Goal: Transaction & Acquisition: Purchase product/service

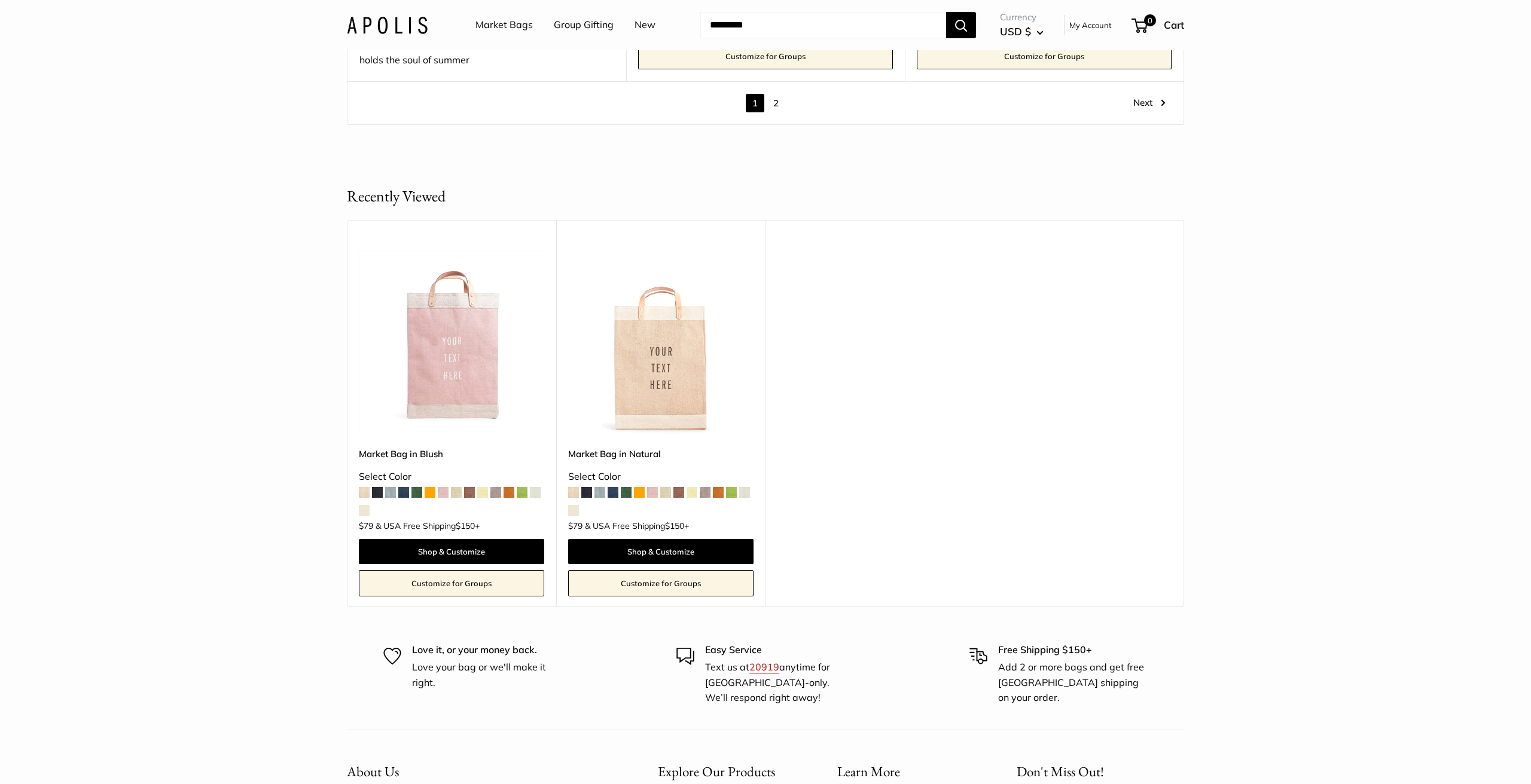
scroll to position [7148, 0]
click at [776, 92] on link "2" at bounding box center [776, 101] width 19 height 19
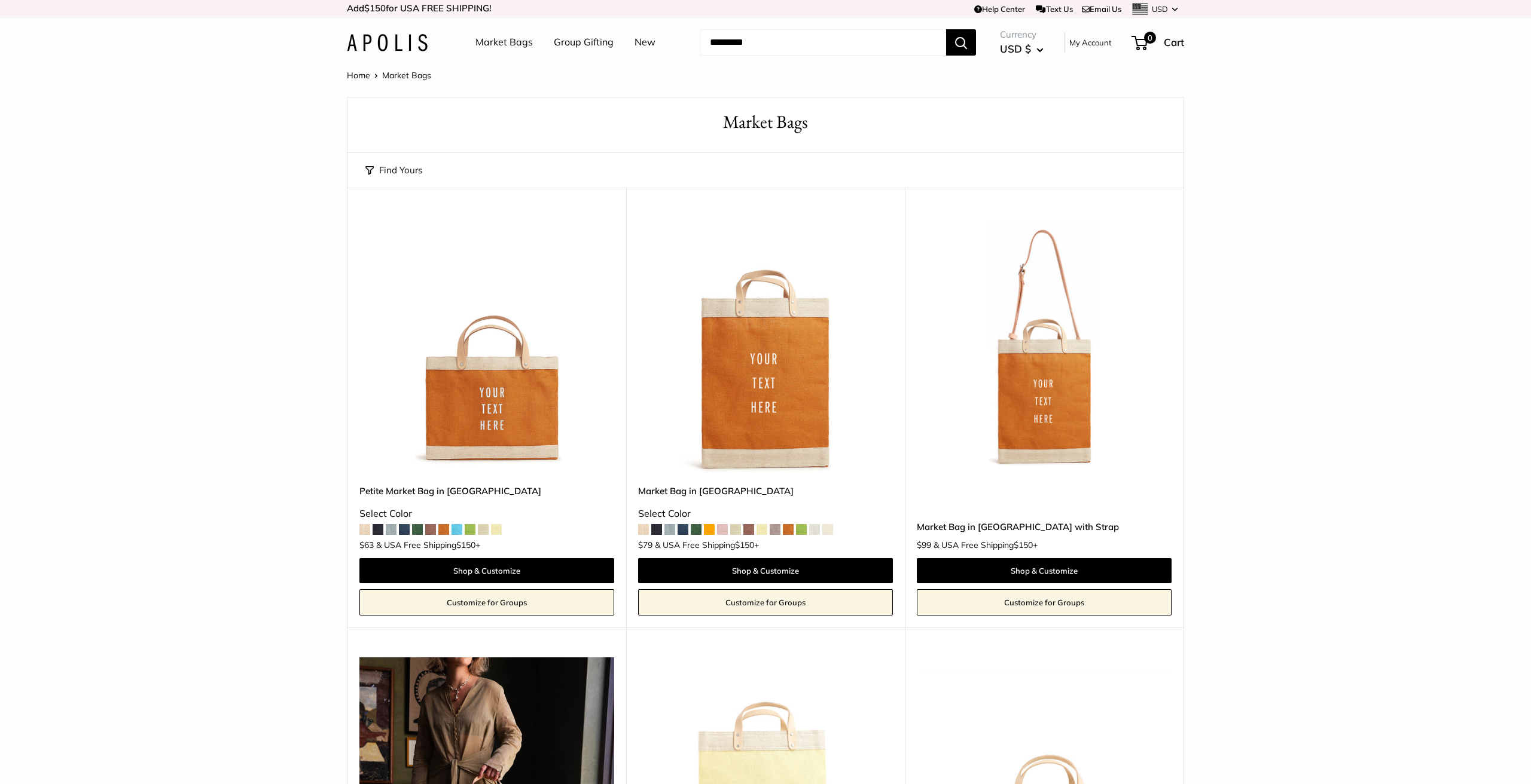
click at [787, 40] on input "Search..." at bounding box center [823, 42] width 246 height 26
type input "**********"
click at [962, 42] on button "Search" at bounding box center [961, 42] width 30 height 26
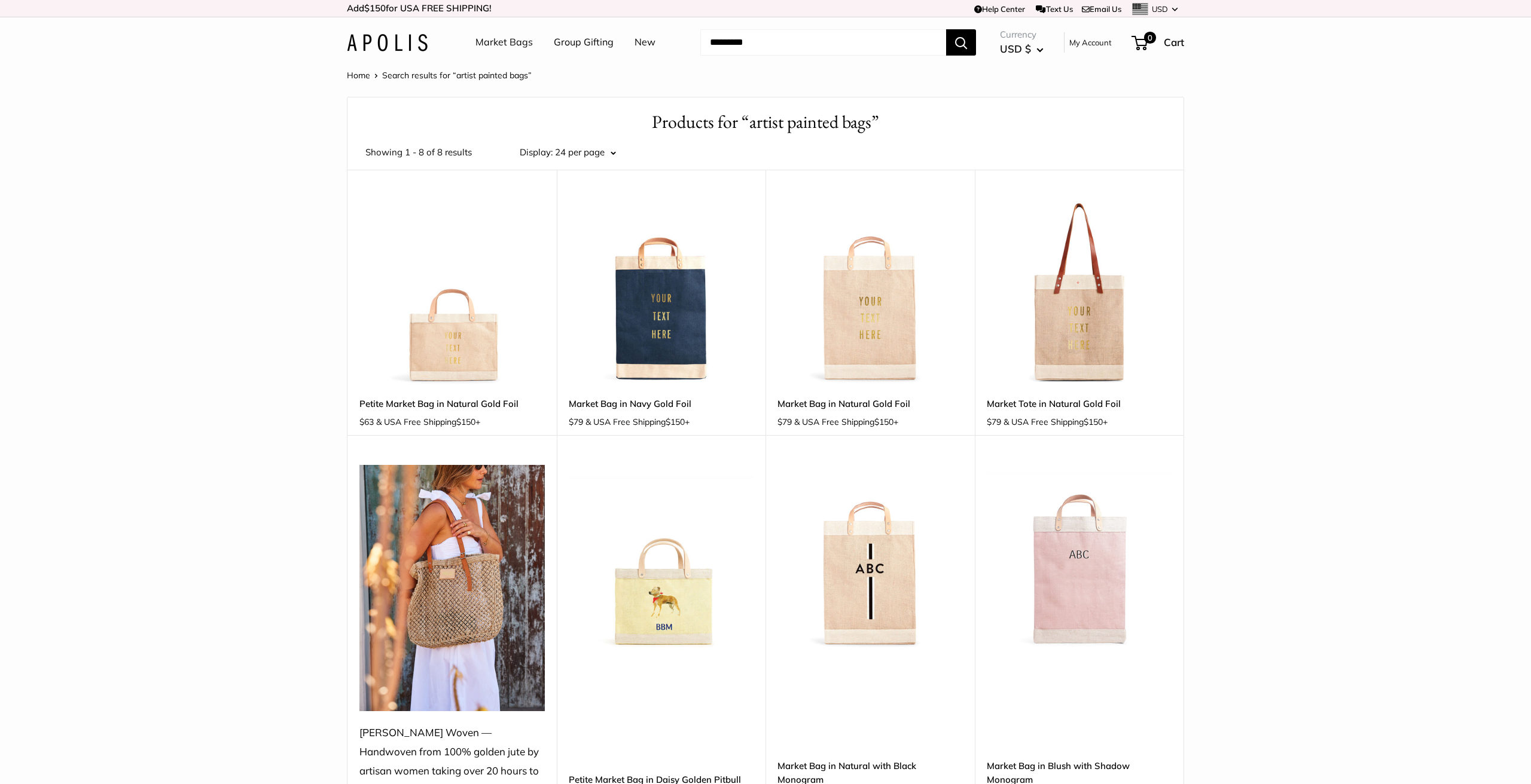
click at [503, 41] on link "Market Bags" at bounding box center [504, 42] width 58 height 18
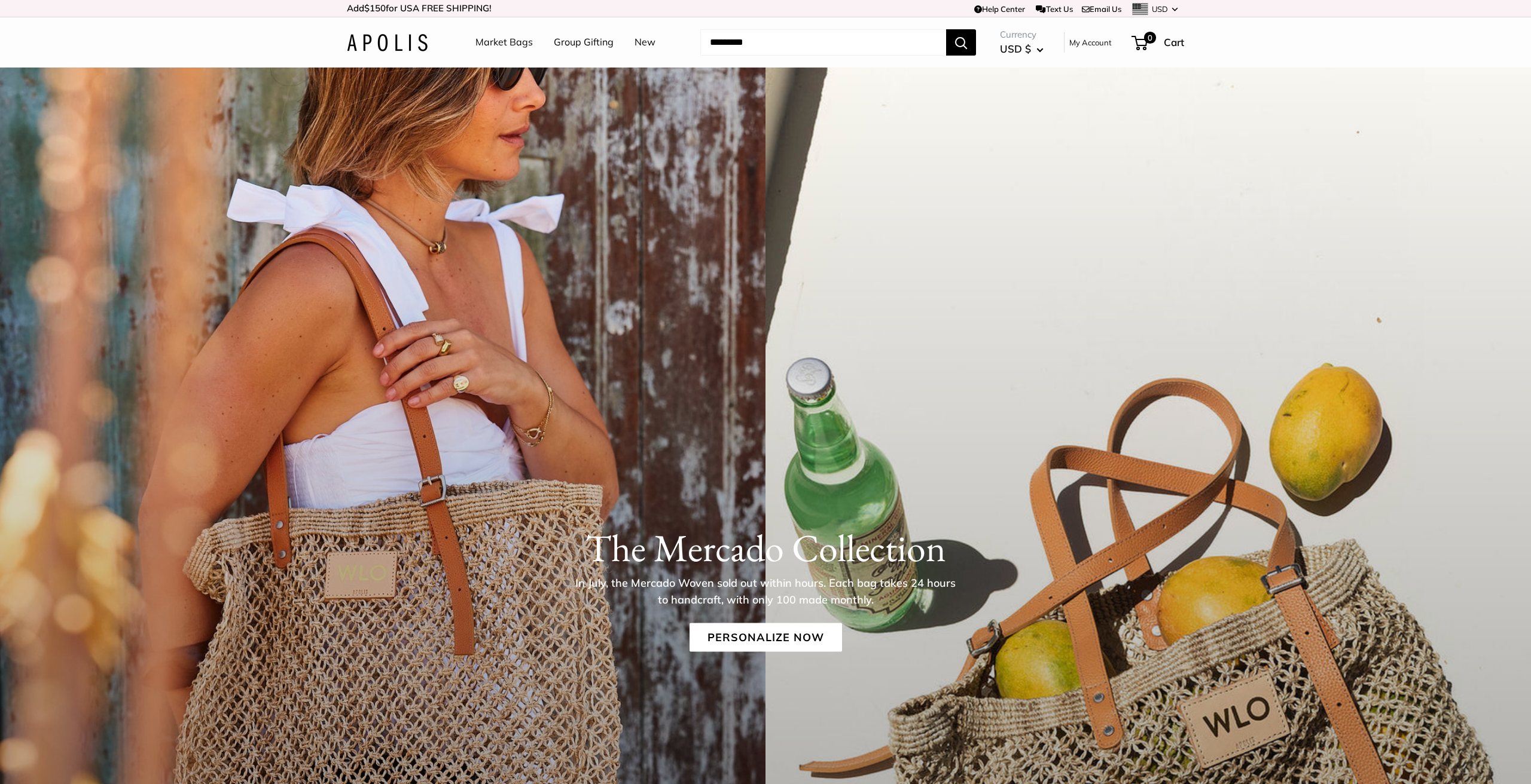
click at [494, 42] on link "Market Bags" at bounding box center [504, 42] width 58 height 18
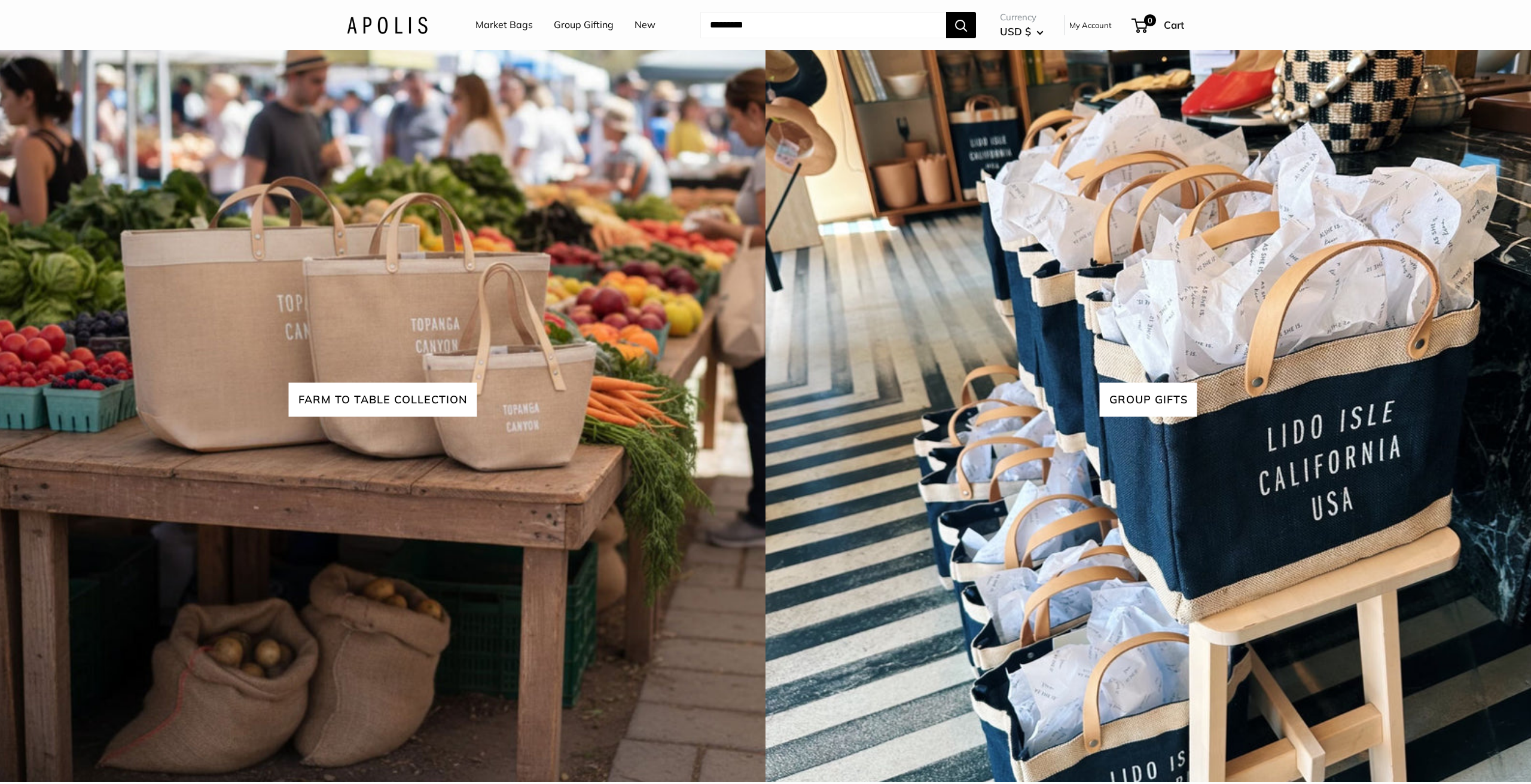
scroll to position [3522, 0]
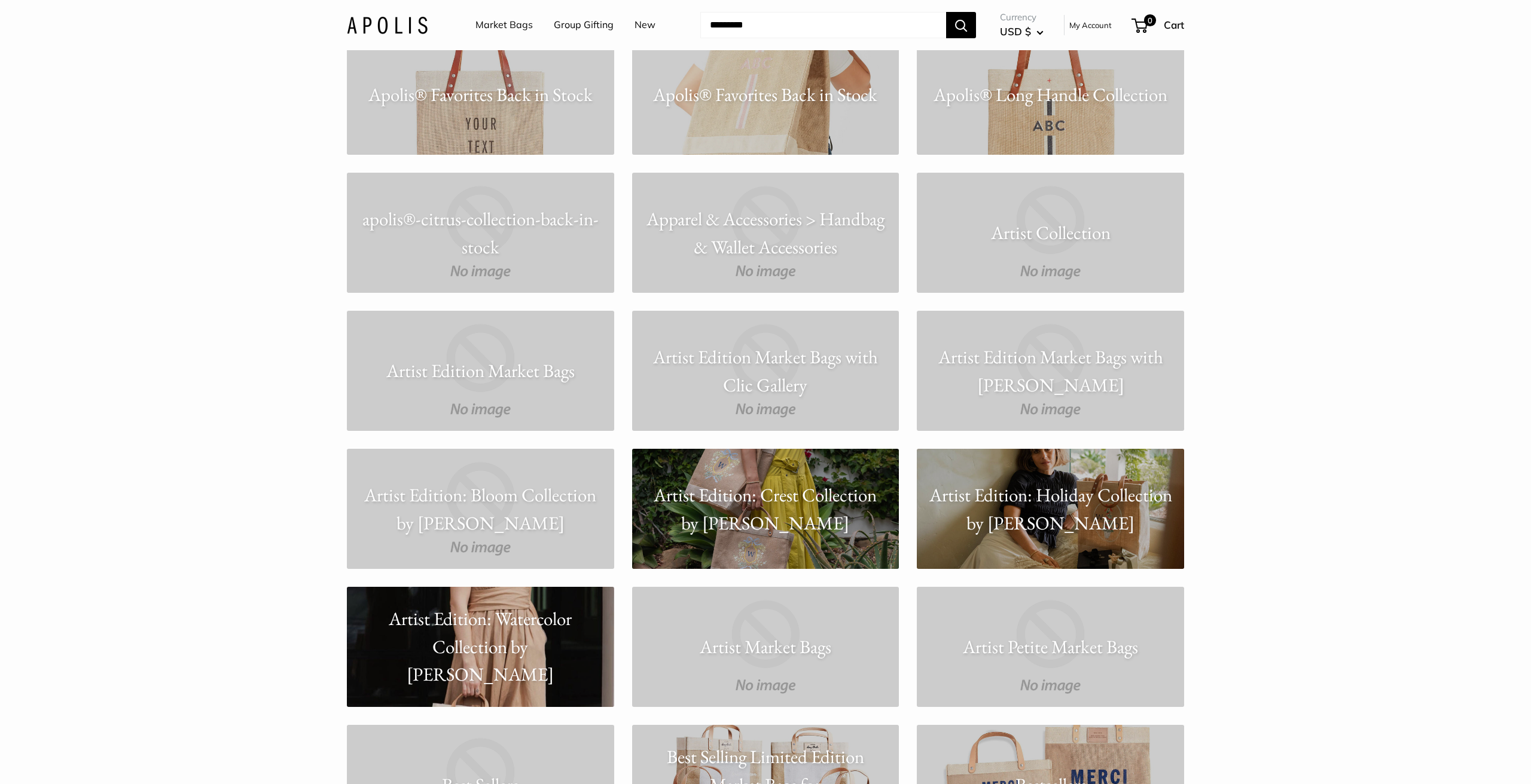
scroll to position [1231, 0]
click at [1013, 496] on p "Artist Edition: Holiday Collection by Amy Logsdon" at bounding box center [1051, 509] width 267 height 56
click at [505, 638] on p "Artist Edition: Watercolor Collection by Amy Logsdon" at bounding box center [480, 646] width 267 height 83
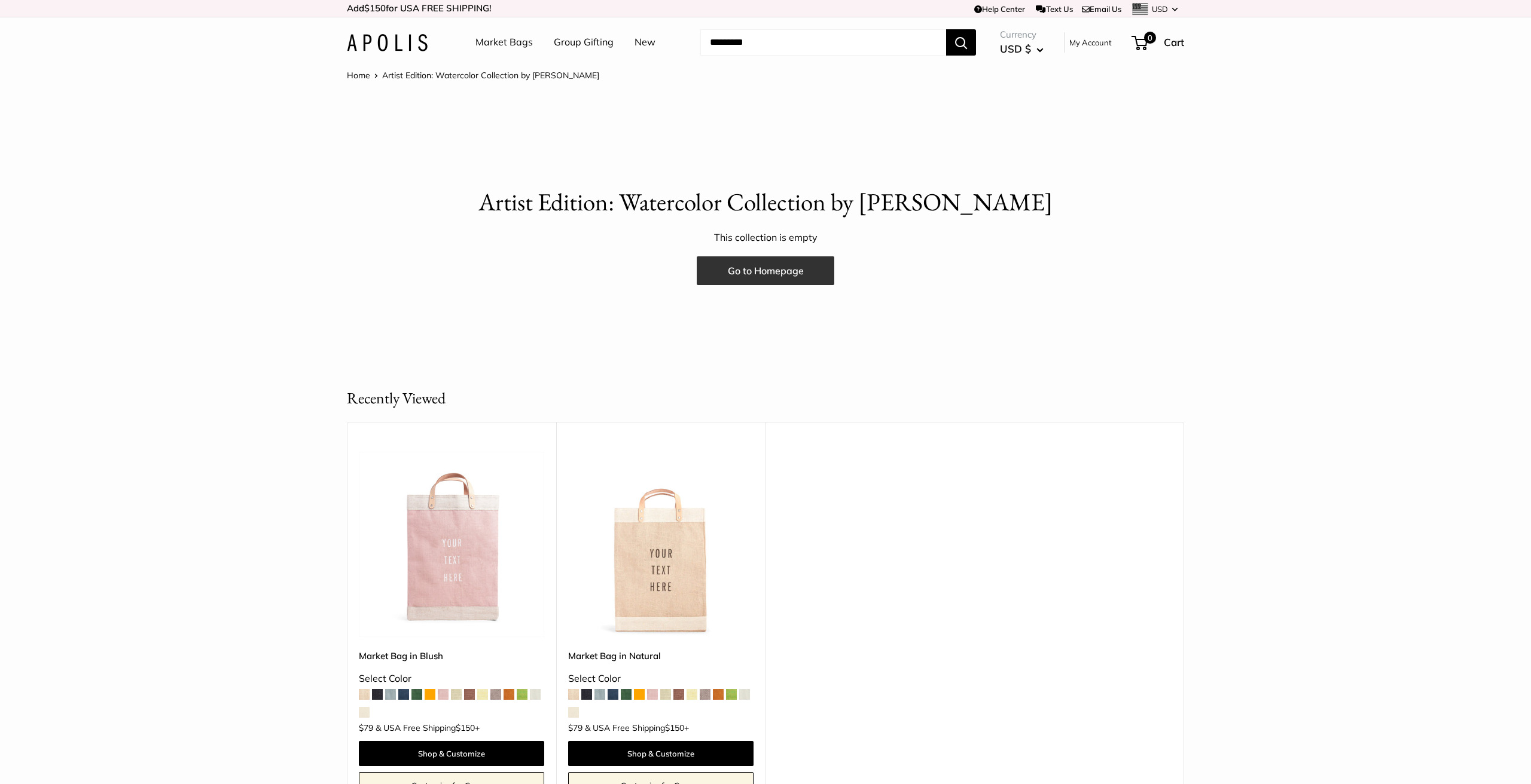
click at [769, 266] on link "Go to Homepage" at bounding box center [766, 270] width 138 height 28
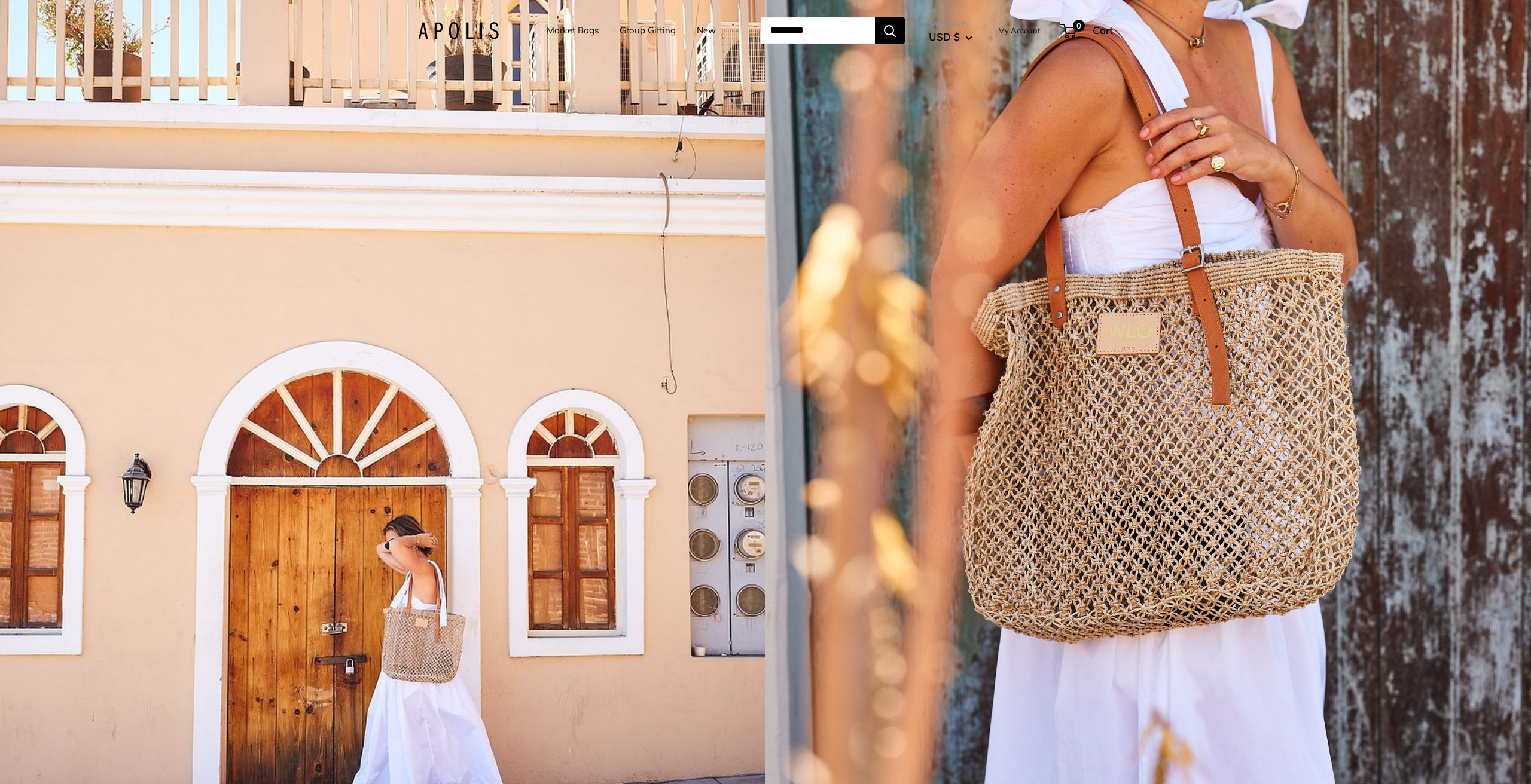
click at [802, 31] on input "Search..." at bounding box center [818, 31] width 114 height 26
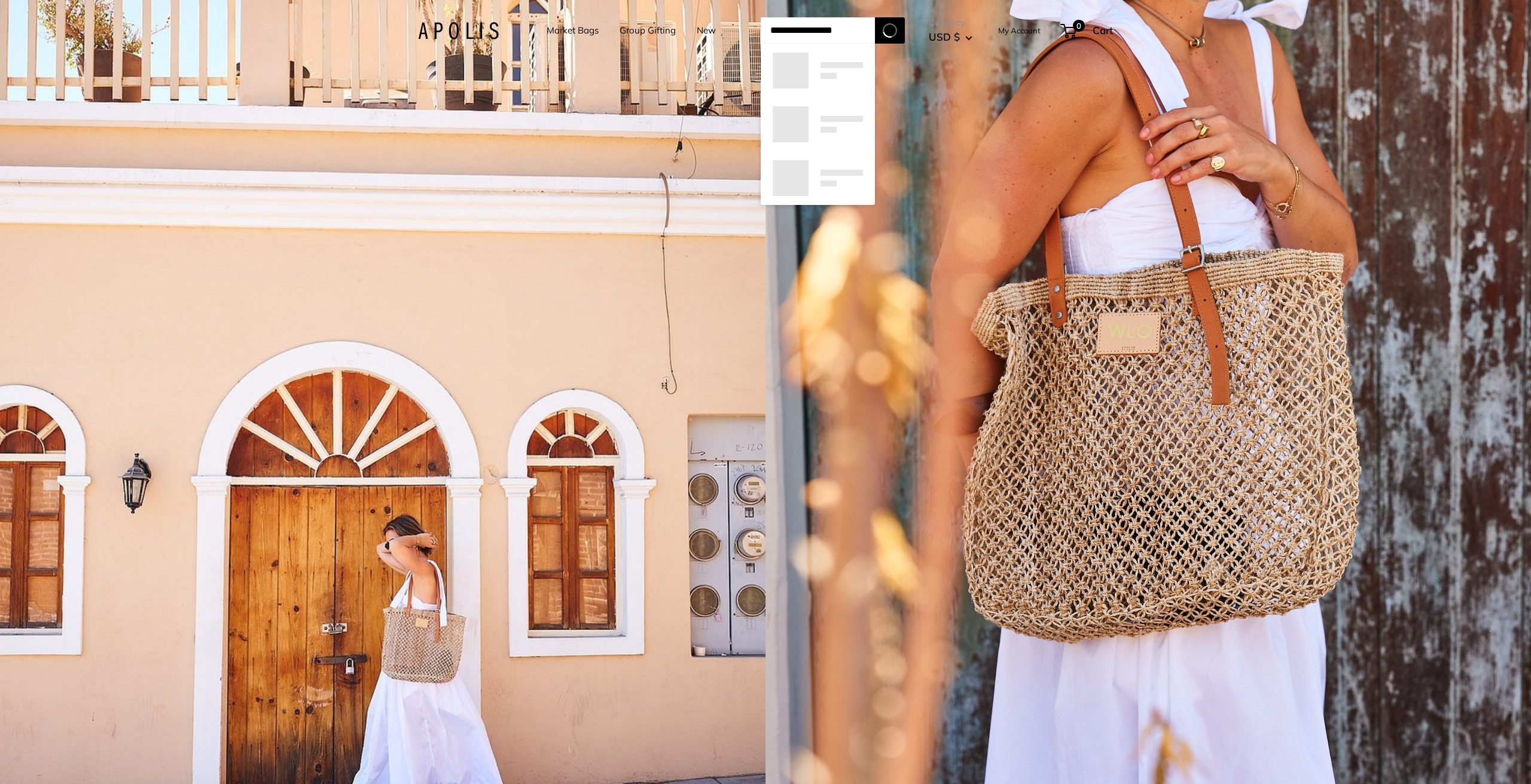
type input "**********"
click at [905, 31] on button "Search" at bounding box center [889, 31] width 30 height 26
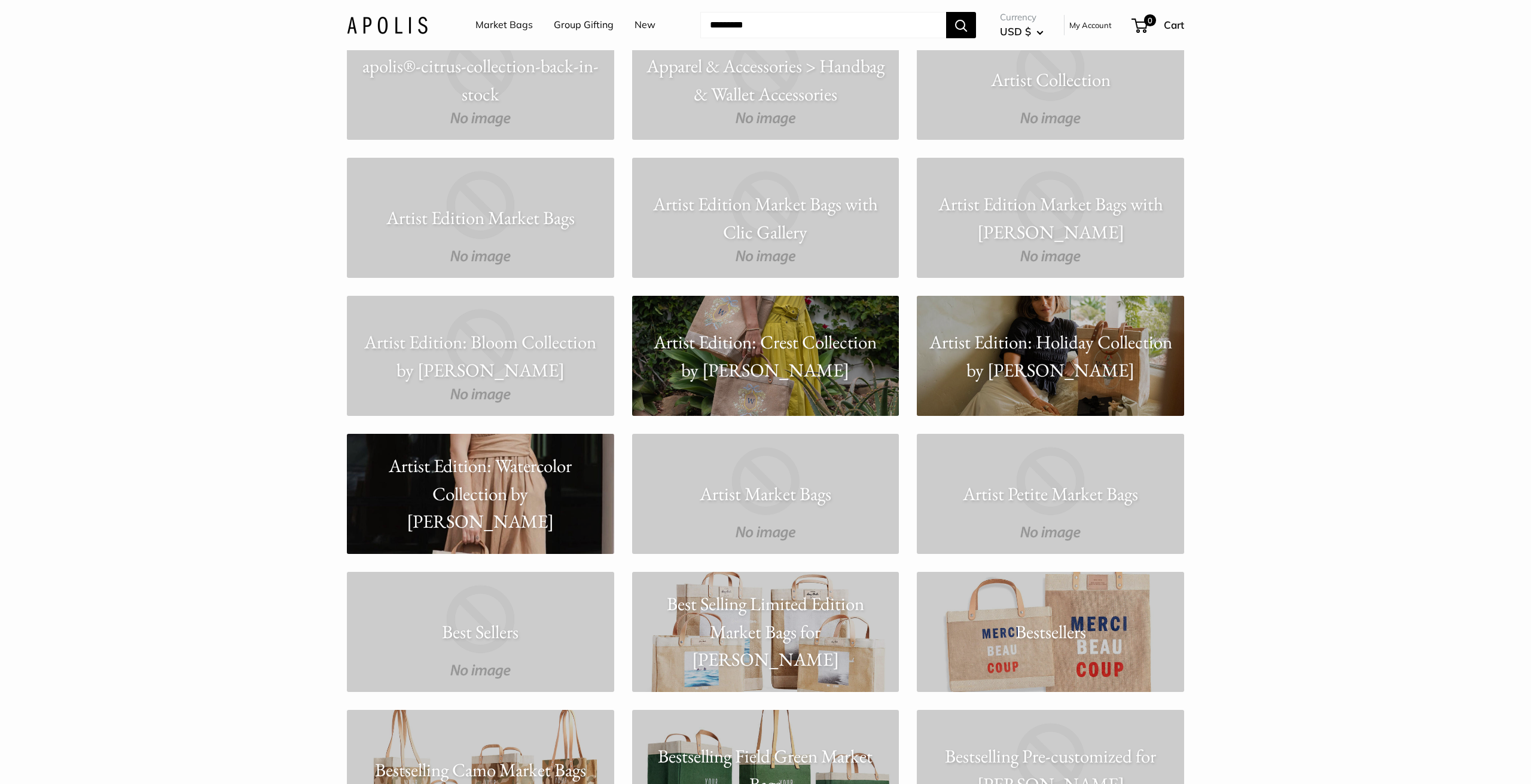
scroll to position [1385, 0]
click at [786, 368] on p "Artist Edition: Crest Collection by [PERSON_NAME]" at bounding box center [766, 354] width 267 height 56
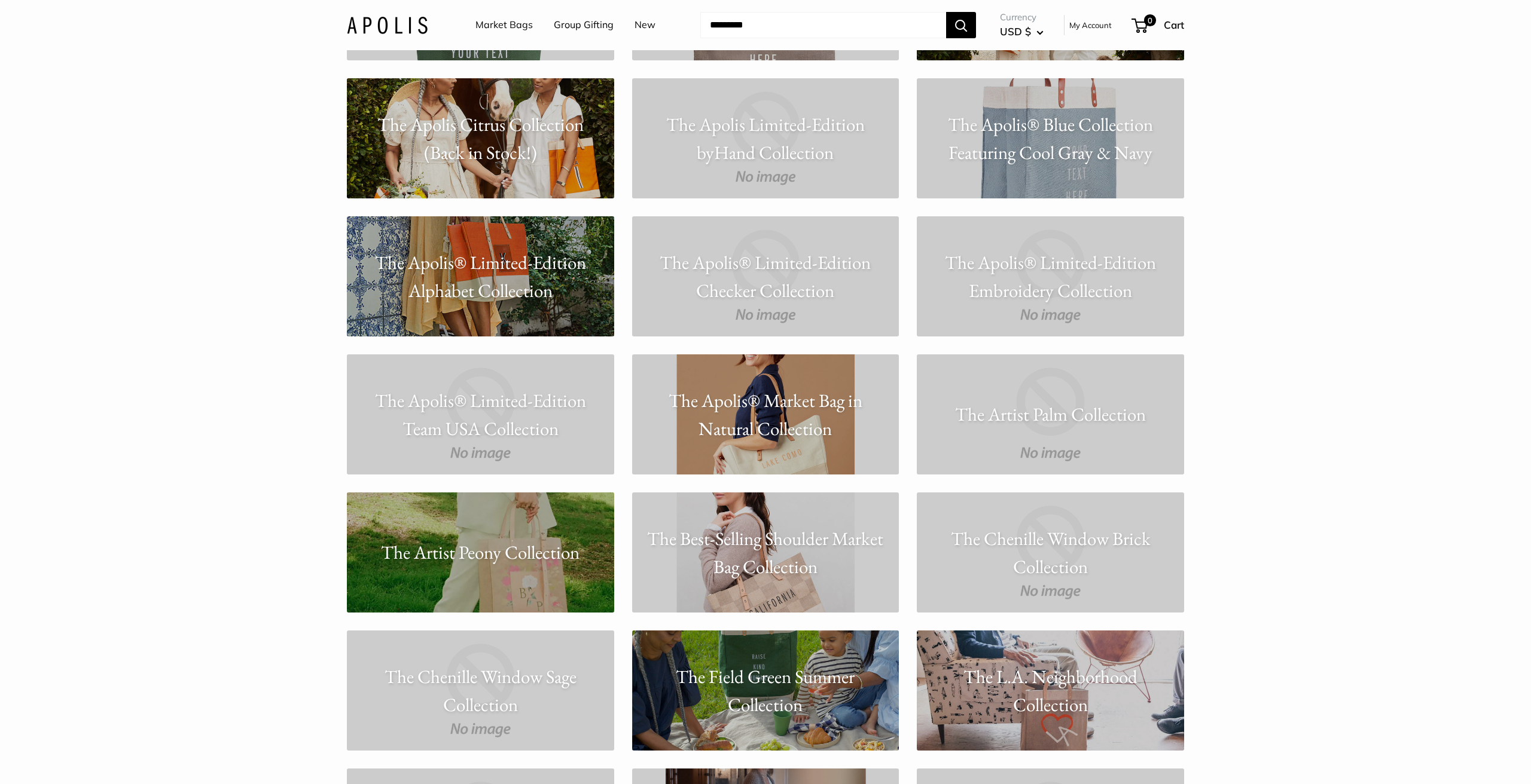
scroll to position [7677, 0]
click at [497, 549] on p "The Artist Peony Collection" at bounding box center [480, 552] width 267 height 28
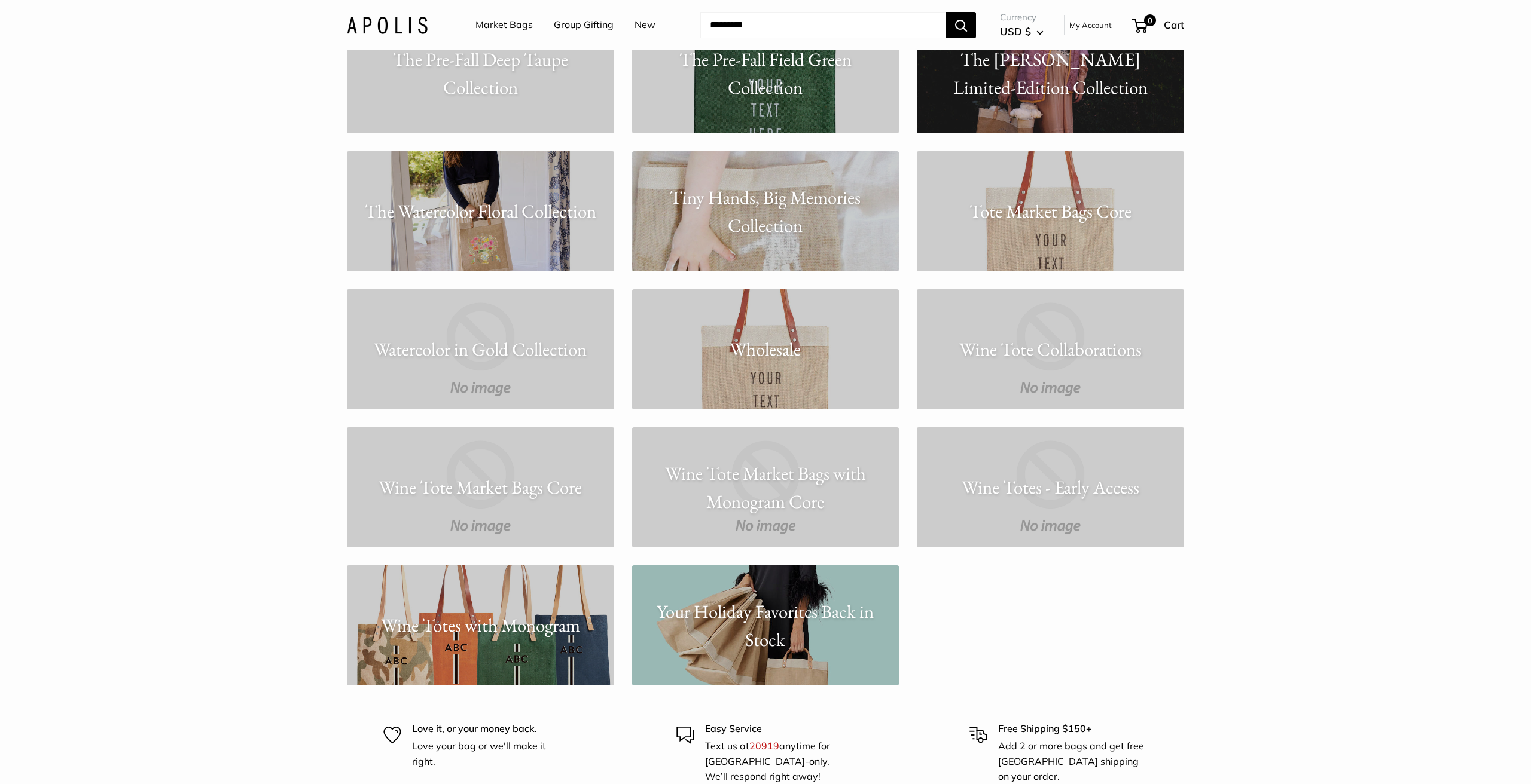
scroll to position [9682, 0]
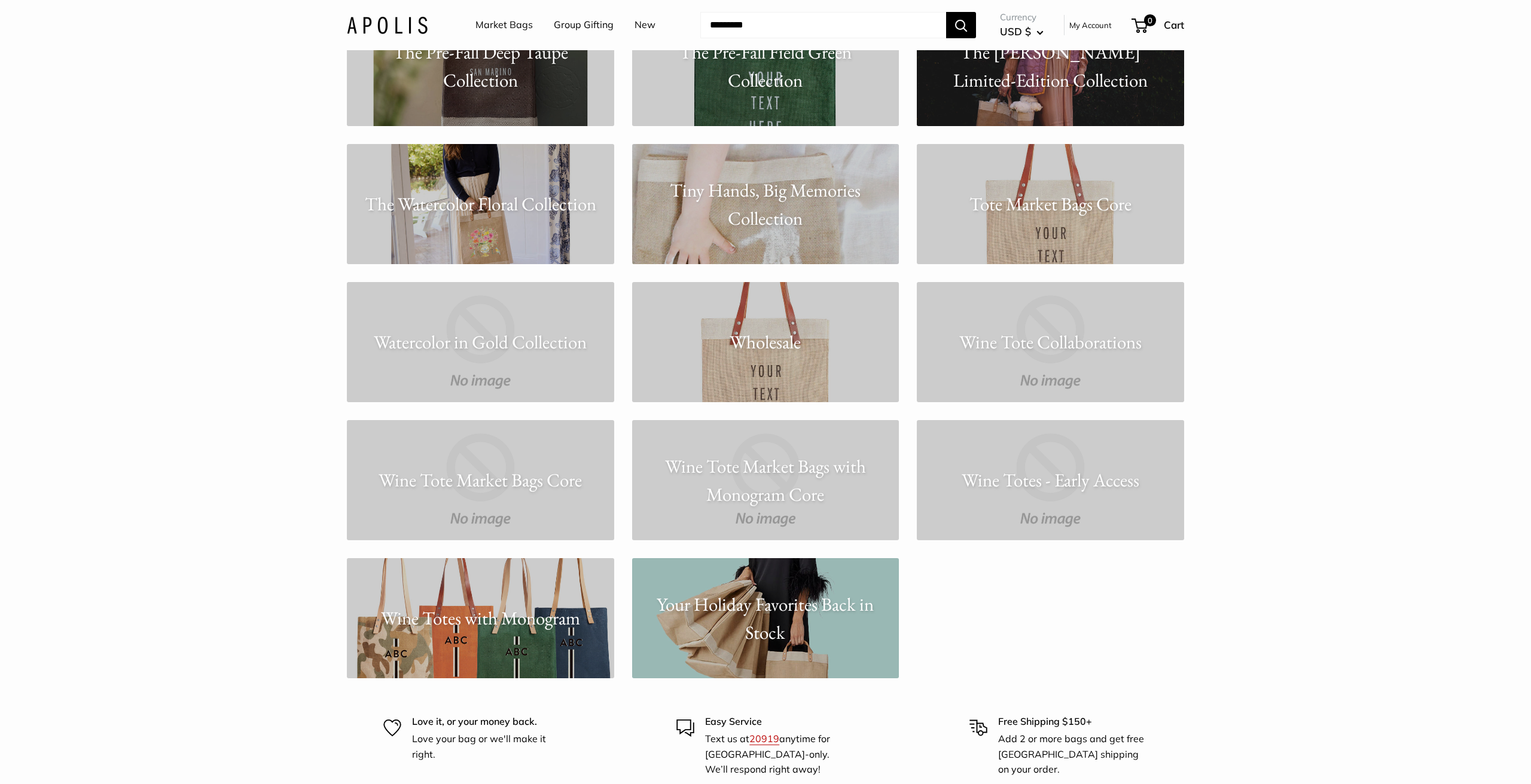
click at [518, 220] on link "The Watercolor Floral Collection" at bounding box center [480, 204] width 267 height 120
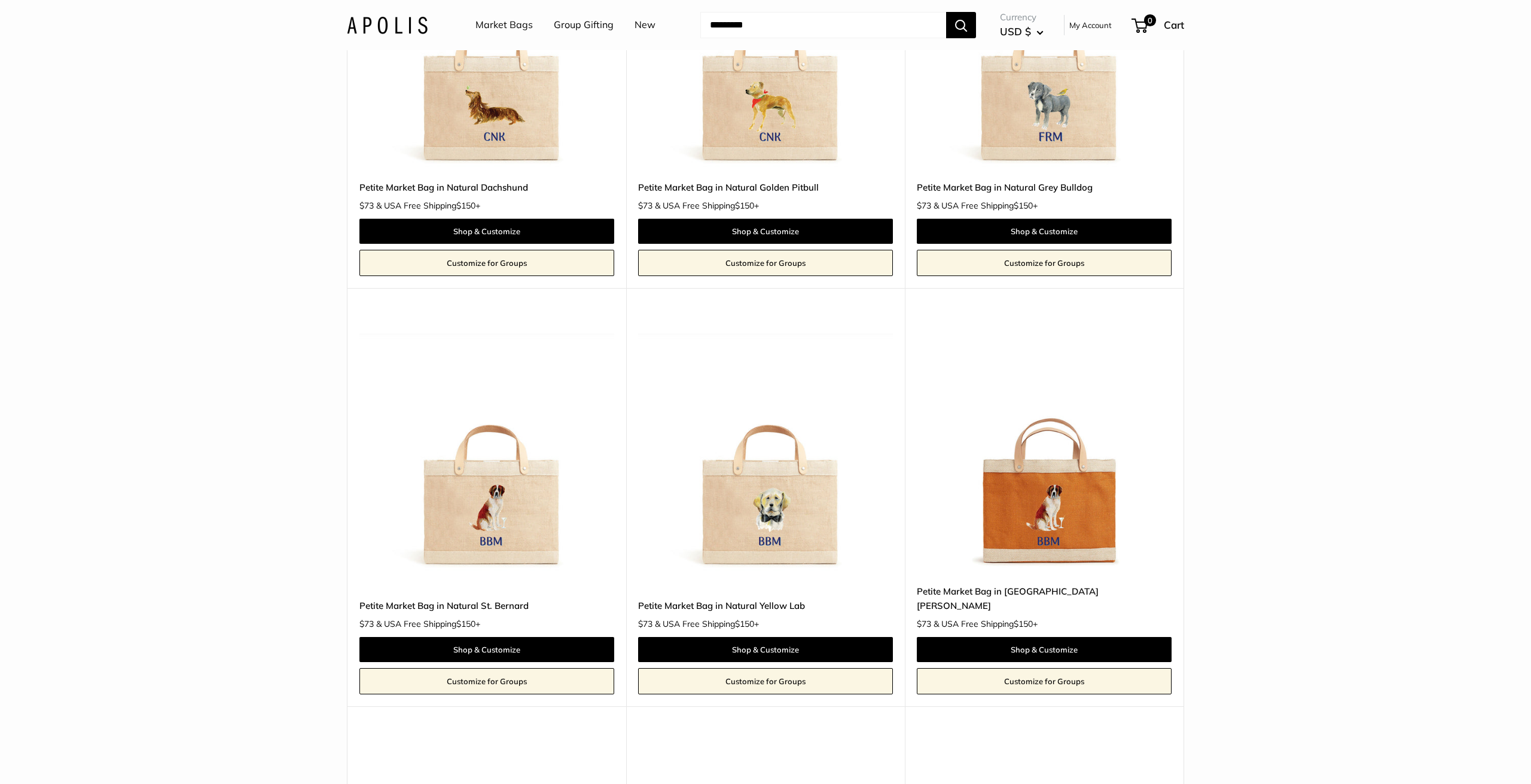
scroll to position [304, 0]
click at [792, 598] on link "Petite Market Bag in Natural Yellow Lab" at bounding box center [766, 605] width 254 height 14
click at [745, 28] on input "Search..." at bounding box center [823, 25] width 246 height 26
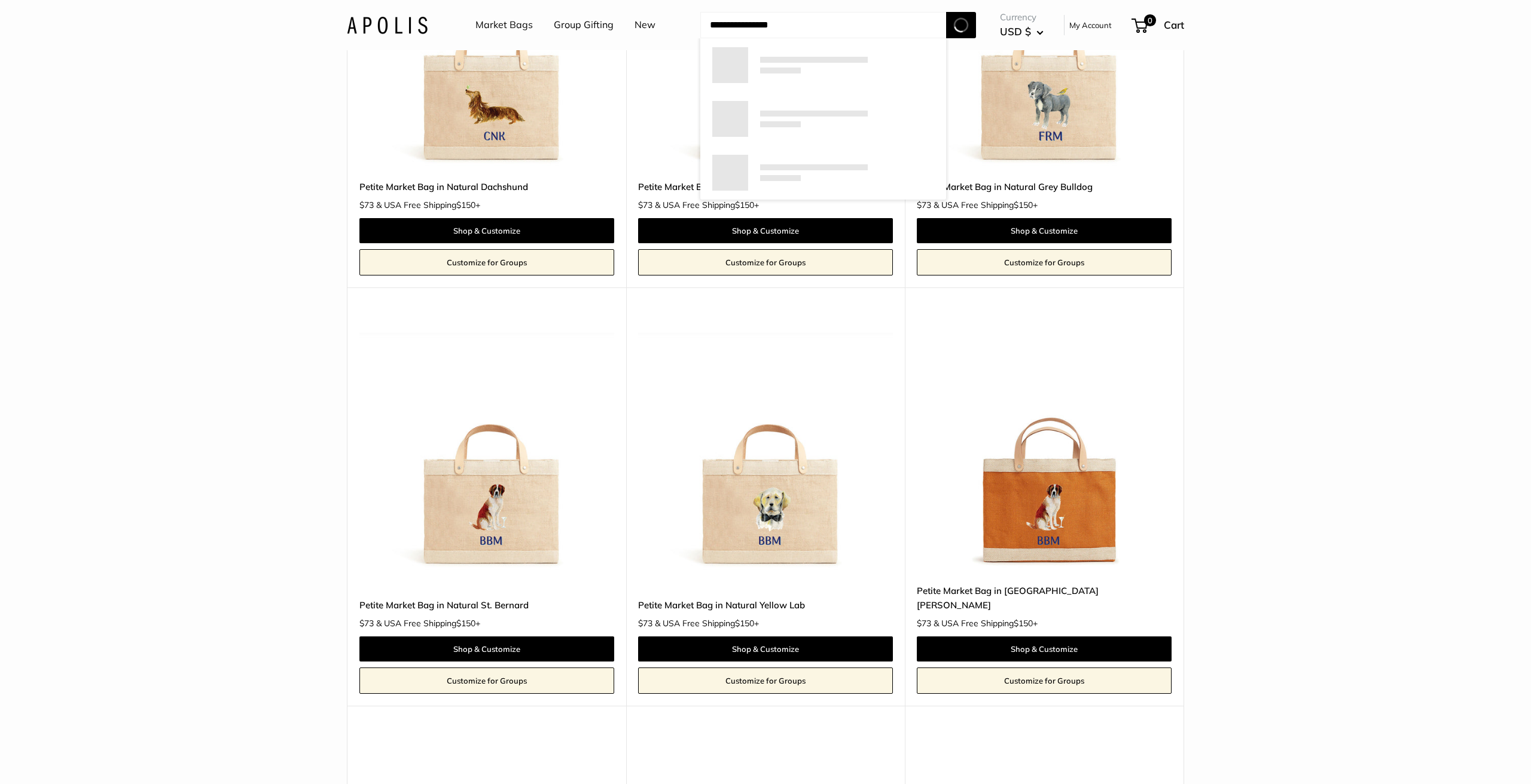
type input "**********"
click at [962, 24] on button "Search" at bounding box center [961, 25] width 30 height 26
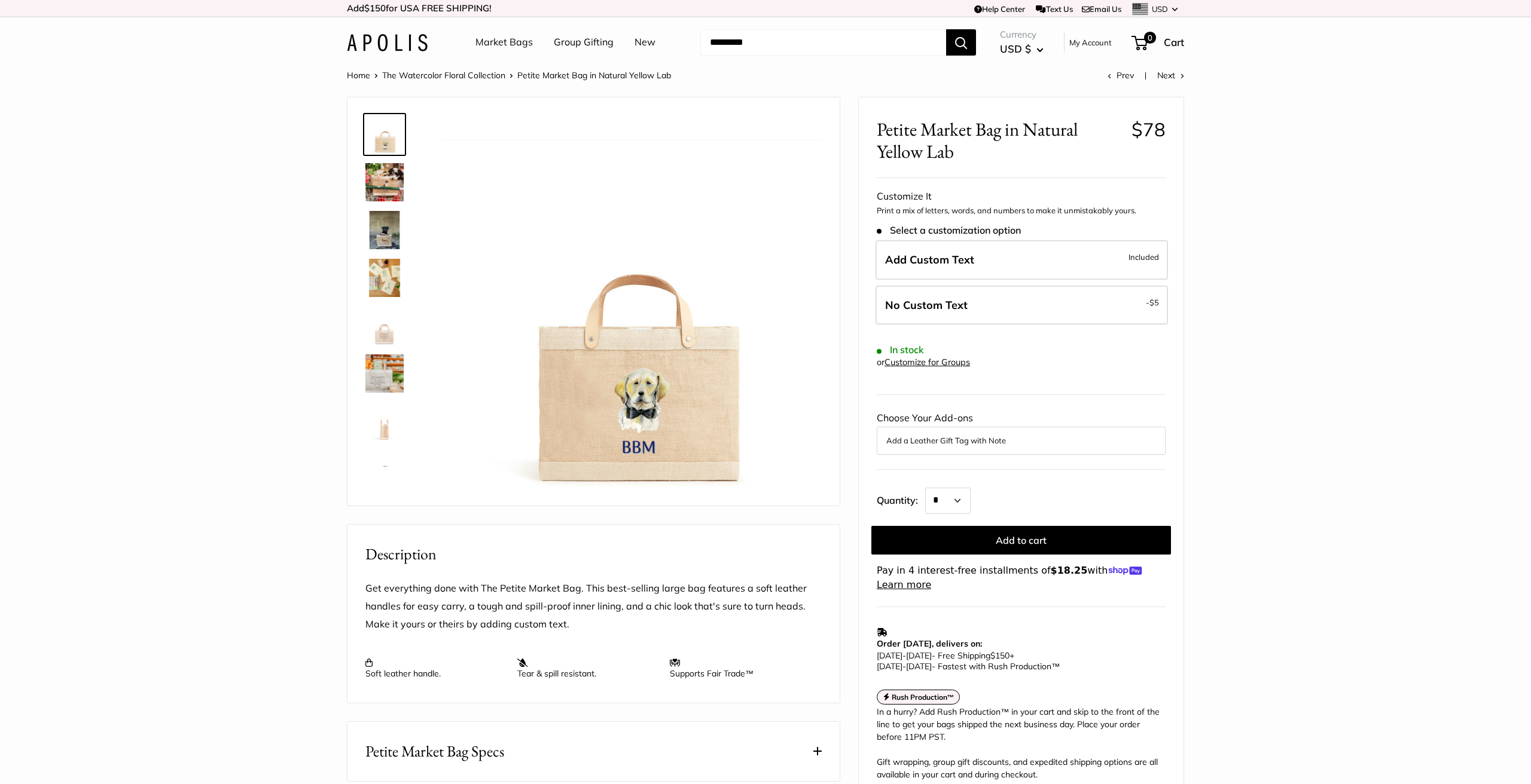
click at [378, 232] on img at bounding box center [384, 230] width 38 height 38
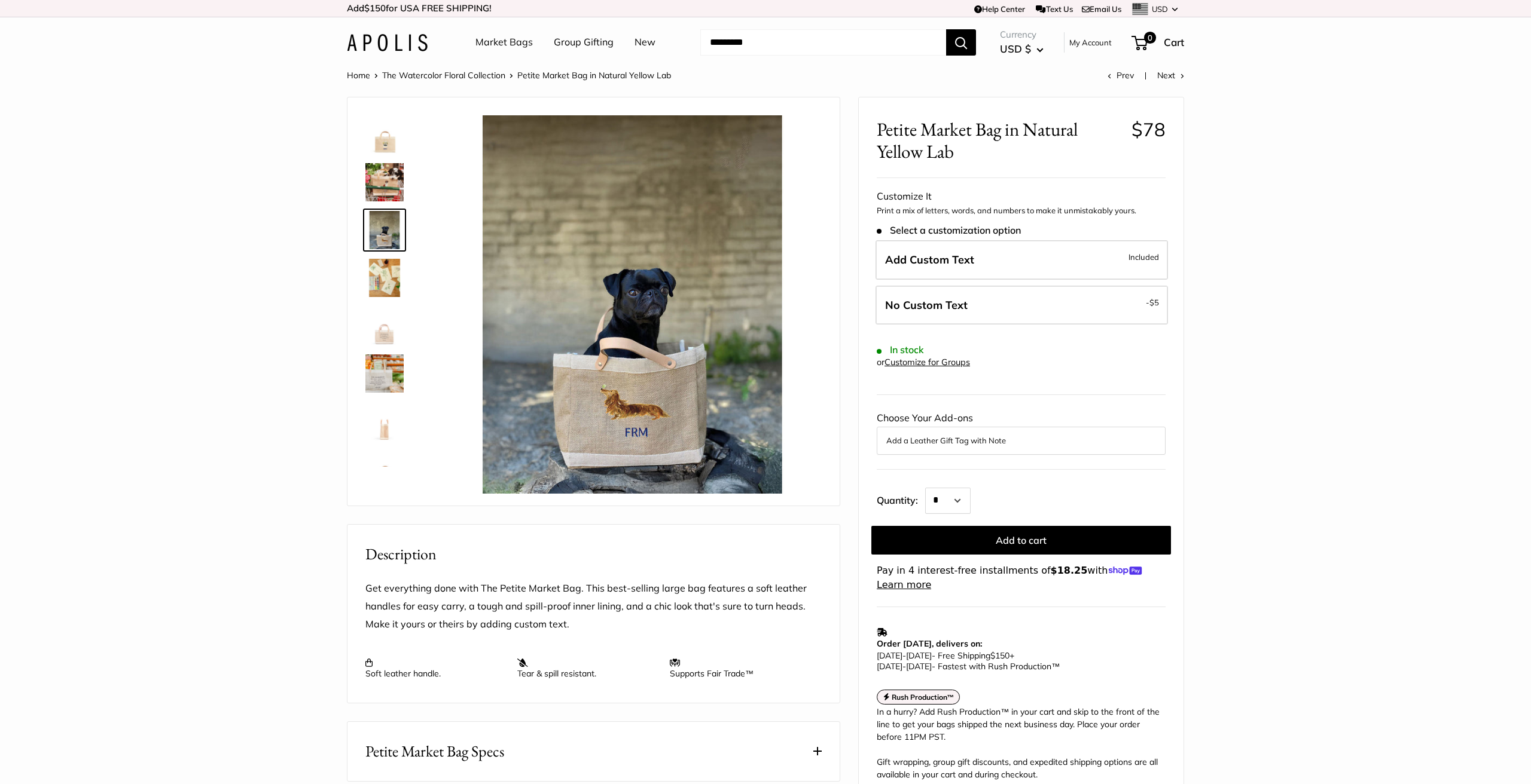
click at [387, 276] on img at bounding box center [384, 277] width 38 height 38
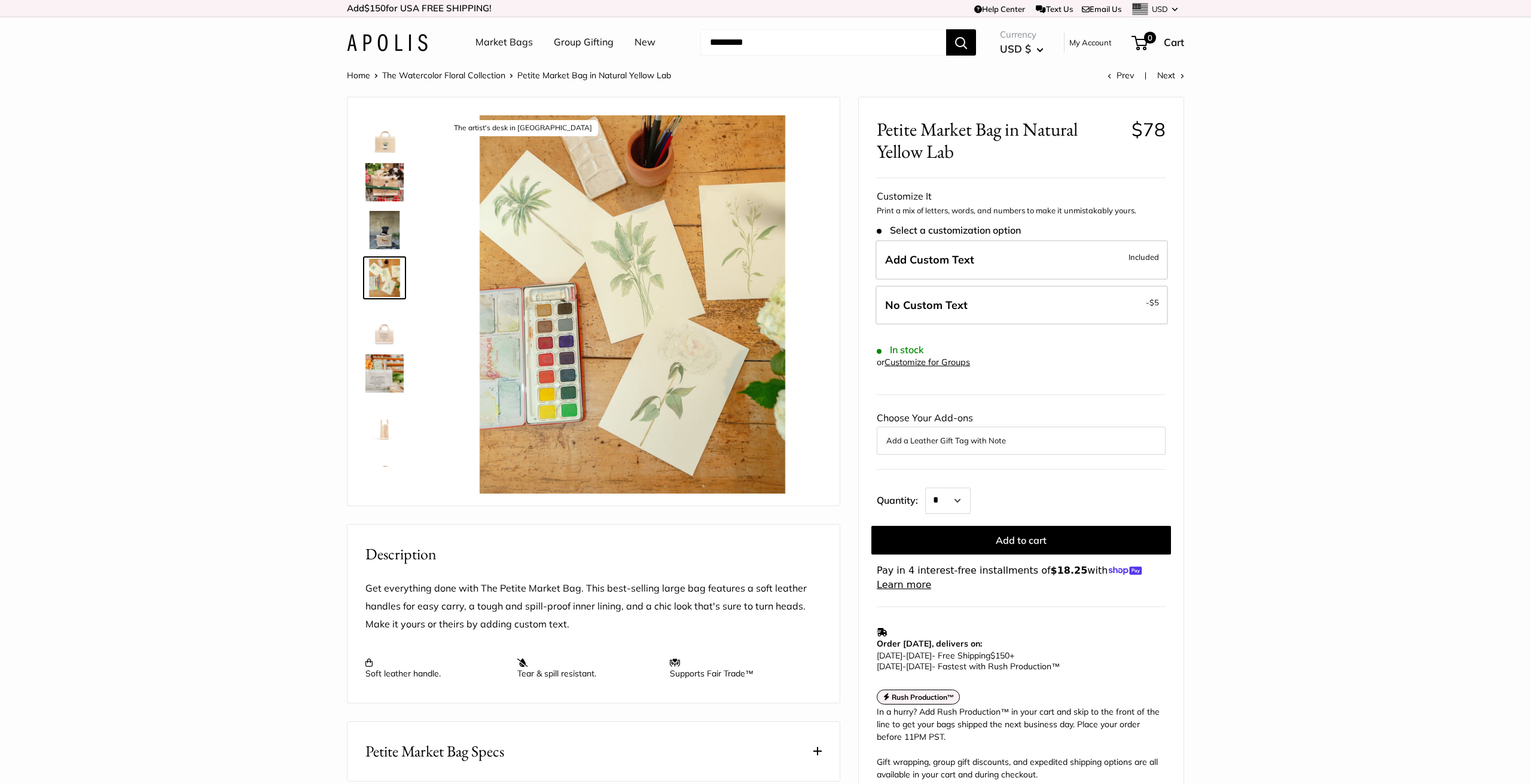
click at [396, 336] on img at bounding box center [384, 325] width 38 height 38
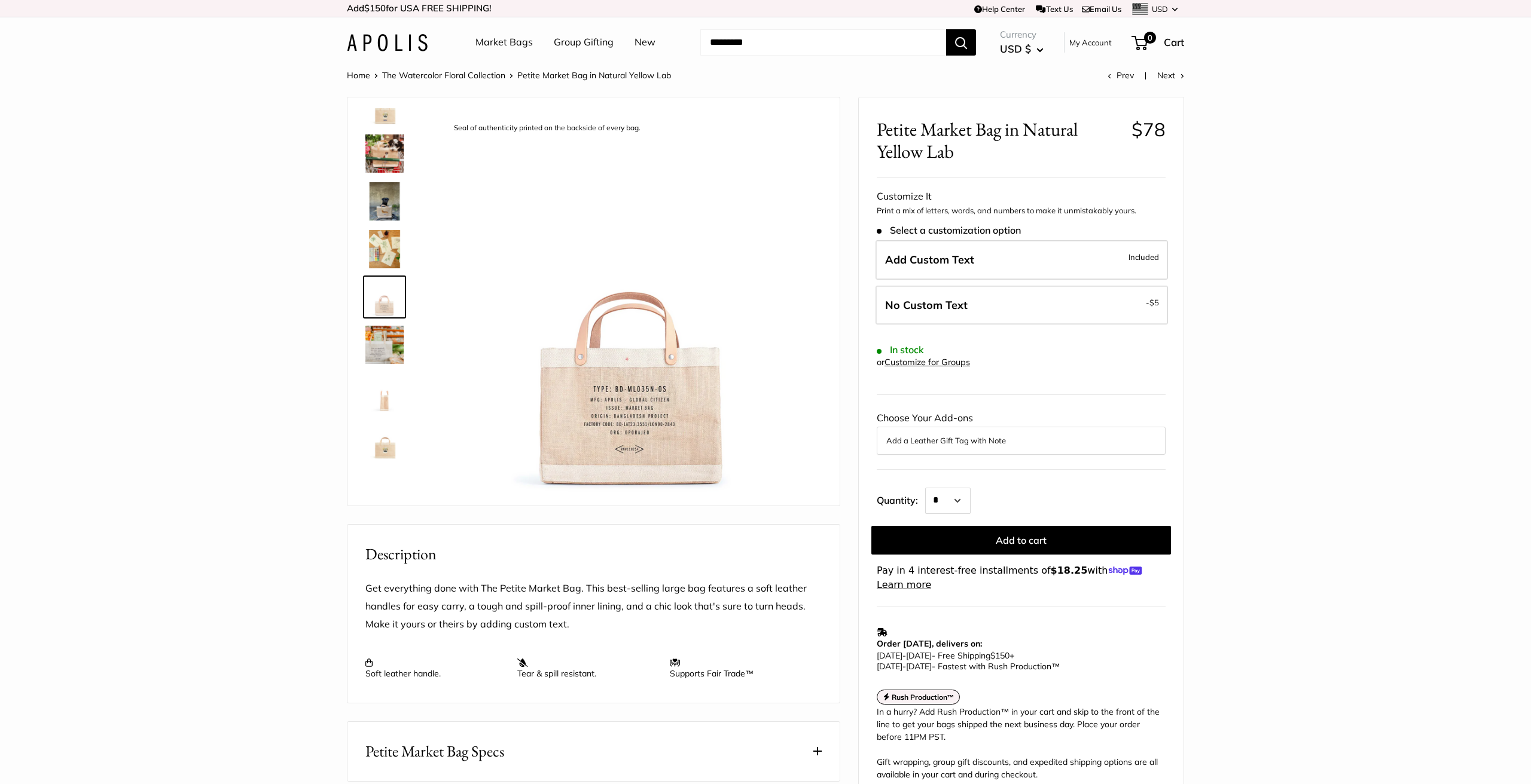
click at [386, 446] on img at bounding box center [384, 440] width 38 height 38
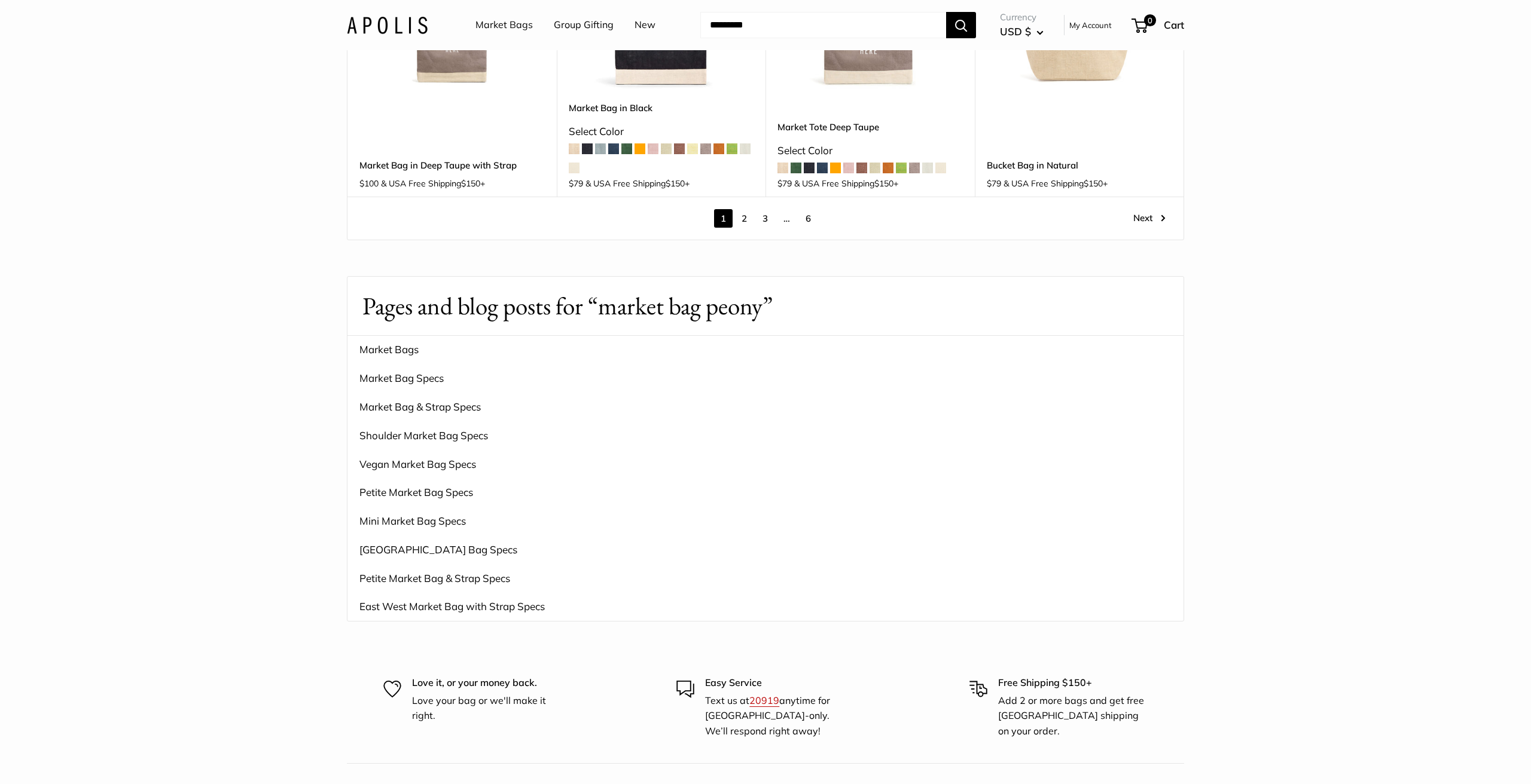
scroll to position [1888, 0]
click at [743, 209] on link "2" at bounding box center [744, 218] width 19 height 19
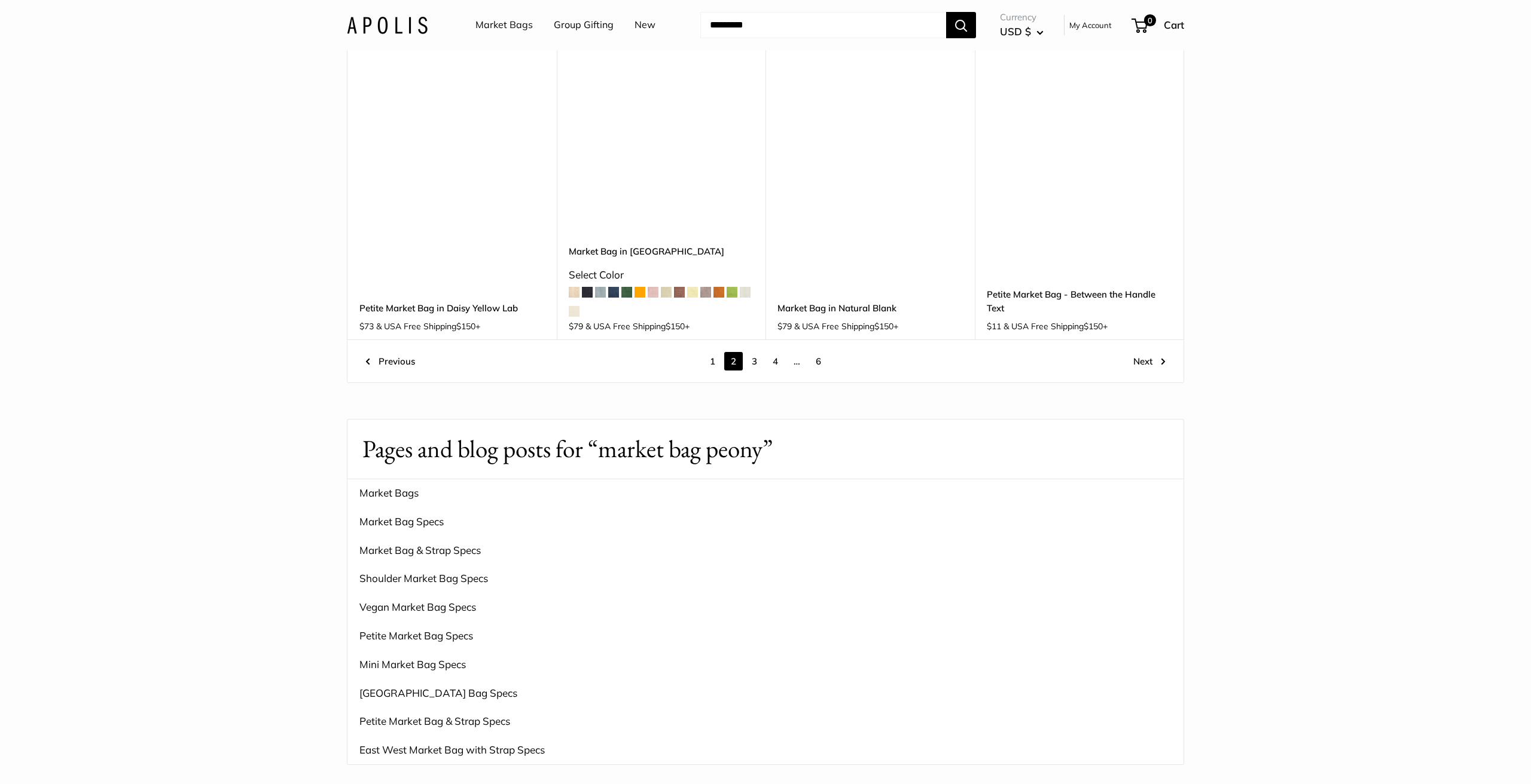
scroll to position [1721, 0]
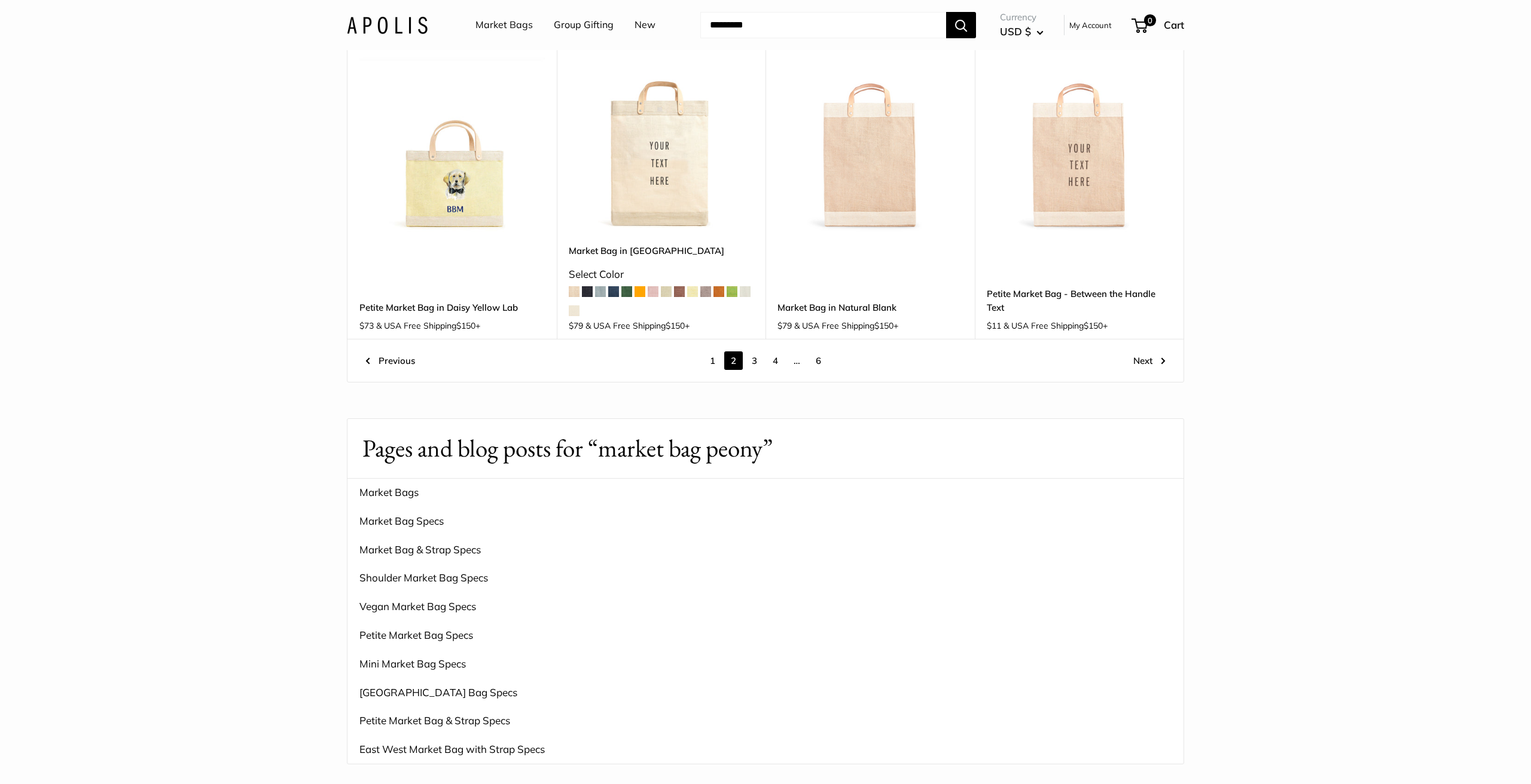
click at [754, 352] on link "3" at bounding box center [754, 361] width 19 height 19
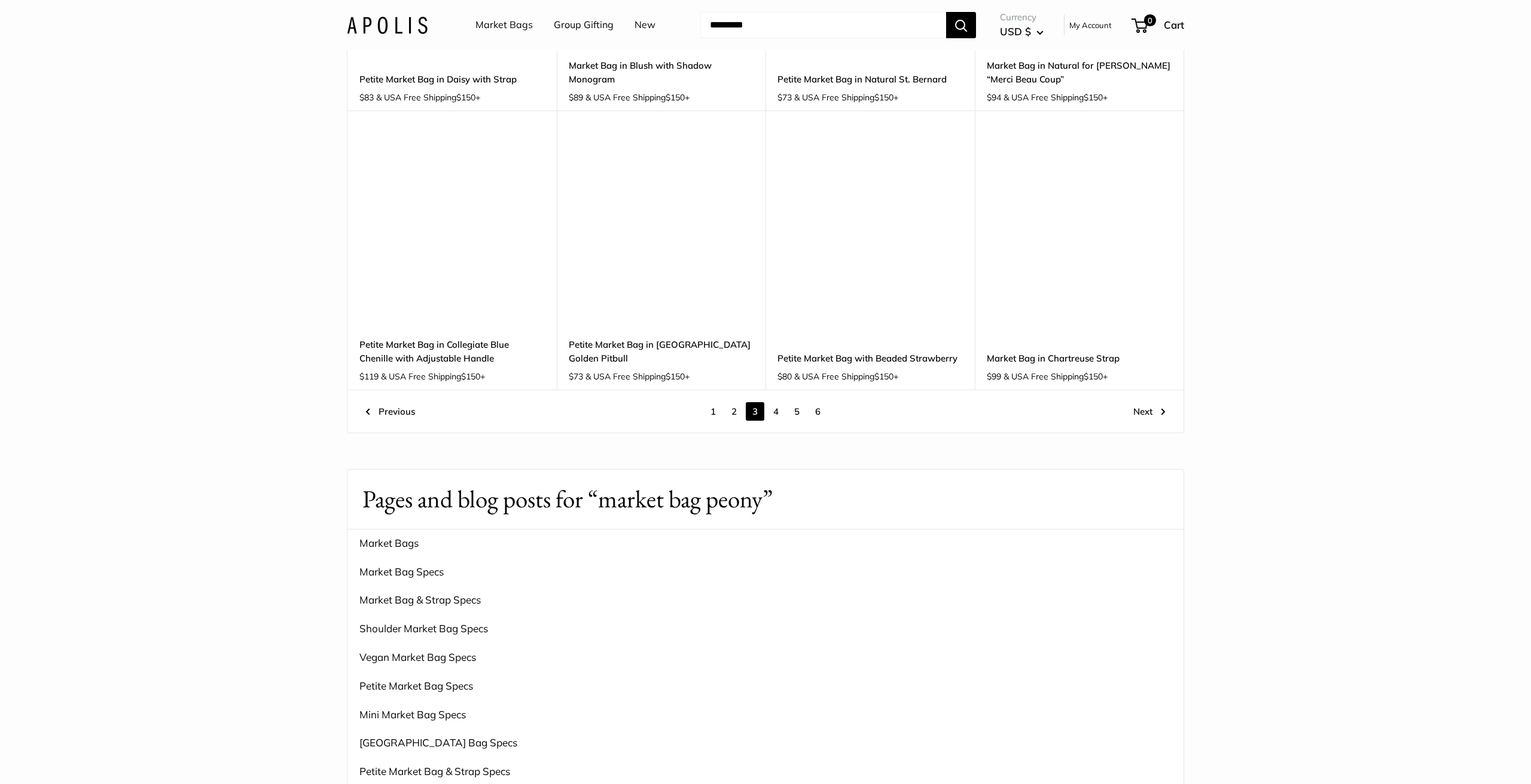
scroll to position [1542, 0]
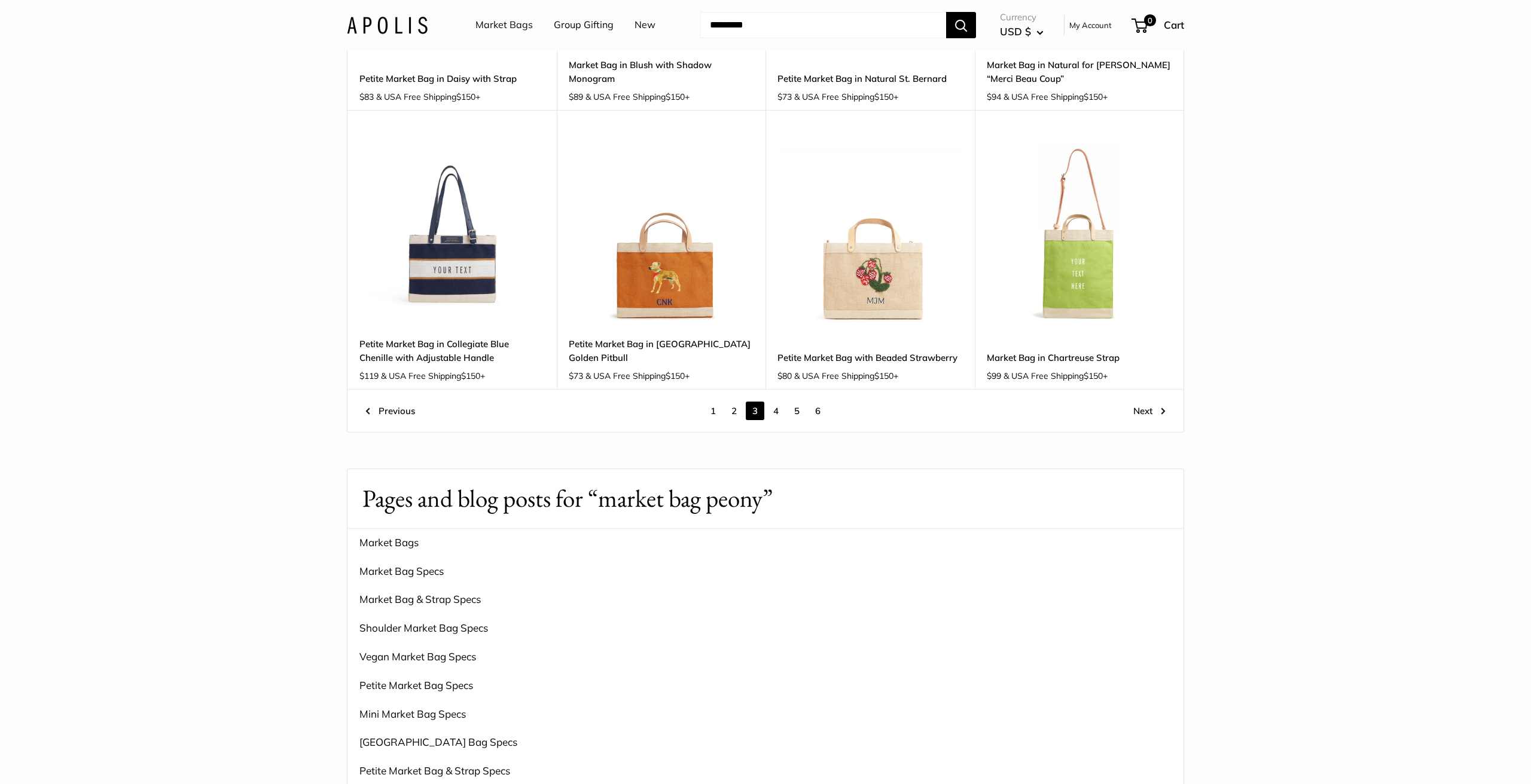
click at [778, 405] on link "4" at bounding box center [776, 411] width 19 height 19
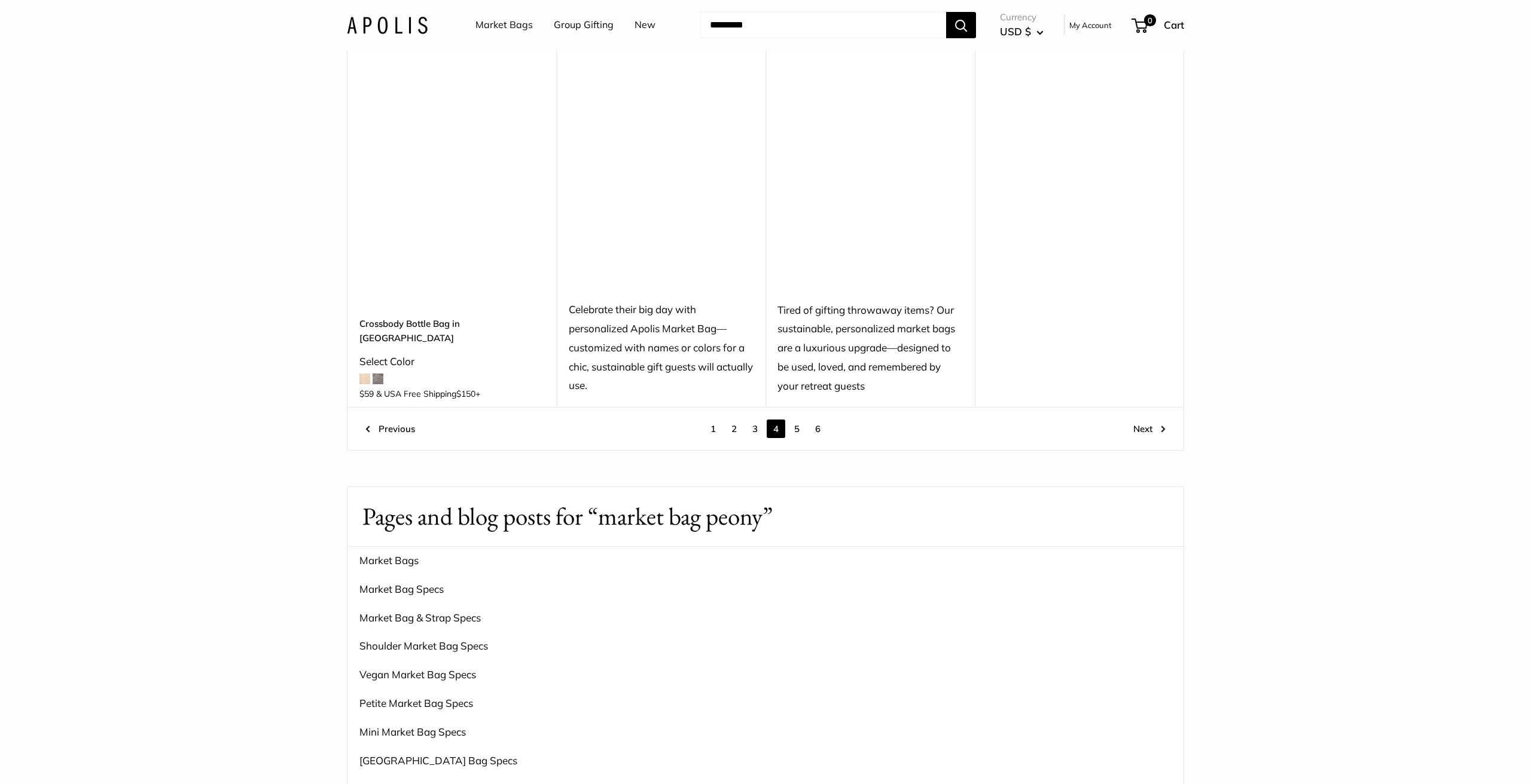
scroll to position [1694, 0]
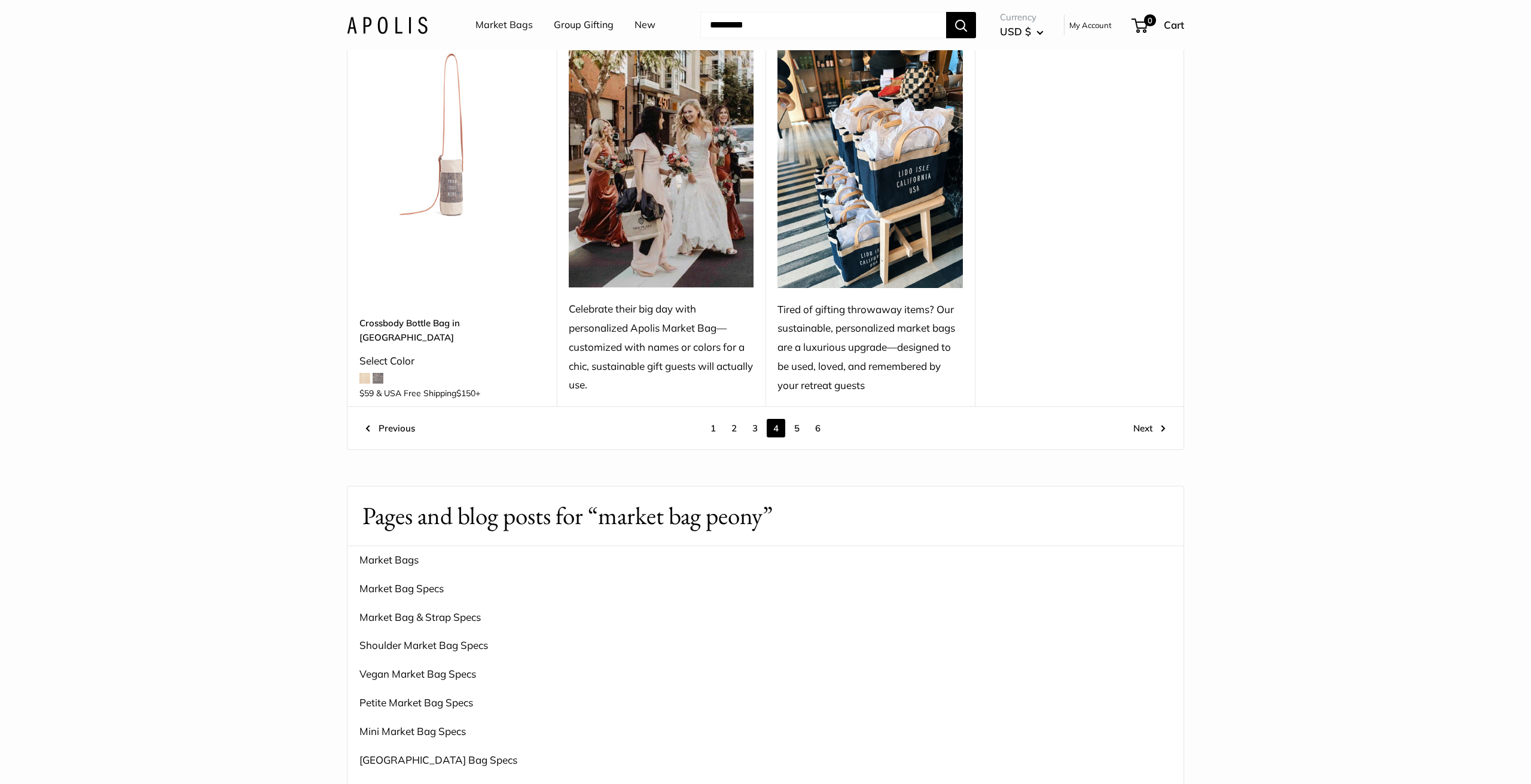
click at [797, 421] on link "5" at bounding box center [797, 428] width 19 height 19
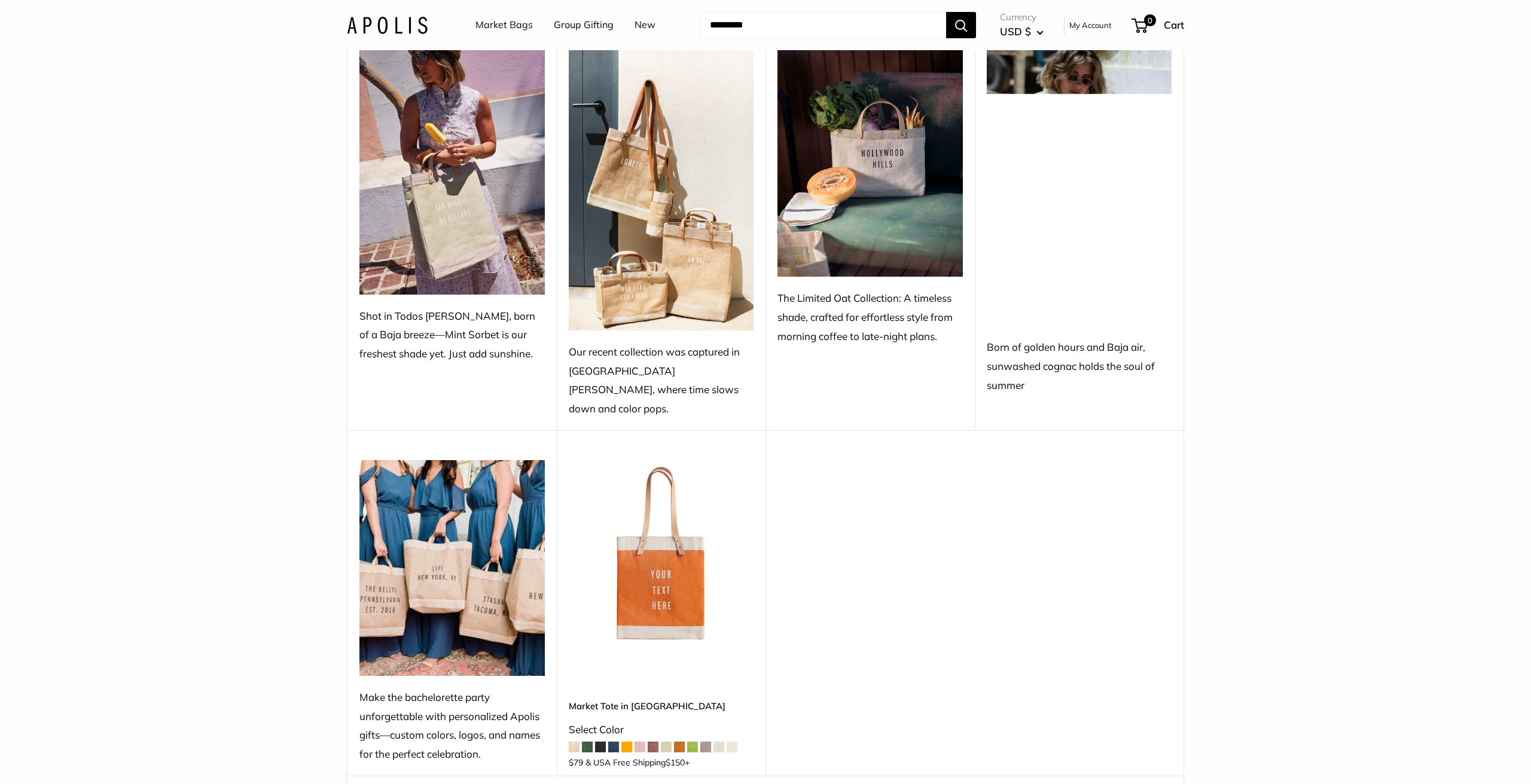
scroll to position [1334, 0]
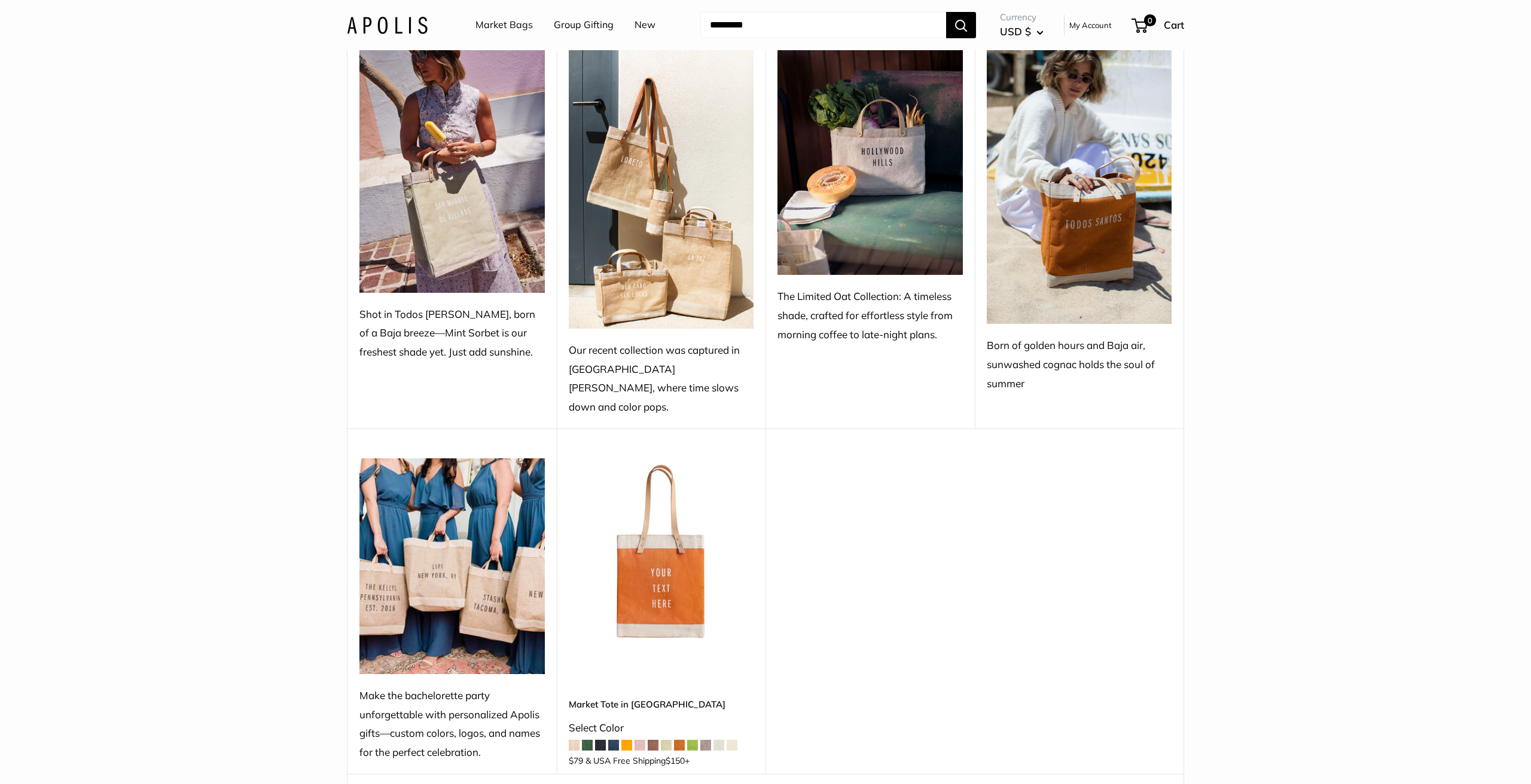
click at [819, 784] on link "6" at bounding box center [818, 796] width 19 height 19
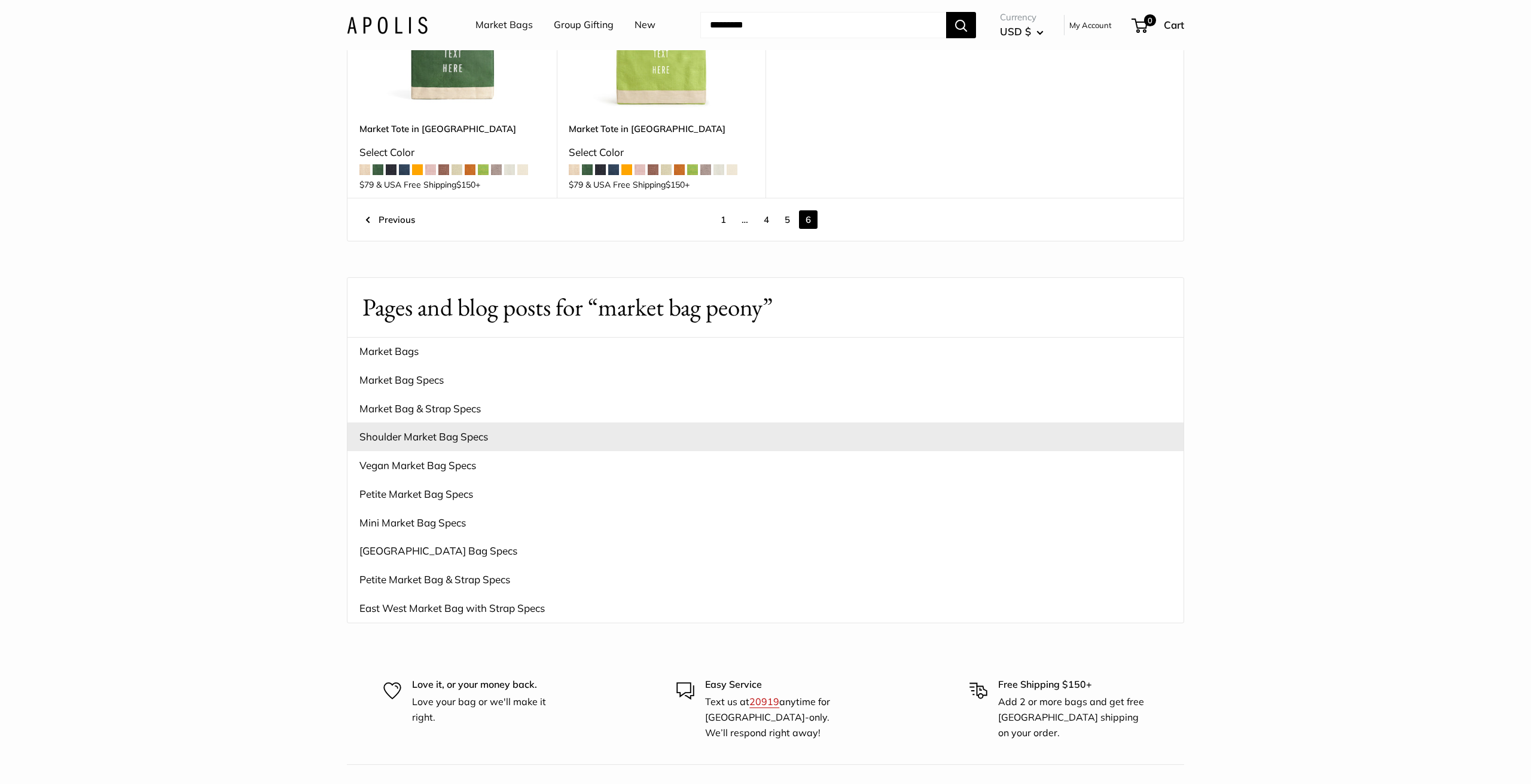
scroll to position [277, 0]
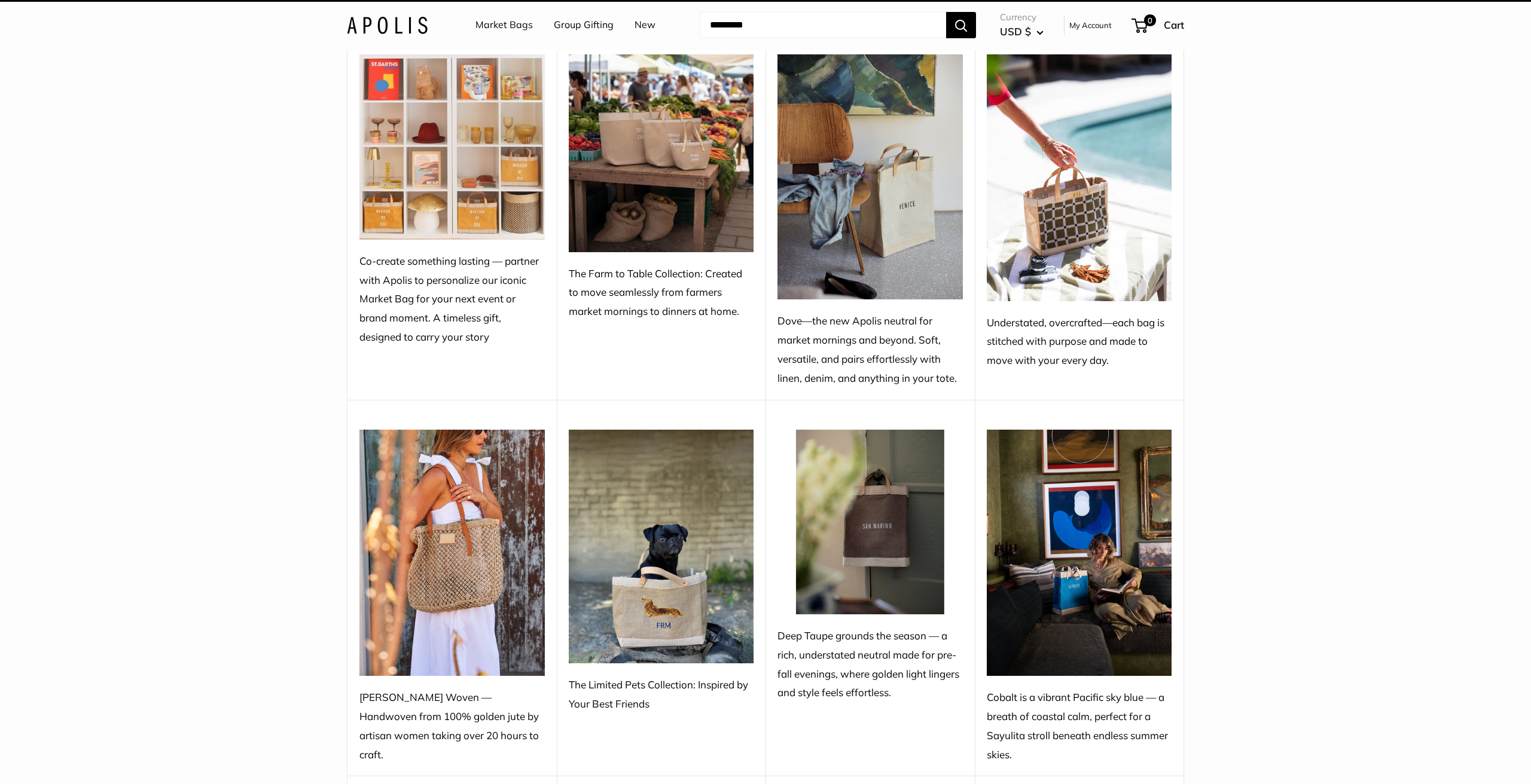
scroll to position [32, 0]
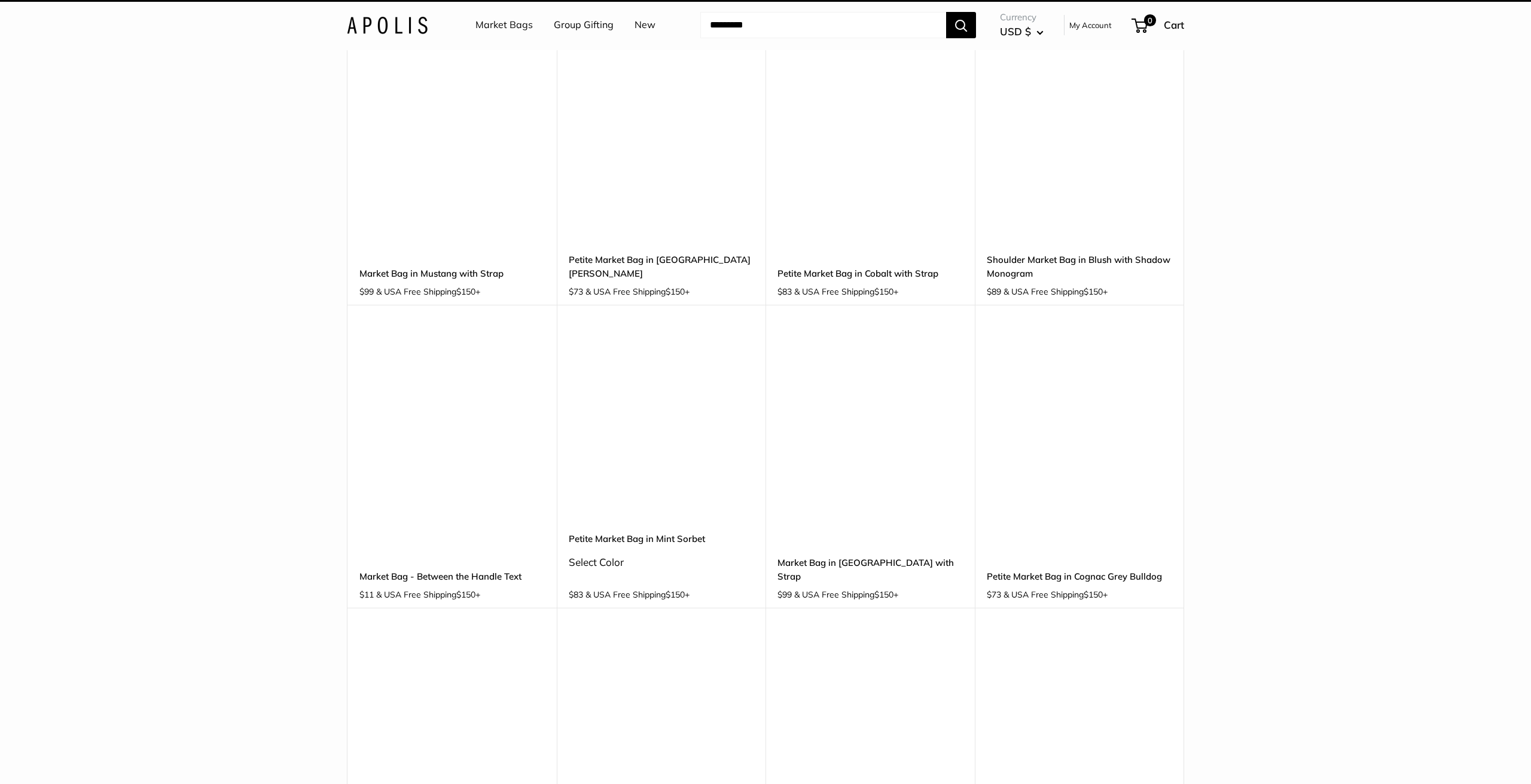
scroll to position [32, 0]
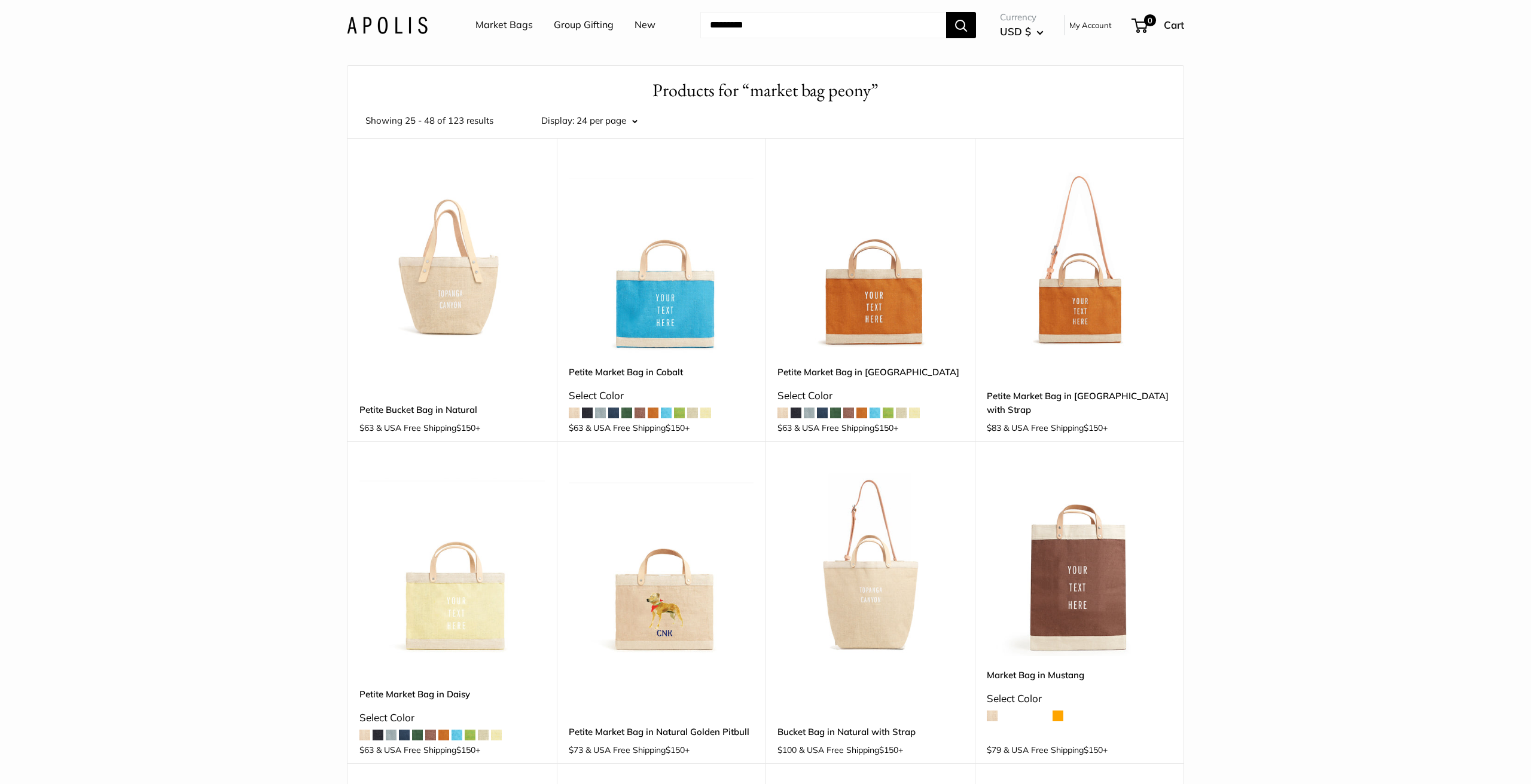
scroll to position [1888, 0]
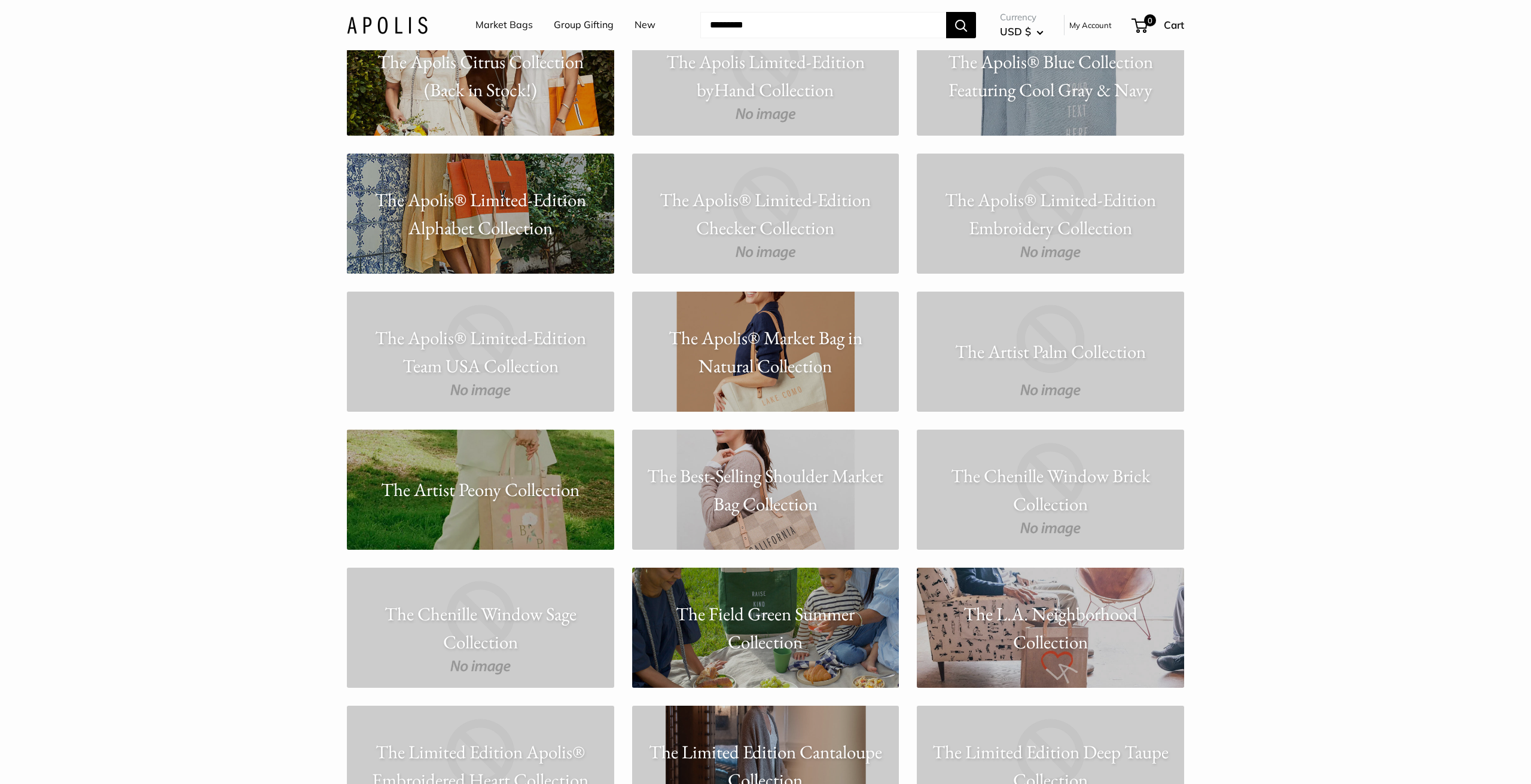
scroll to position [7739, 0]
click at [480, 491] on p "The Artist Peony Collection" at bounding box center [480, 491] width 267 height 28
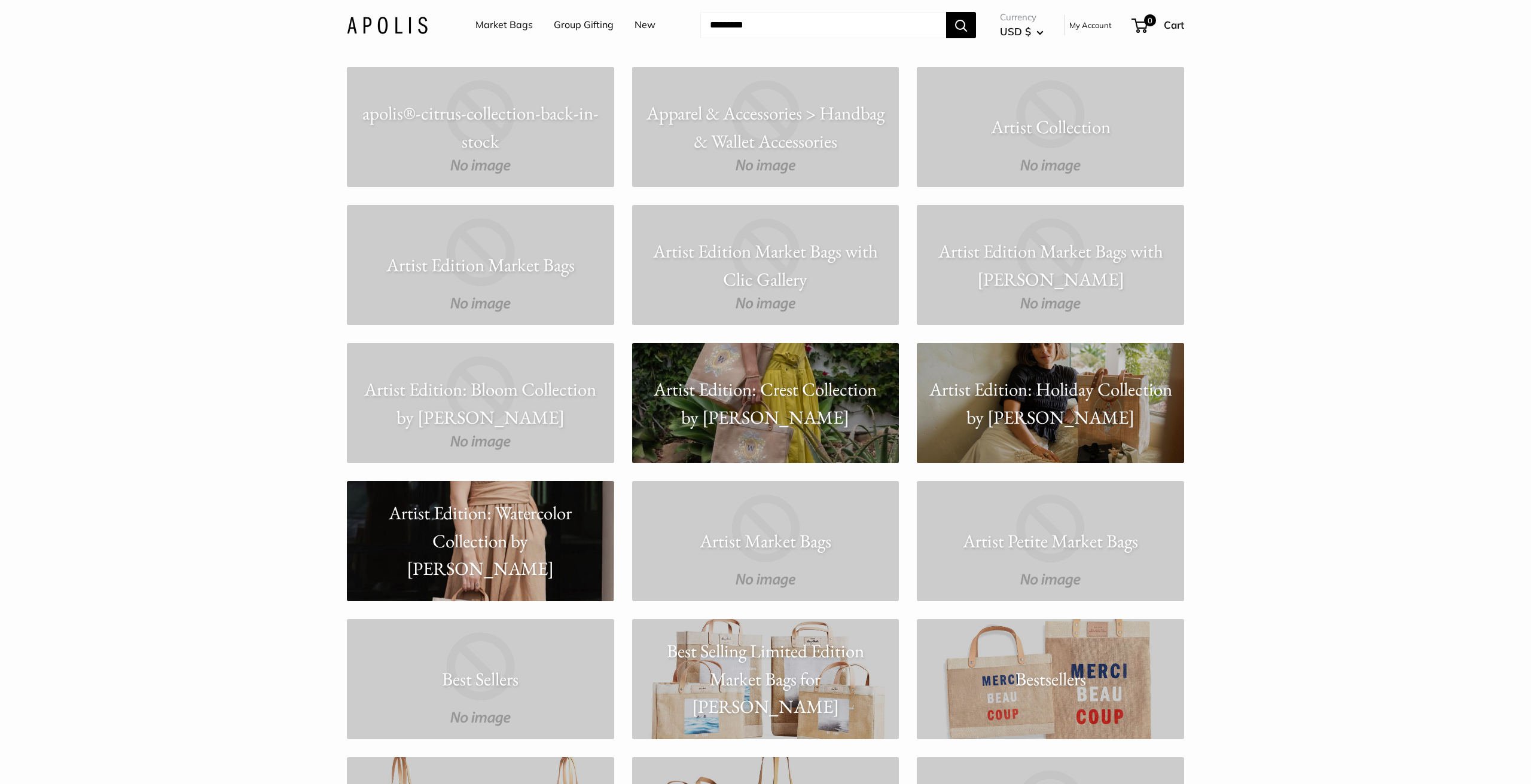
scroll to position [1334, 0]
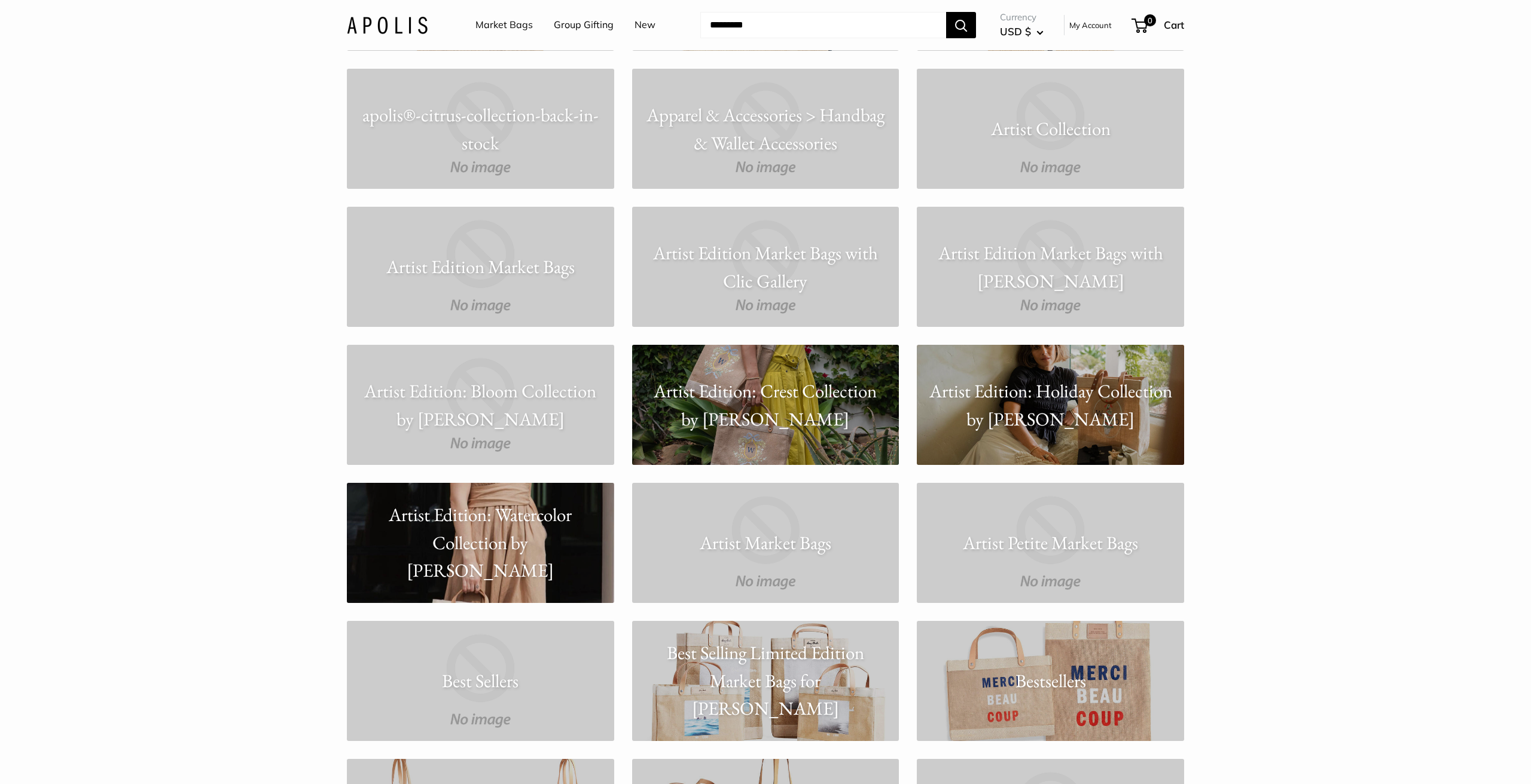
click at [790, 392] on p "Artist Edition: Crest Collection by [PERSON_NAME]" at bounding box center [766, 405] width 267 height 56
click at [755, 25] on input "Search..." at bounding box center [823, 25] width 246 height 26
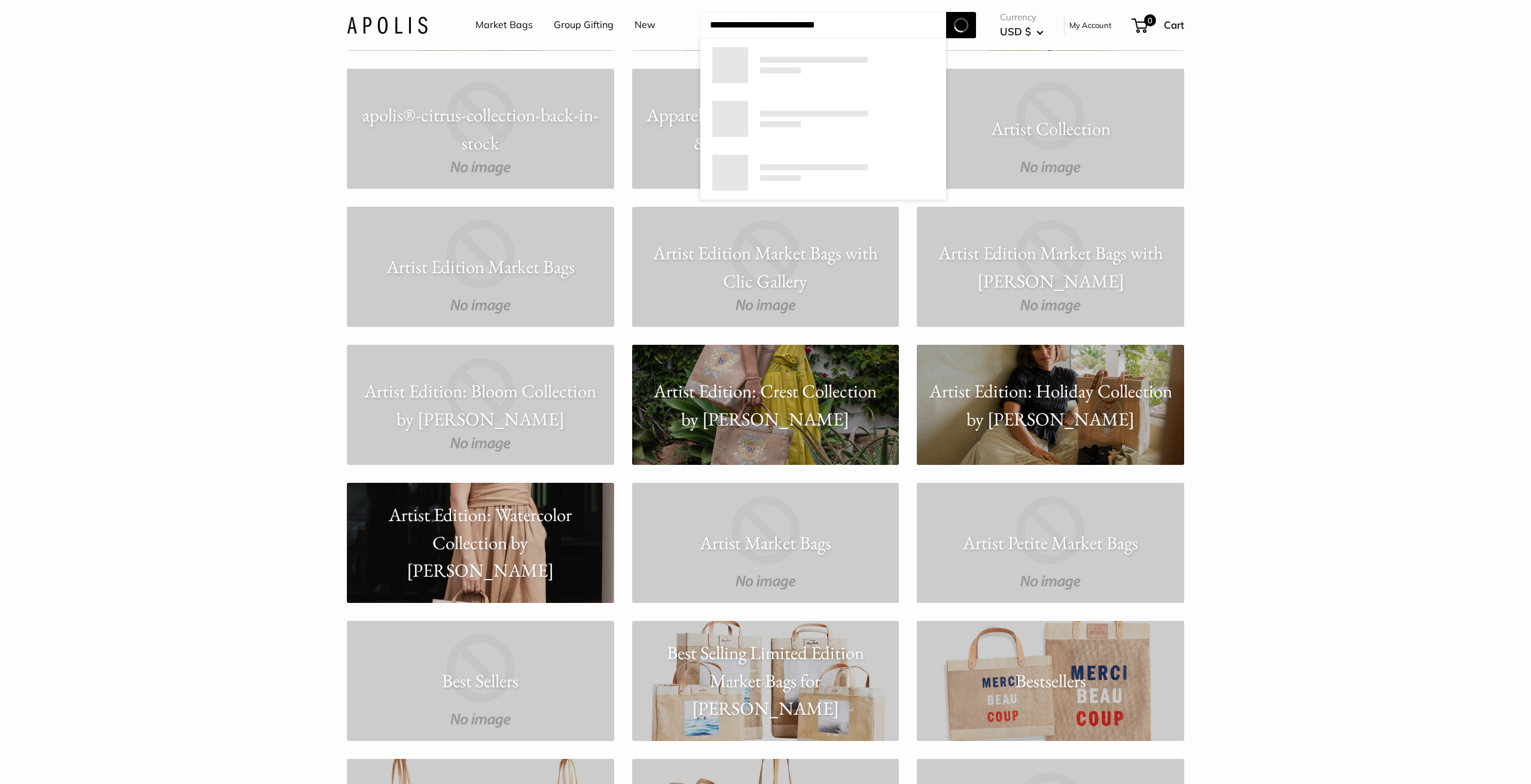
type input "**********"
click at [962, 24] on button "Search" at bounding box center [961, 25] width 30 height 26
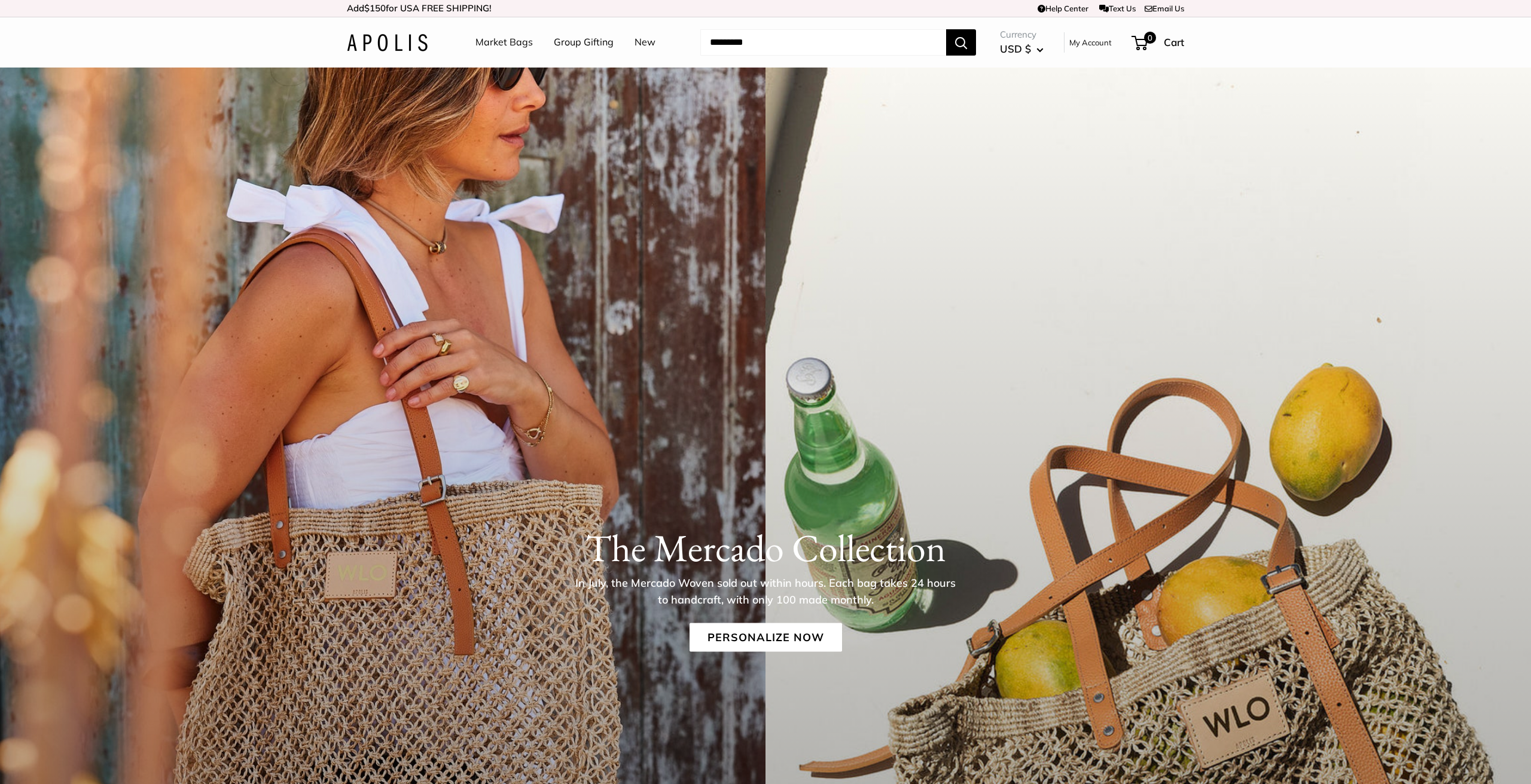
scroll to position [3522, 0]
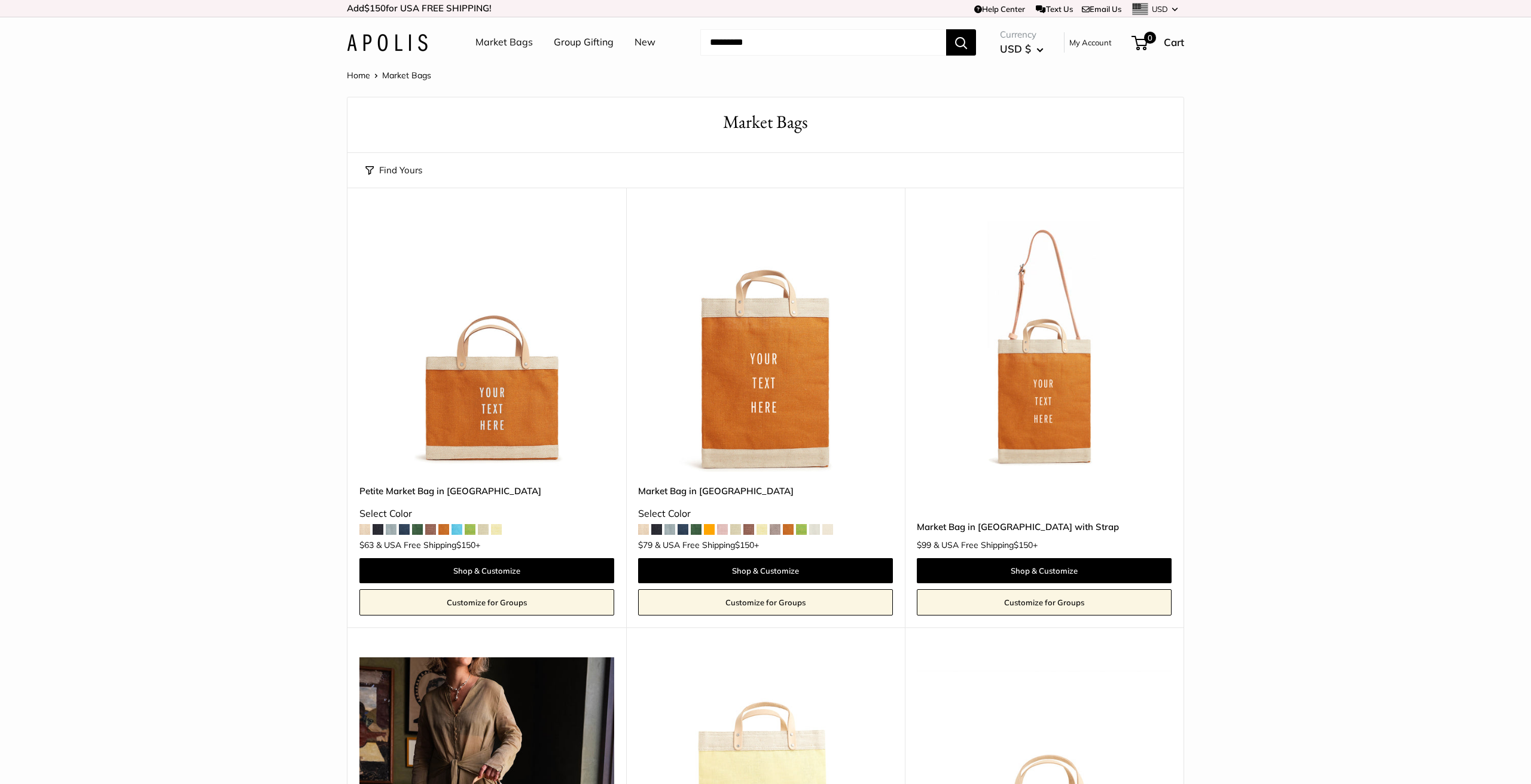
scroll to position [6114, 0]
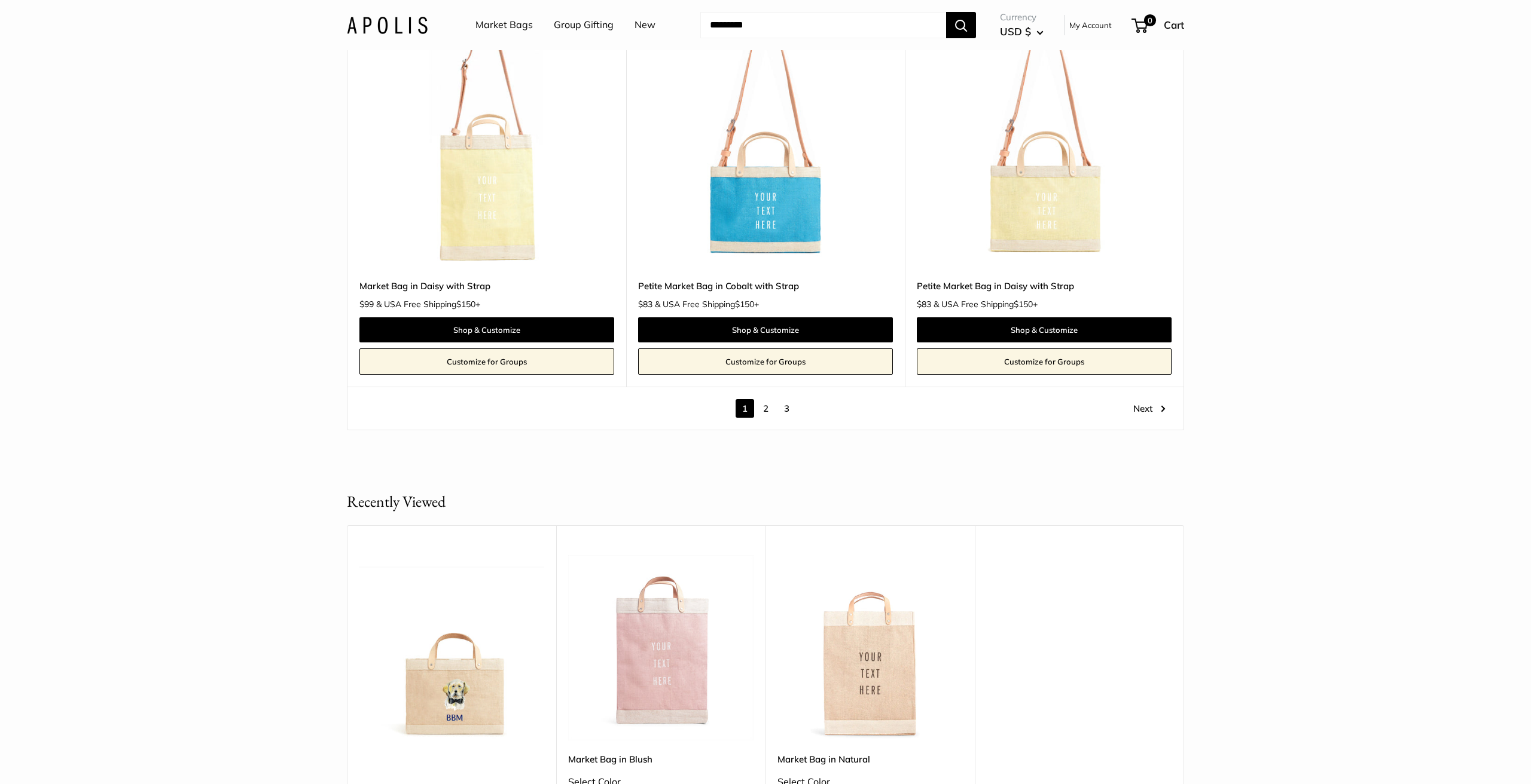
scroll to position [6853, 0]
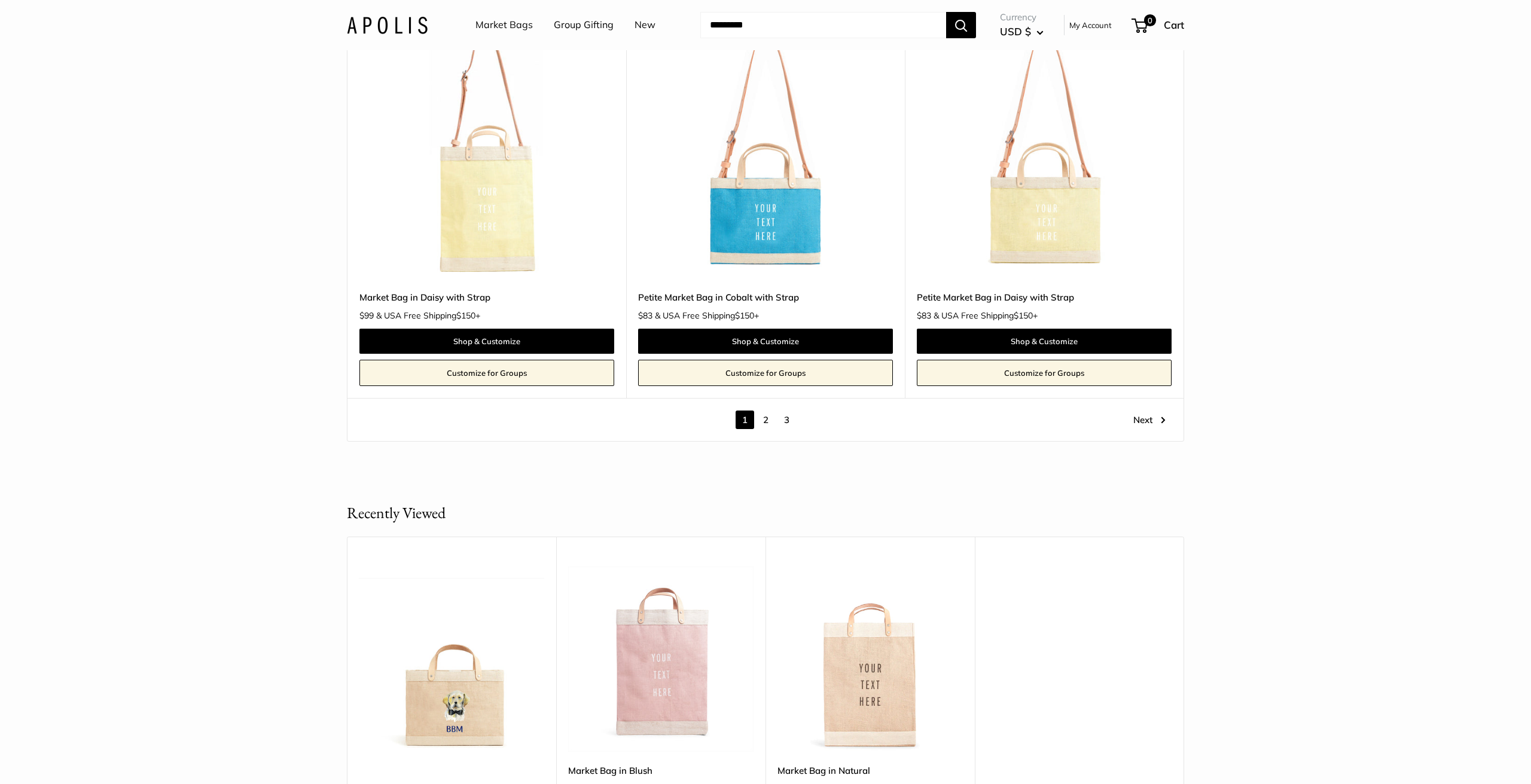
click at [767, 411] on link "2" at bounding box center [766, 420] width 19 height 19
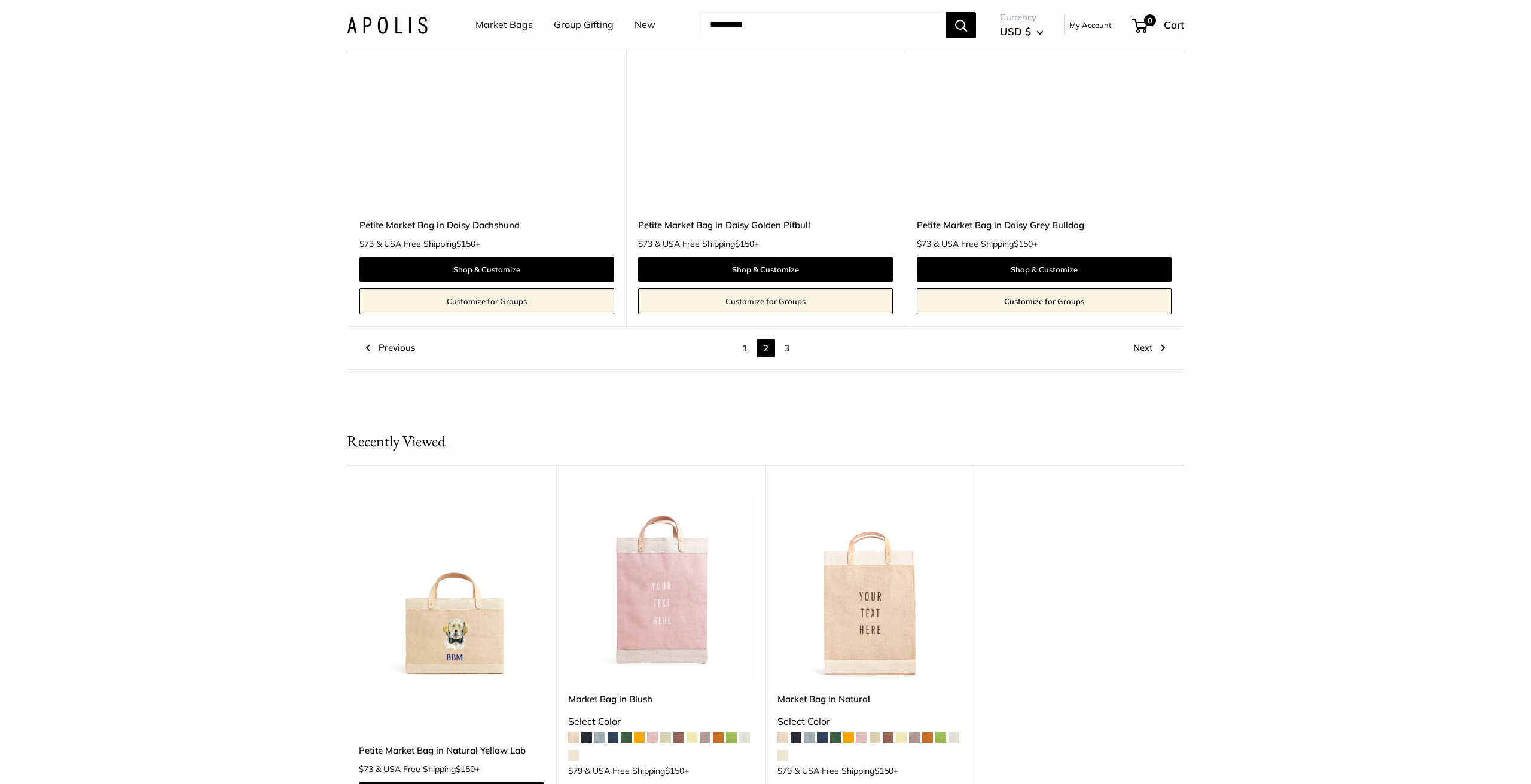
scroll to position [6733, 0]
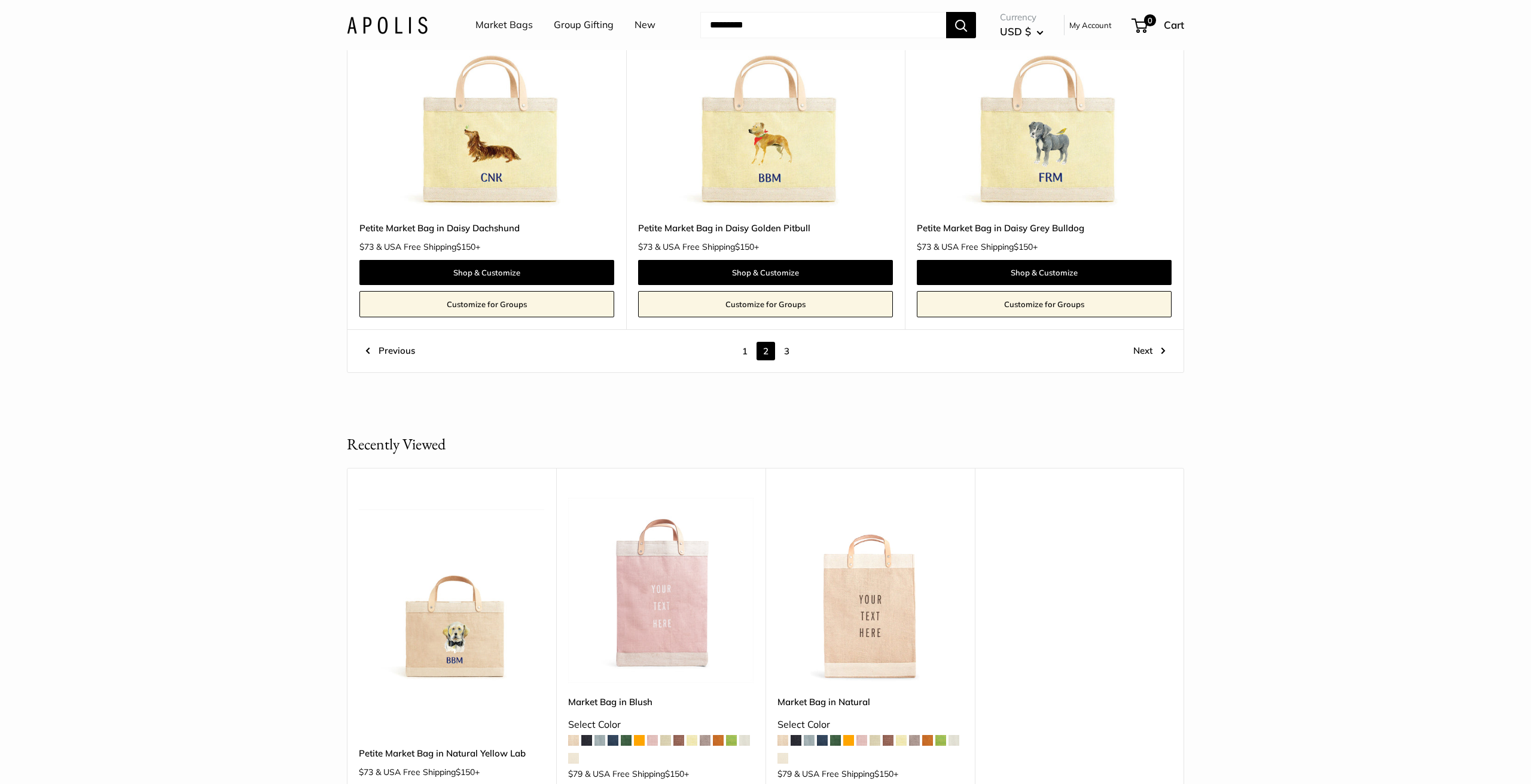
click at [787, 342] on link "3" at bounding box center [786, 351] width 19 height 19
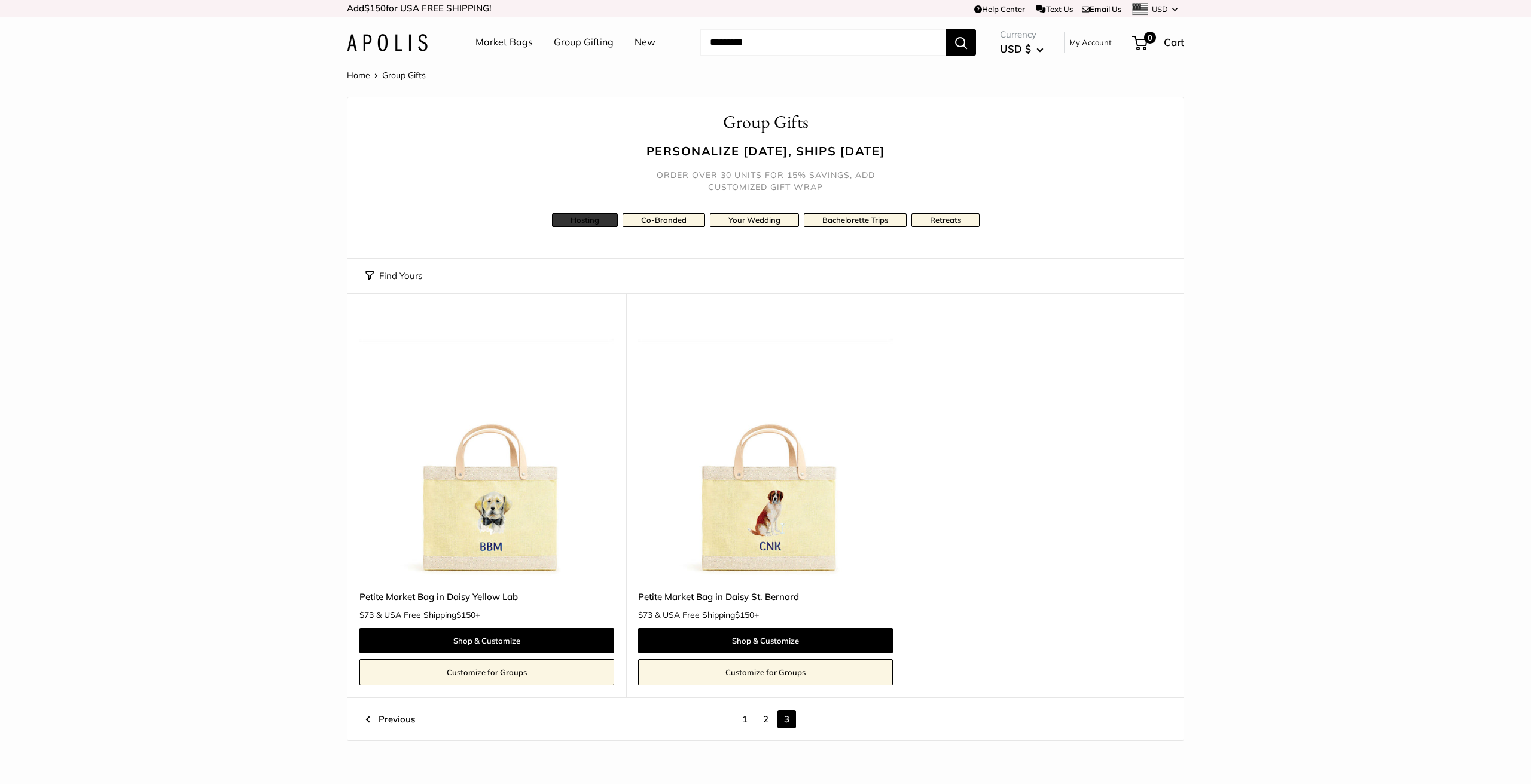
click at [569, 218] on link "Hosting" at bounding box center [585, 220] width 66 height 14
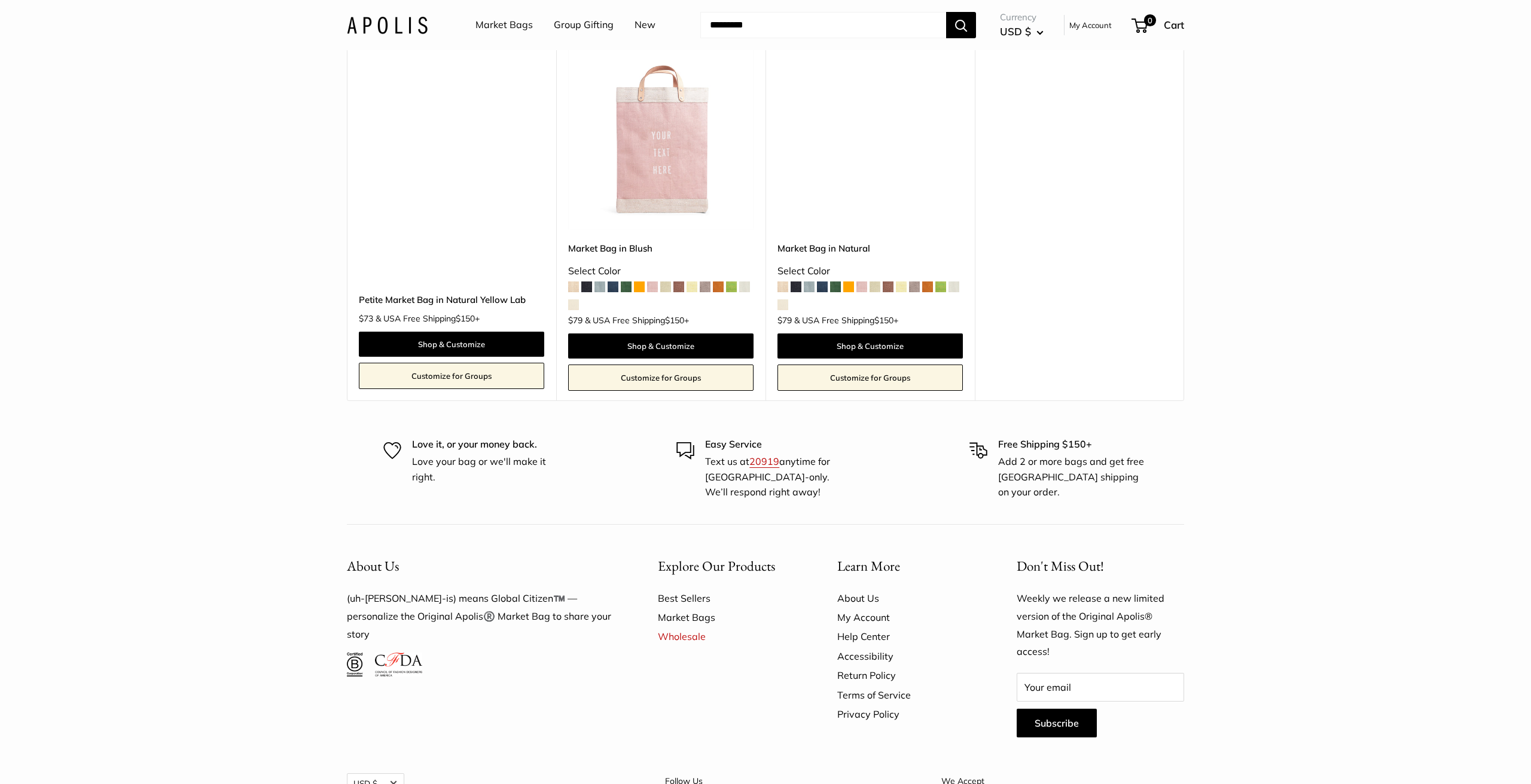
scroll to position [7223, 0]
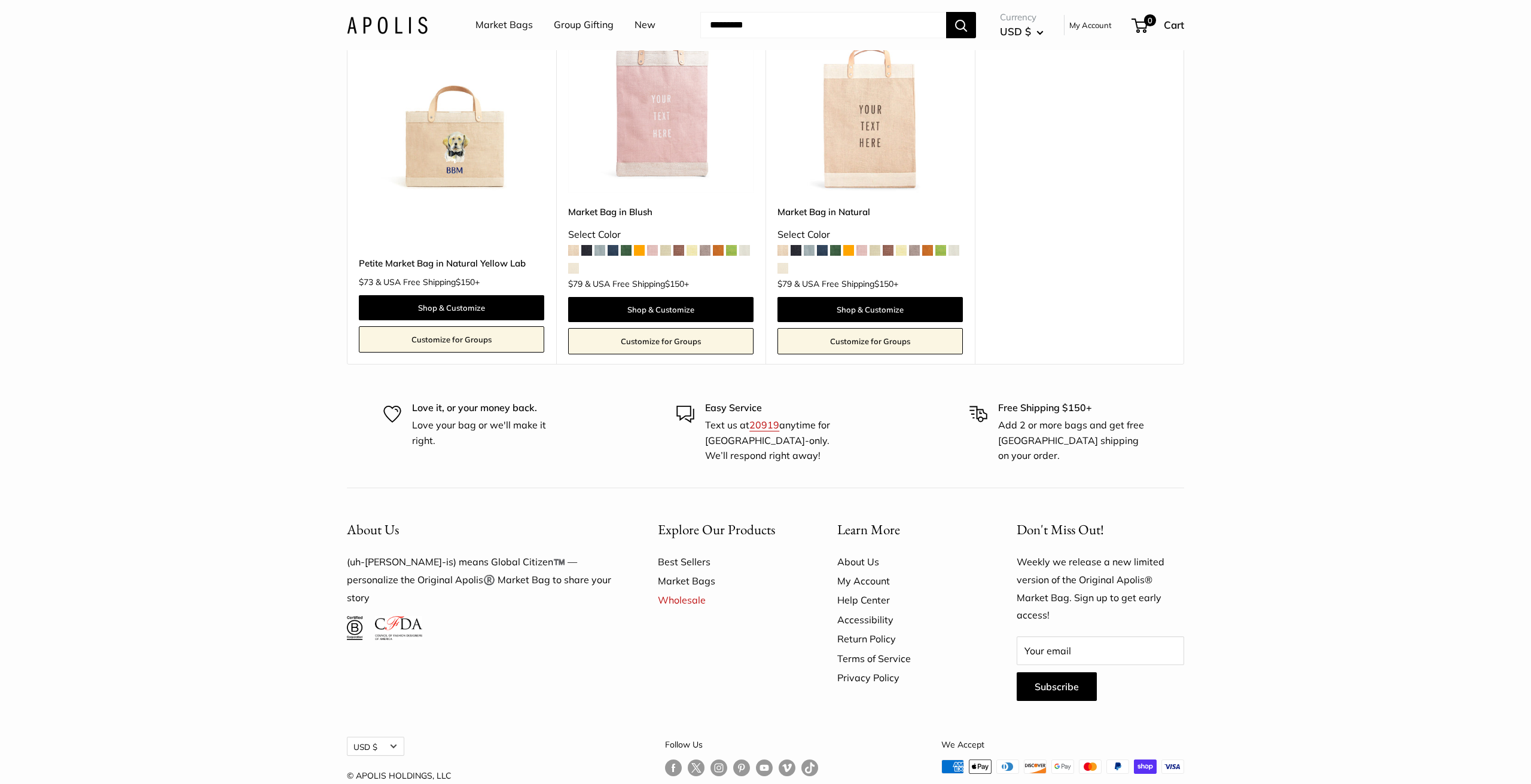
click at [688, 553] on link "Best Sellers" at bounding box center [727, 562] width 138 height 19
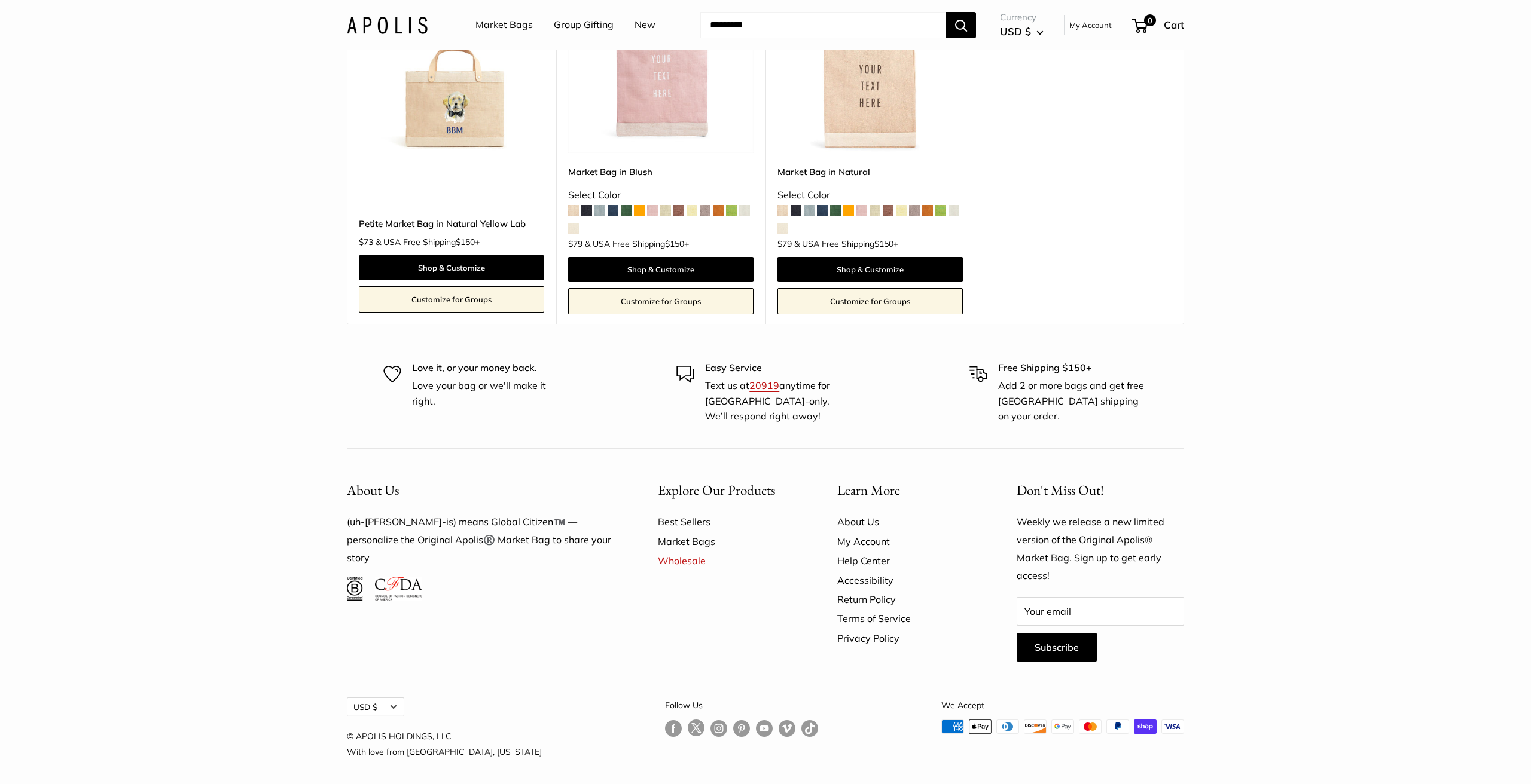
scroll to position [1189, 0]
click at [686, 539] on link "Market Bags" at bounding box center [727, 542] width 138 height 19
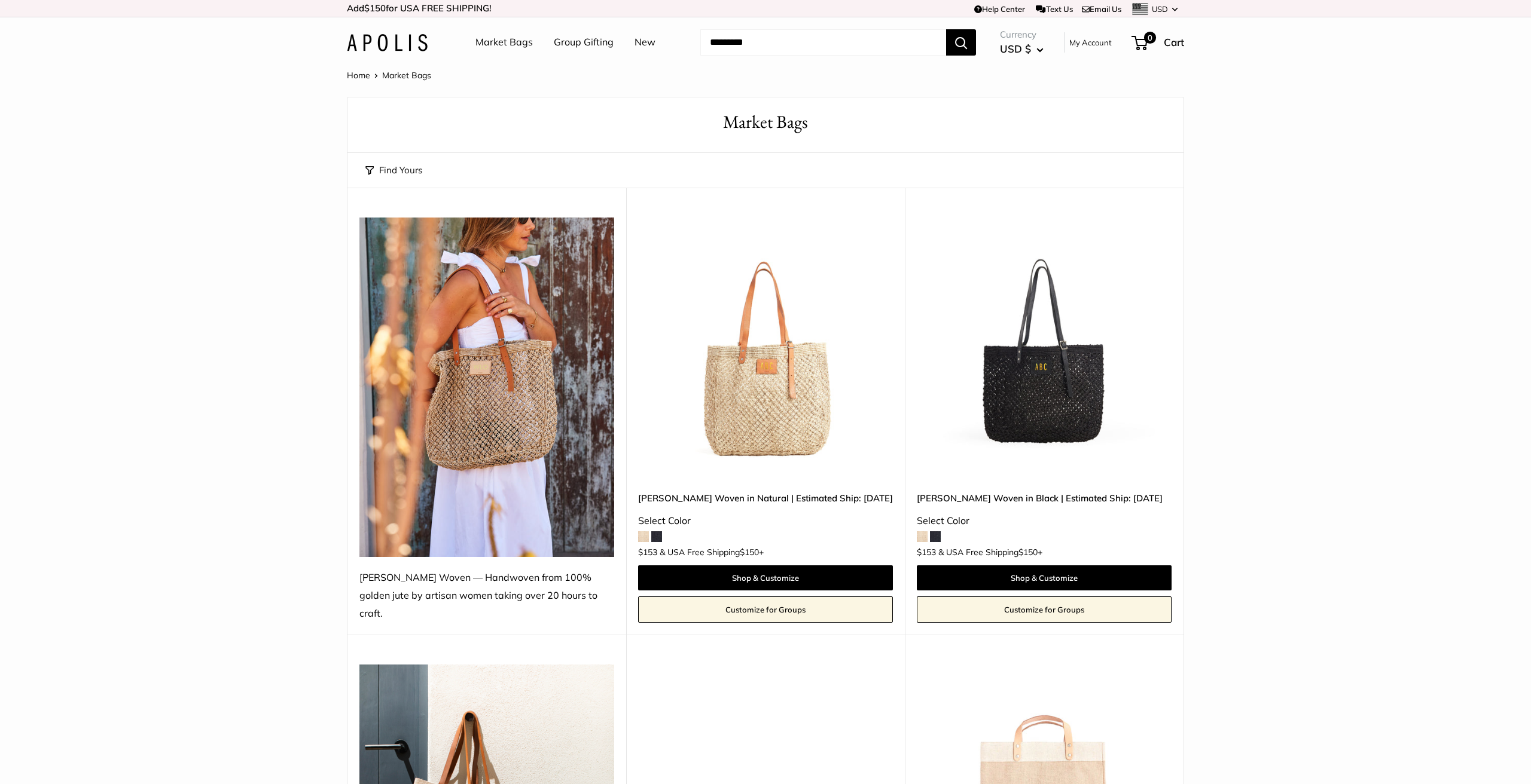
click at [639, 42] on link "New" at bounding box center [645, 42] width 21 height 18
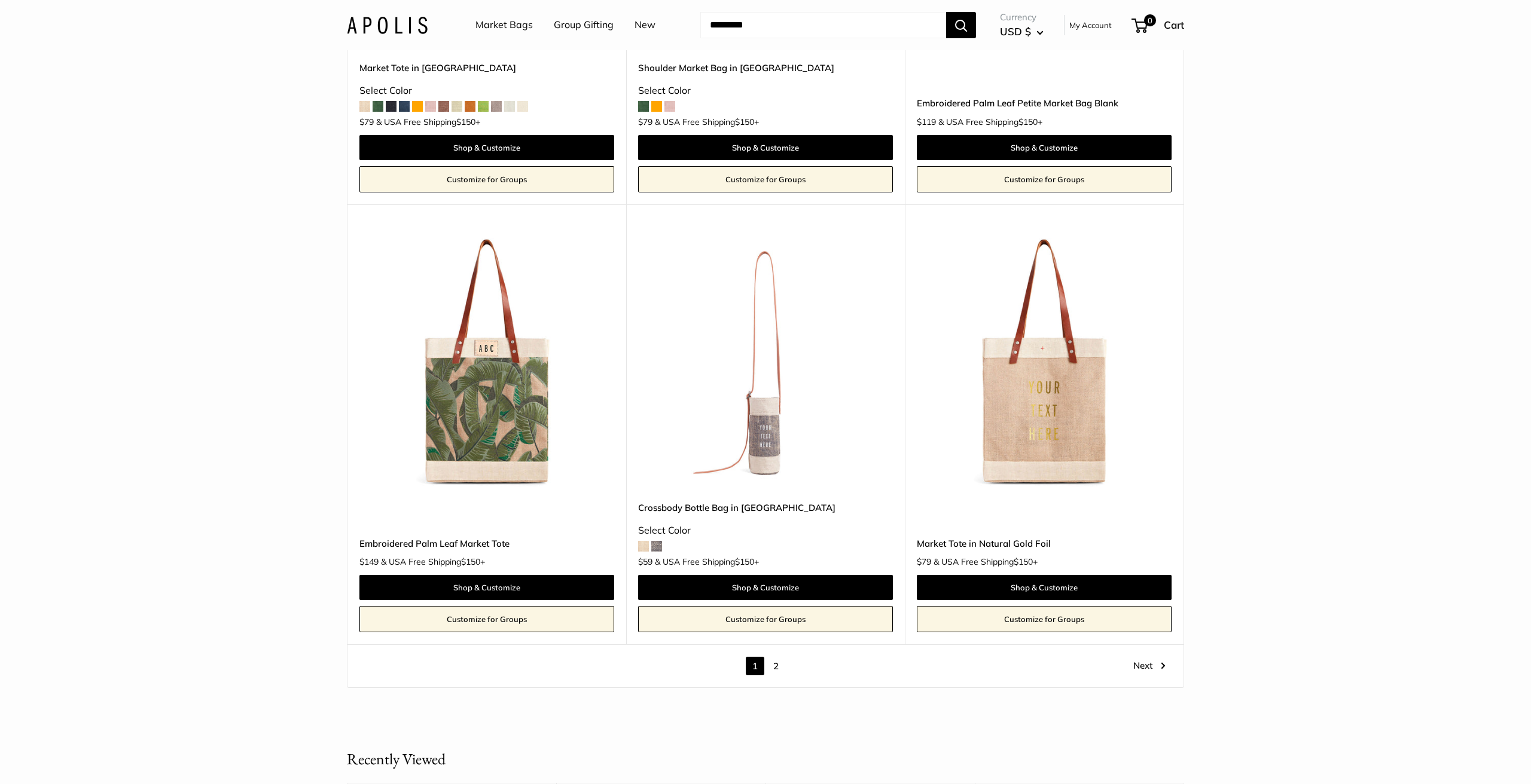
scroll to position [6433, 0]
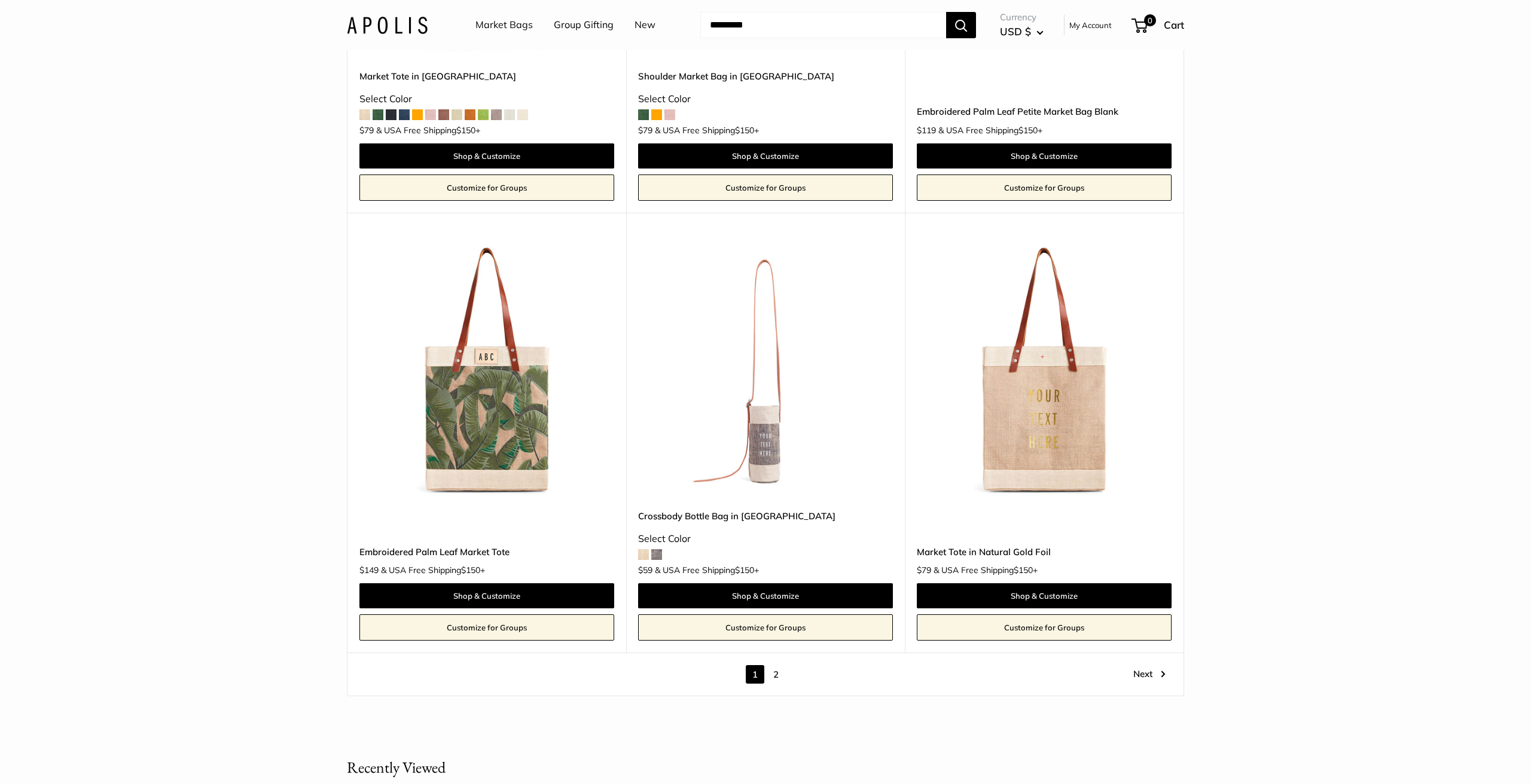
click at [776, 665] on link "2" at bounding box center [776, 674] width 19 height 19
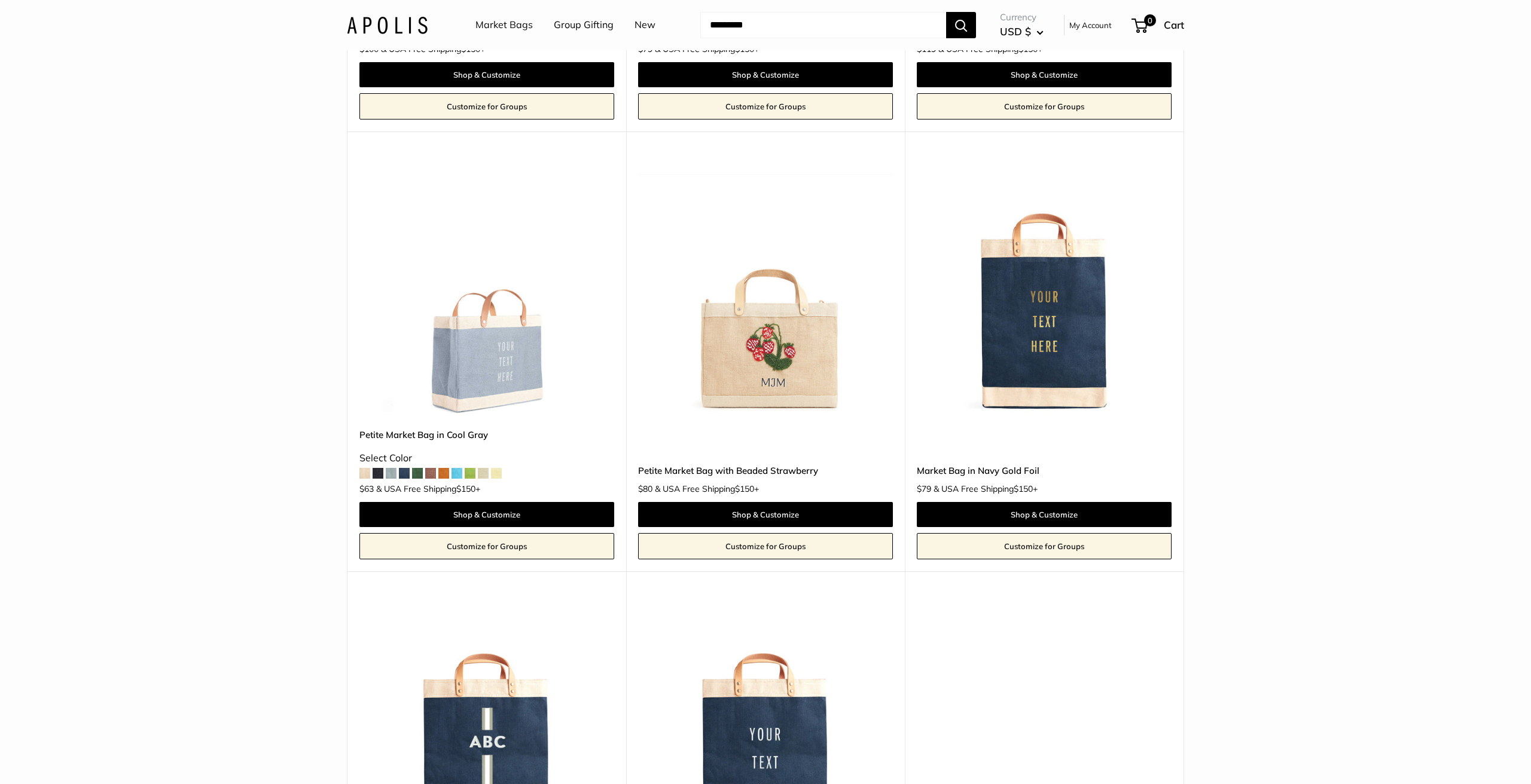
scroll to position [899, 0]
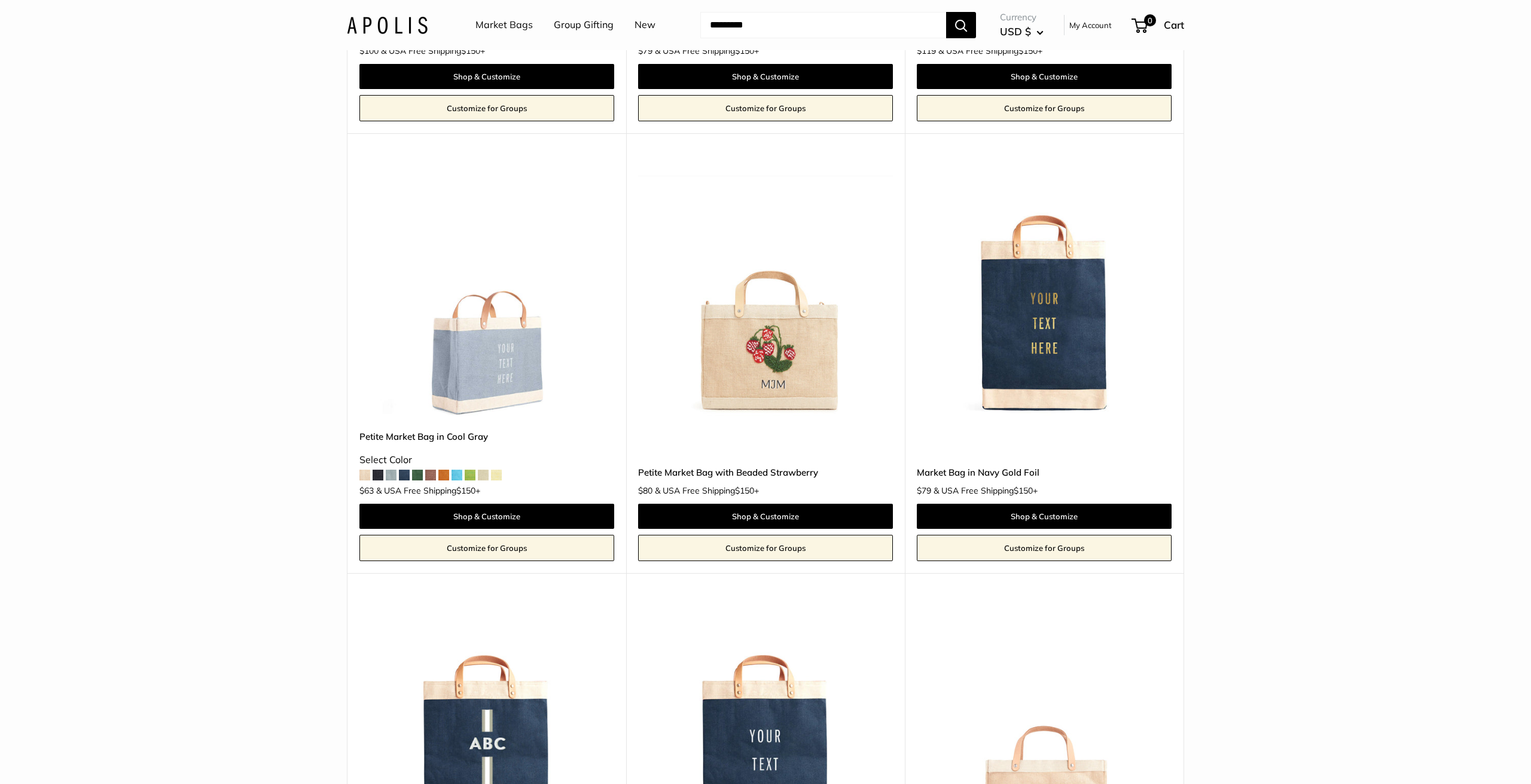
click at [0, 0] on img at bounding box center [0, 0] width 0 height 0
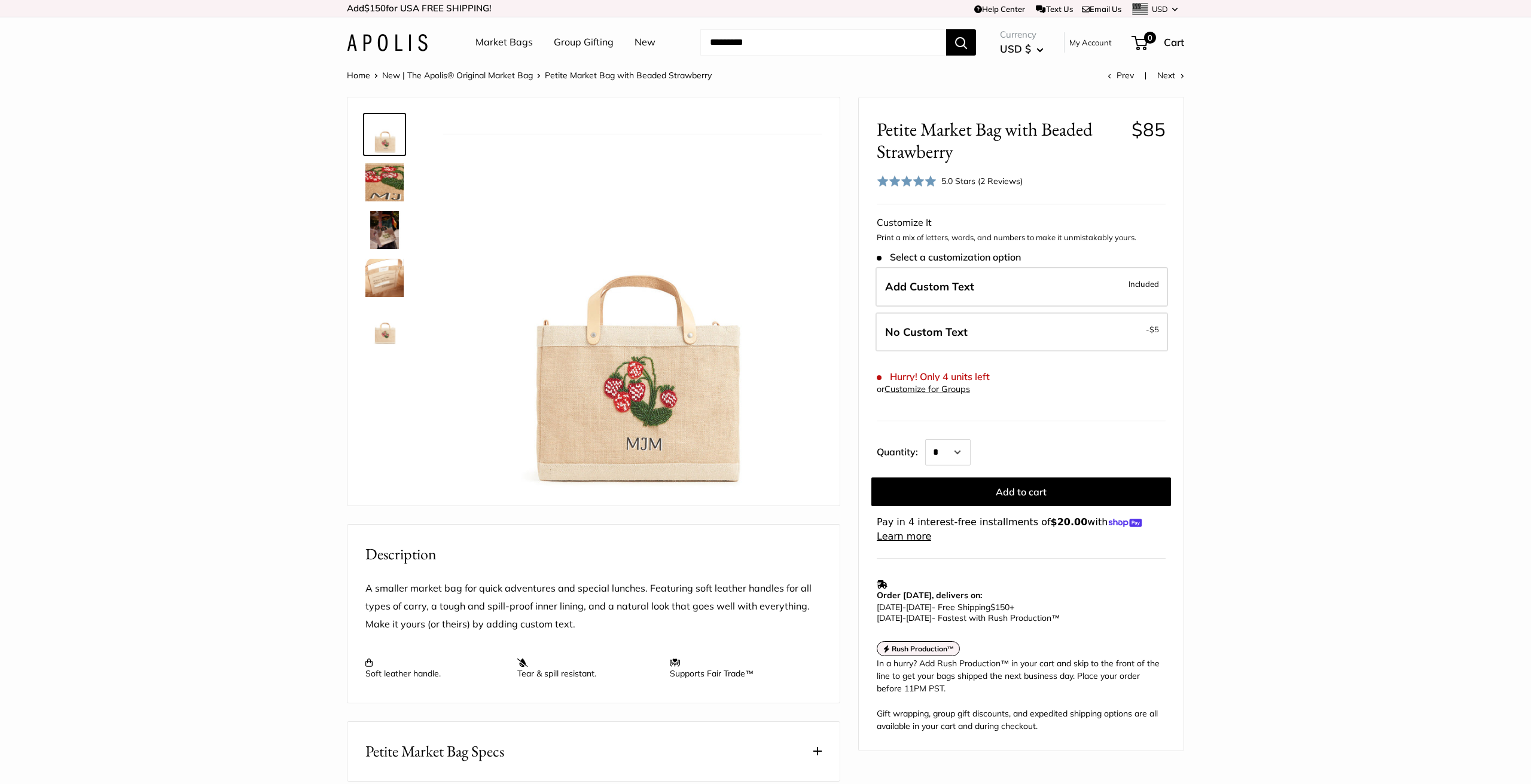
click at [390, 278] on img at bounding box center [384, 277] width 38 height 38
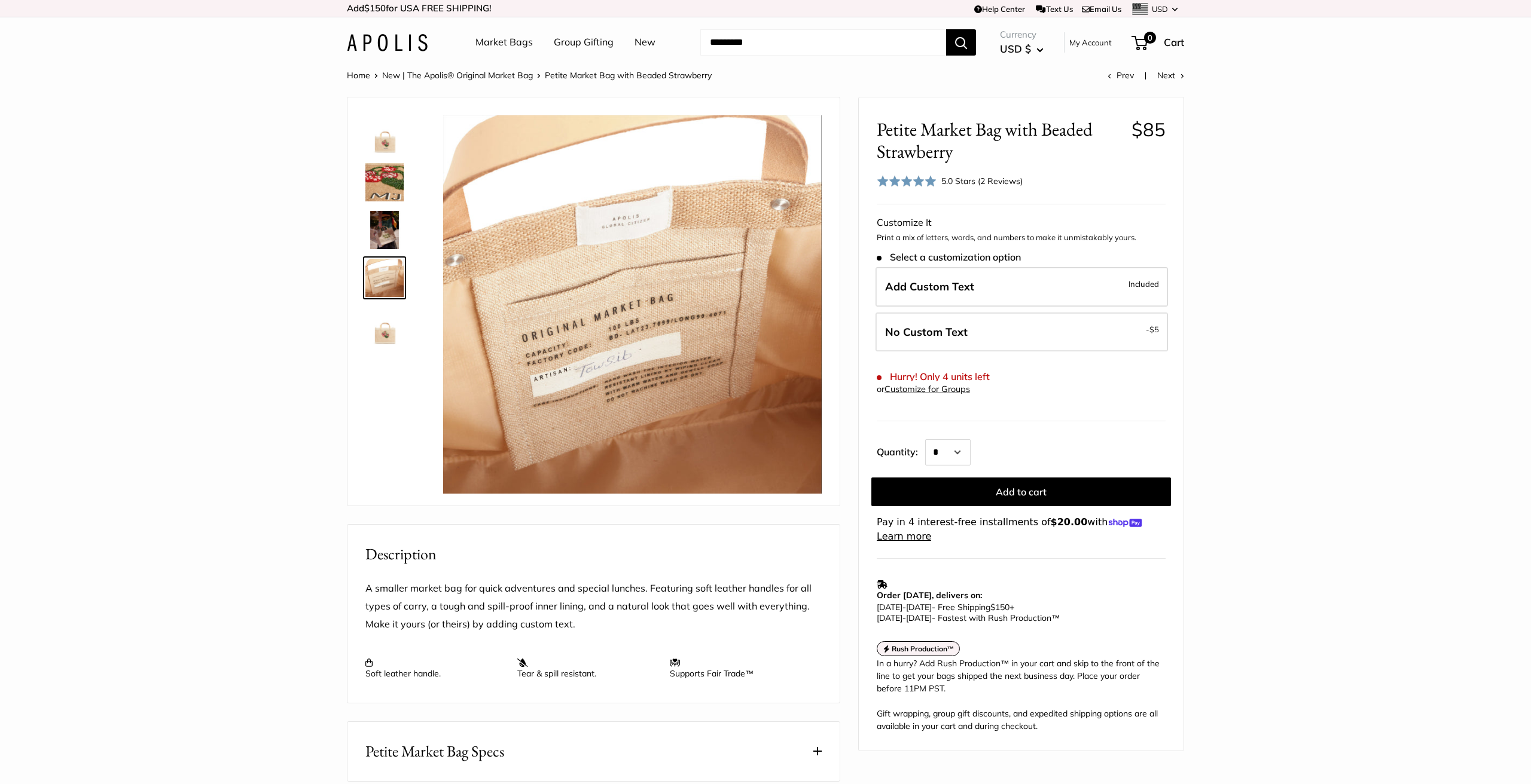
click at [382, 234] on img at bounding box center [384, 230] width 38 height 38
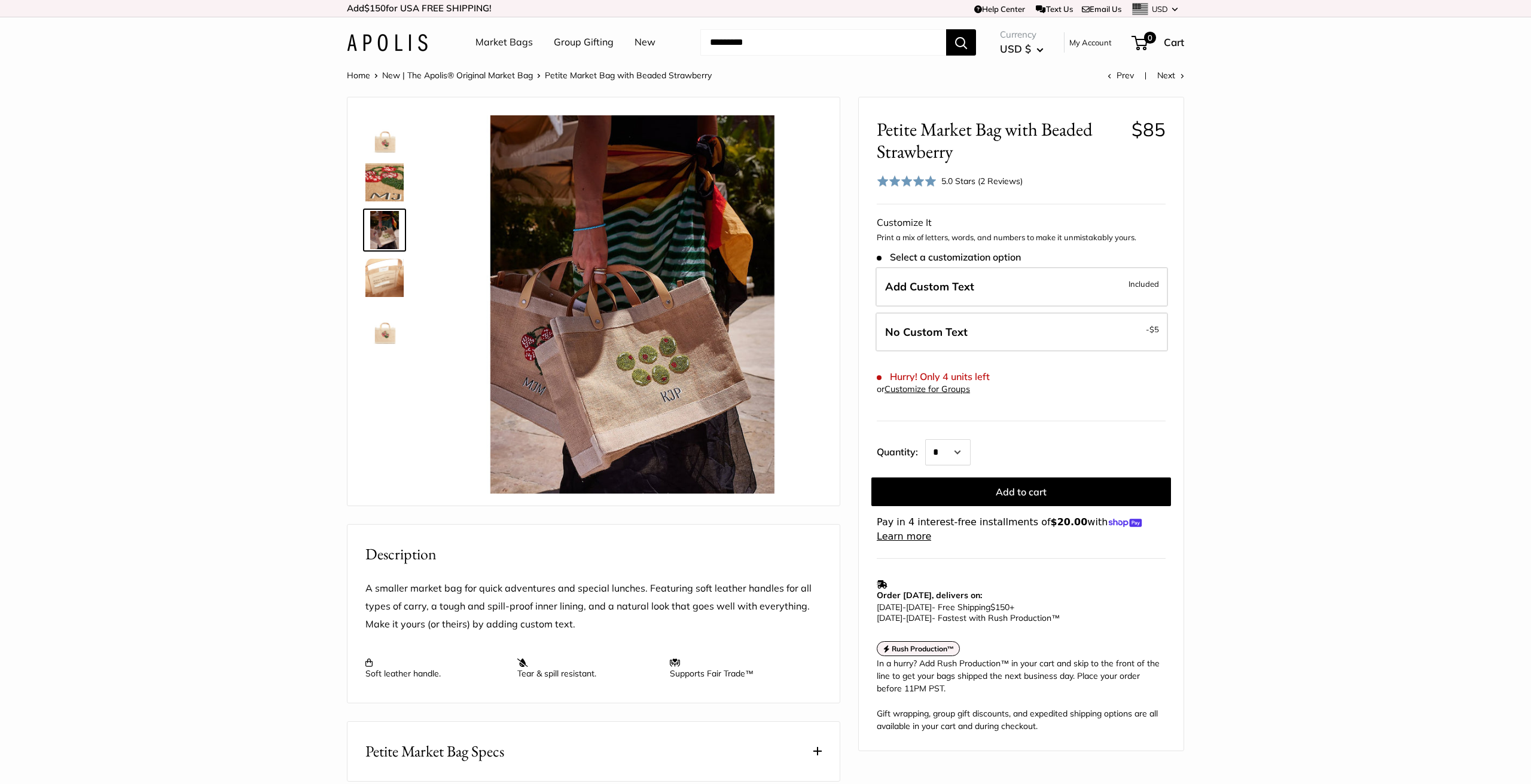
click at [383, 183] on img at bounding box center [384, 182] width 38 height 38
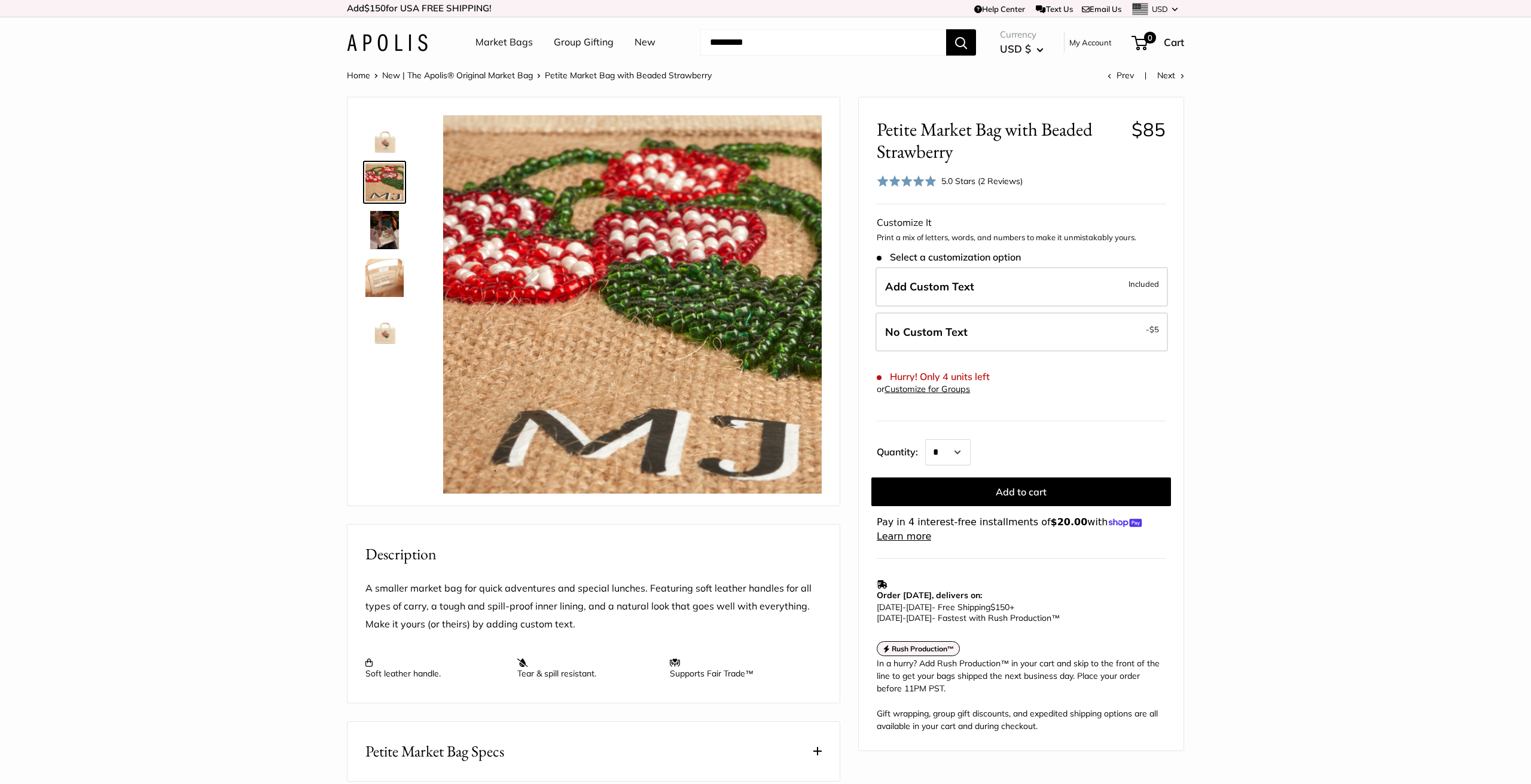
click at [384, 146] on img at bounding box center [384, 134] width 38 height 38
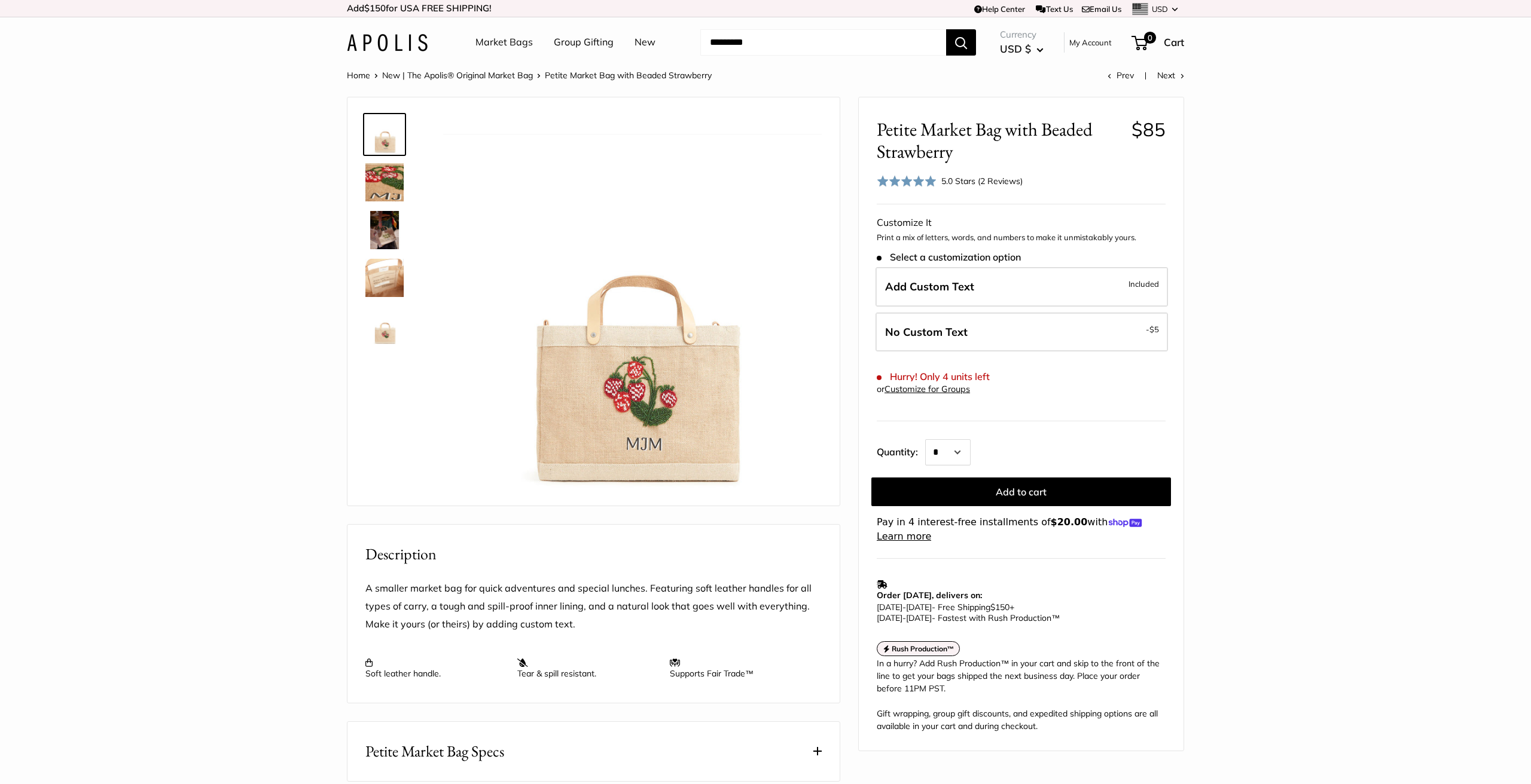
click at [383, 335] on img at bounding box center [384, 325] width 38 height 38
click at [384, 147] on img at bounding box center [384, 134] width 38 height 38
click at [1105, 282] on label "Add Custom Text Included" at bounding box center [1021, 286] width 293 height 40
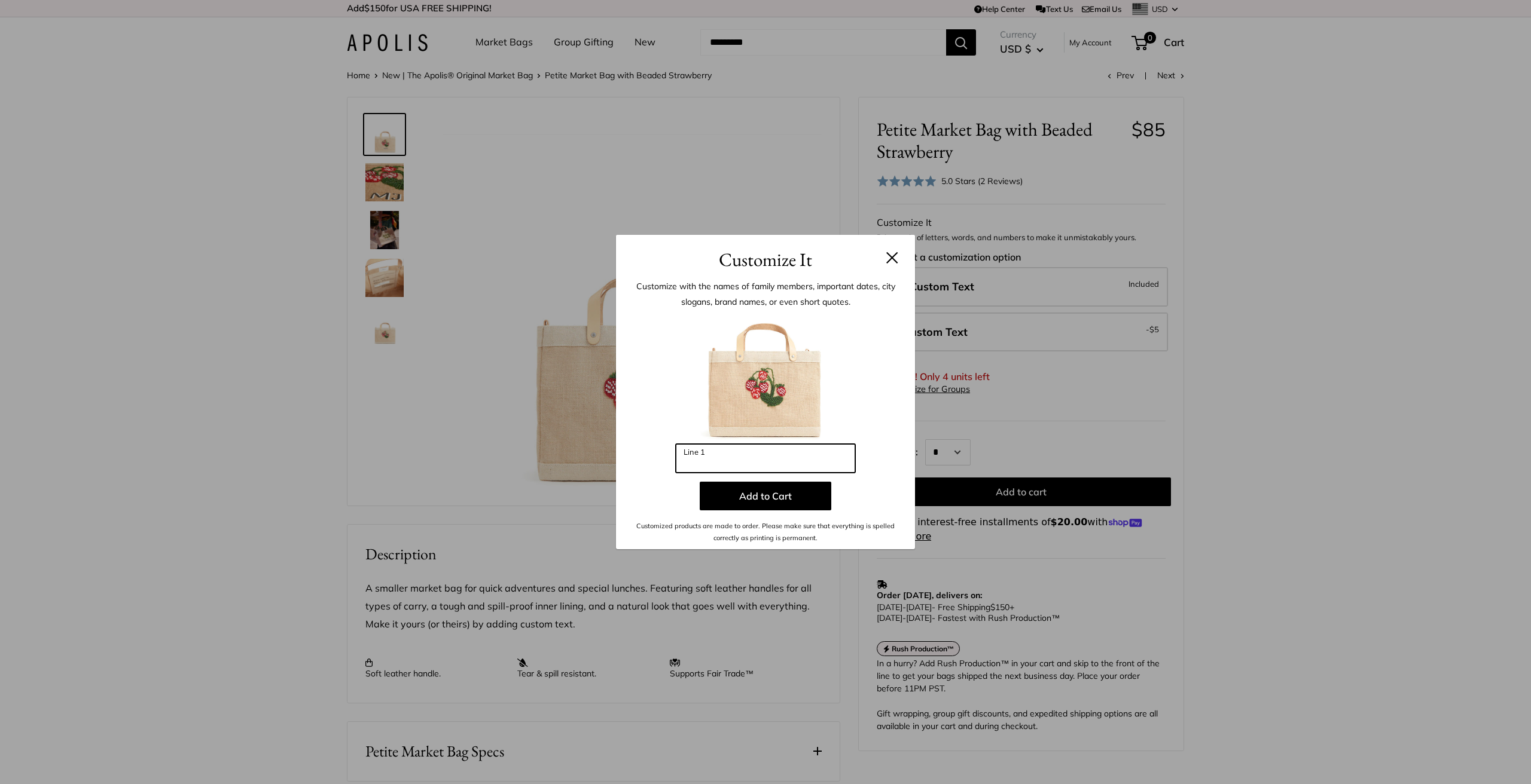
click at [724, 457] on input "Line 1" at bounding box center [766, 458] width 179 height 28
type input "***"
click at [784, 496] on button "Add to Cart" at bounding box center [765, 496] width 131 height 28
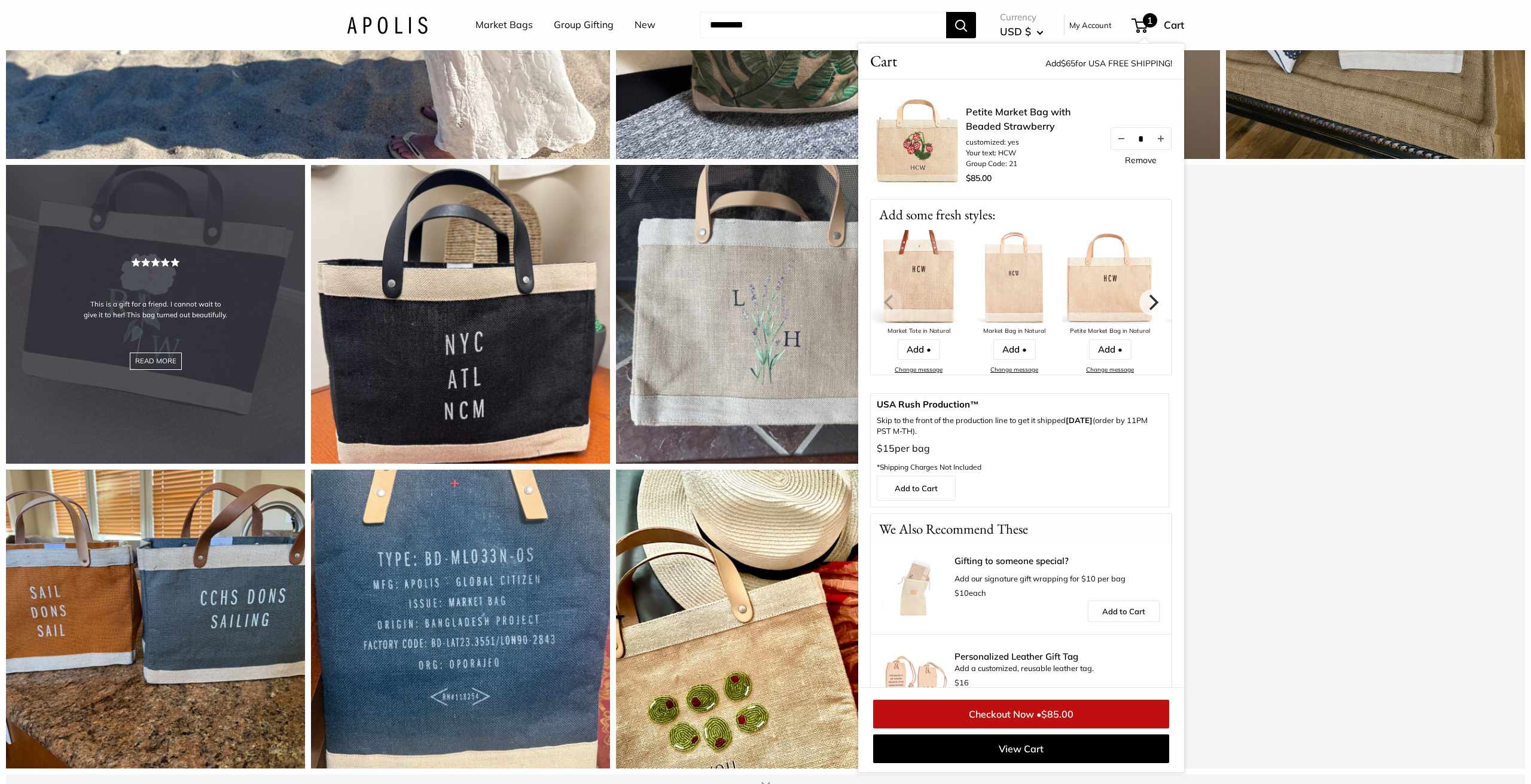
scroll to position [1557, 0]
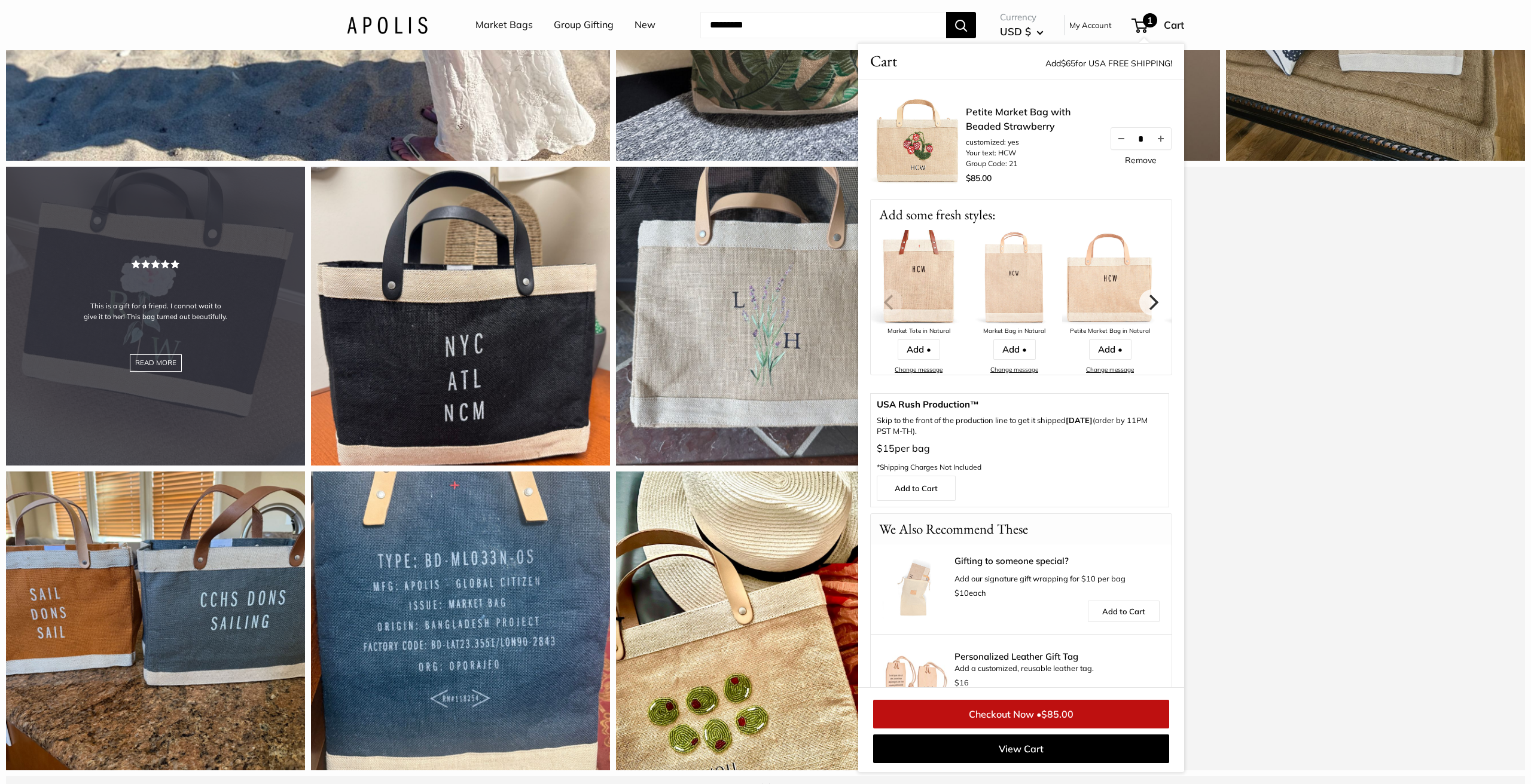
click at [140, 358] on div "This is a gift for a friend. I cannot wait to give it to her! This bag turned o…" at bounding box center [156, 316] width 299 height 299
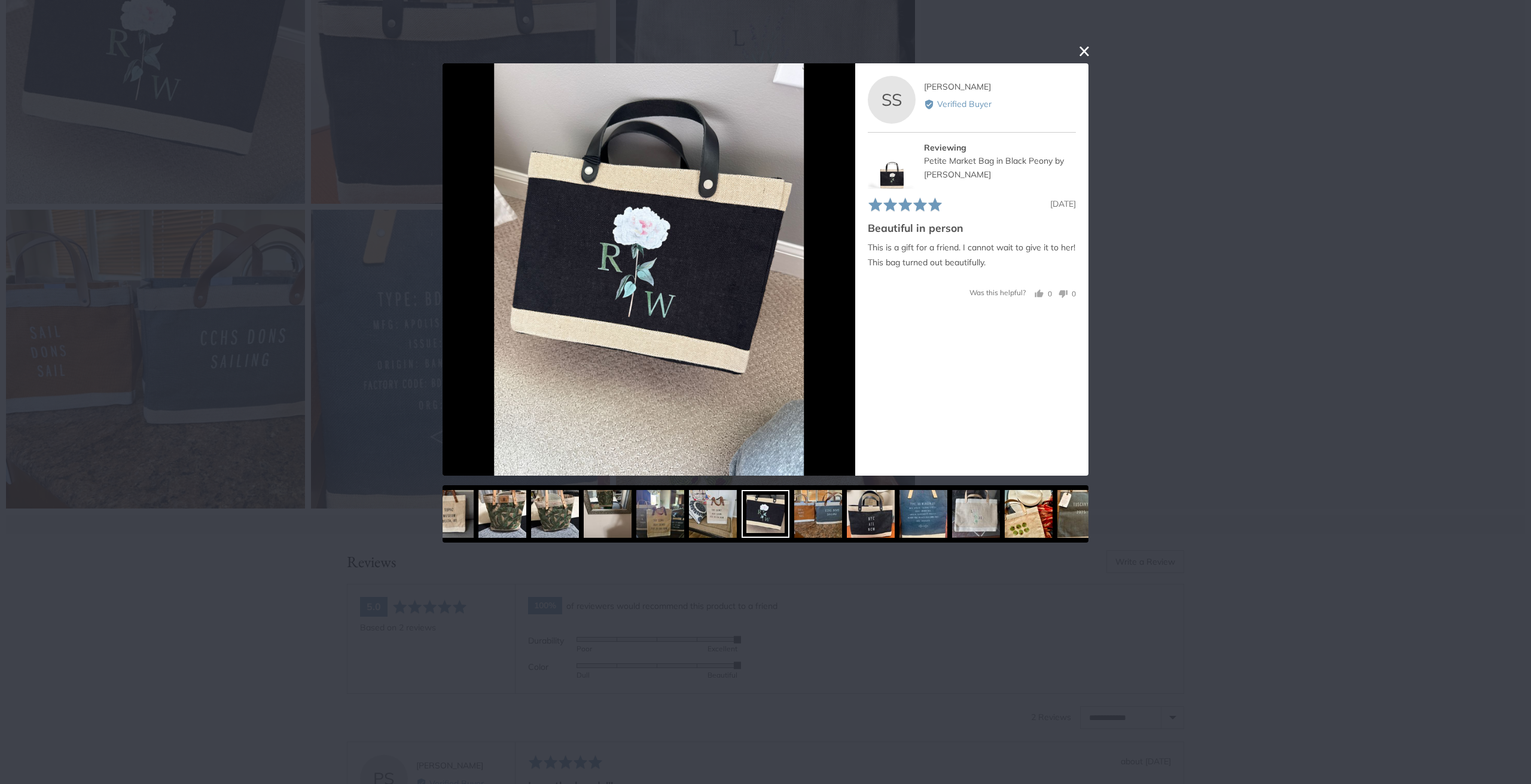
scroll to position [1820, 0]
click at [1084, 49] on button "close this modal window" at bounding box center [1084, 51] width 15 height 15
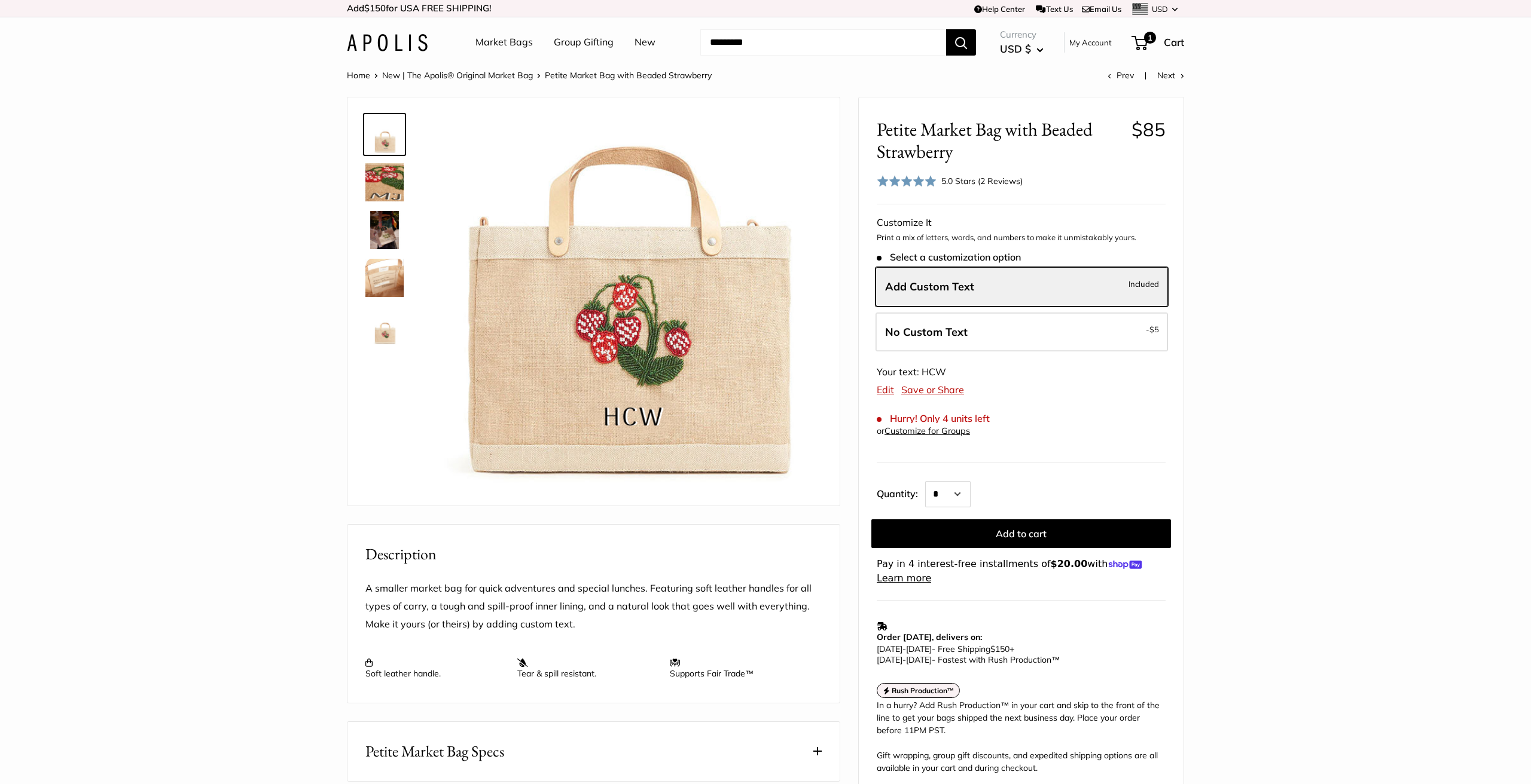
scroll to position [0, 0]
click at [1174, 40] on span "Cart" at bounding box center [1174, 42] width 20 height 13
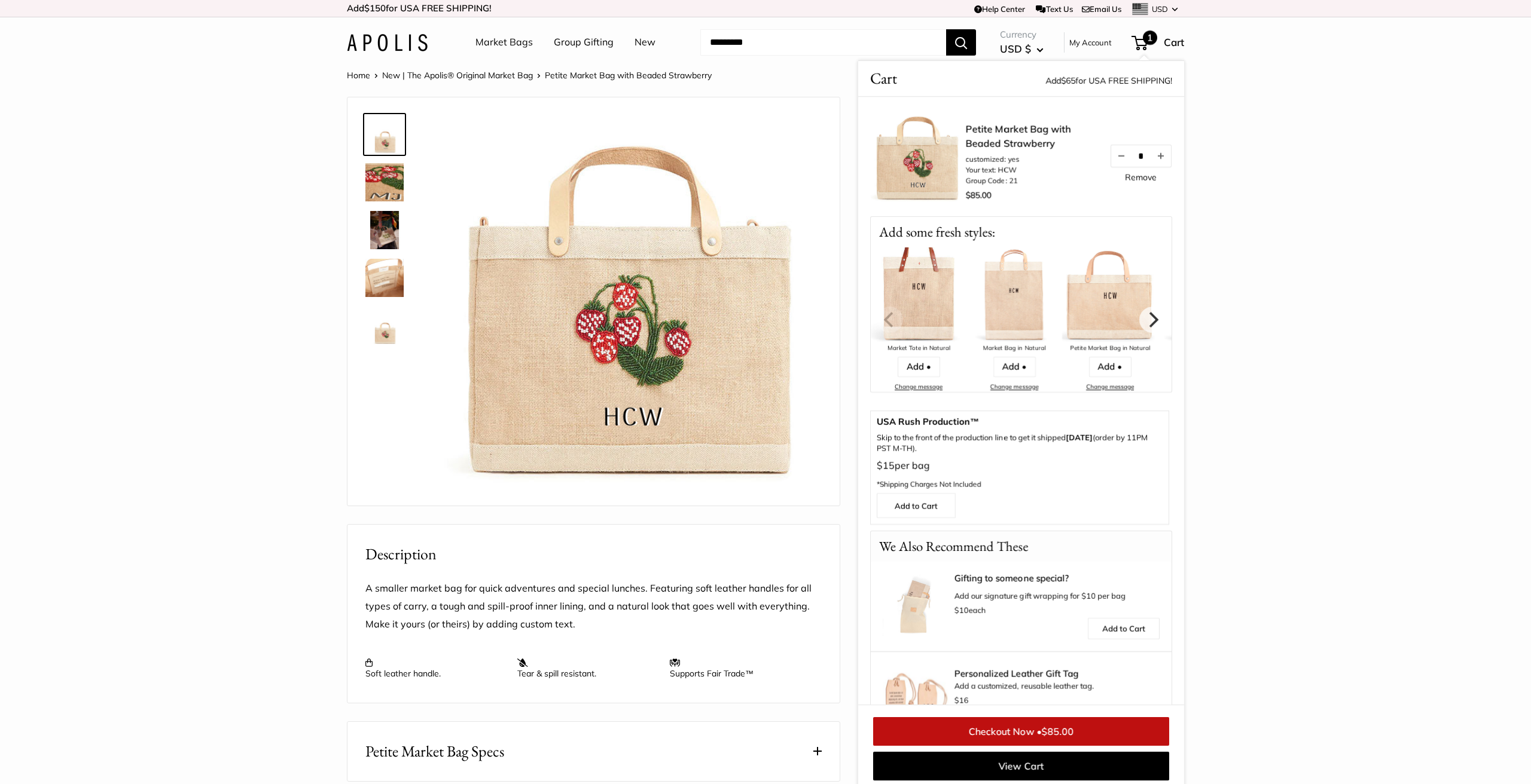
click at [1015, 728] on link "Checkout Now • $85.00" at bounding box center [1021, 731] width 296 height 28
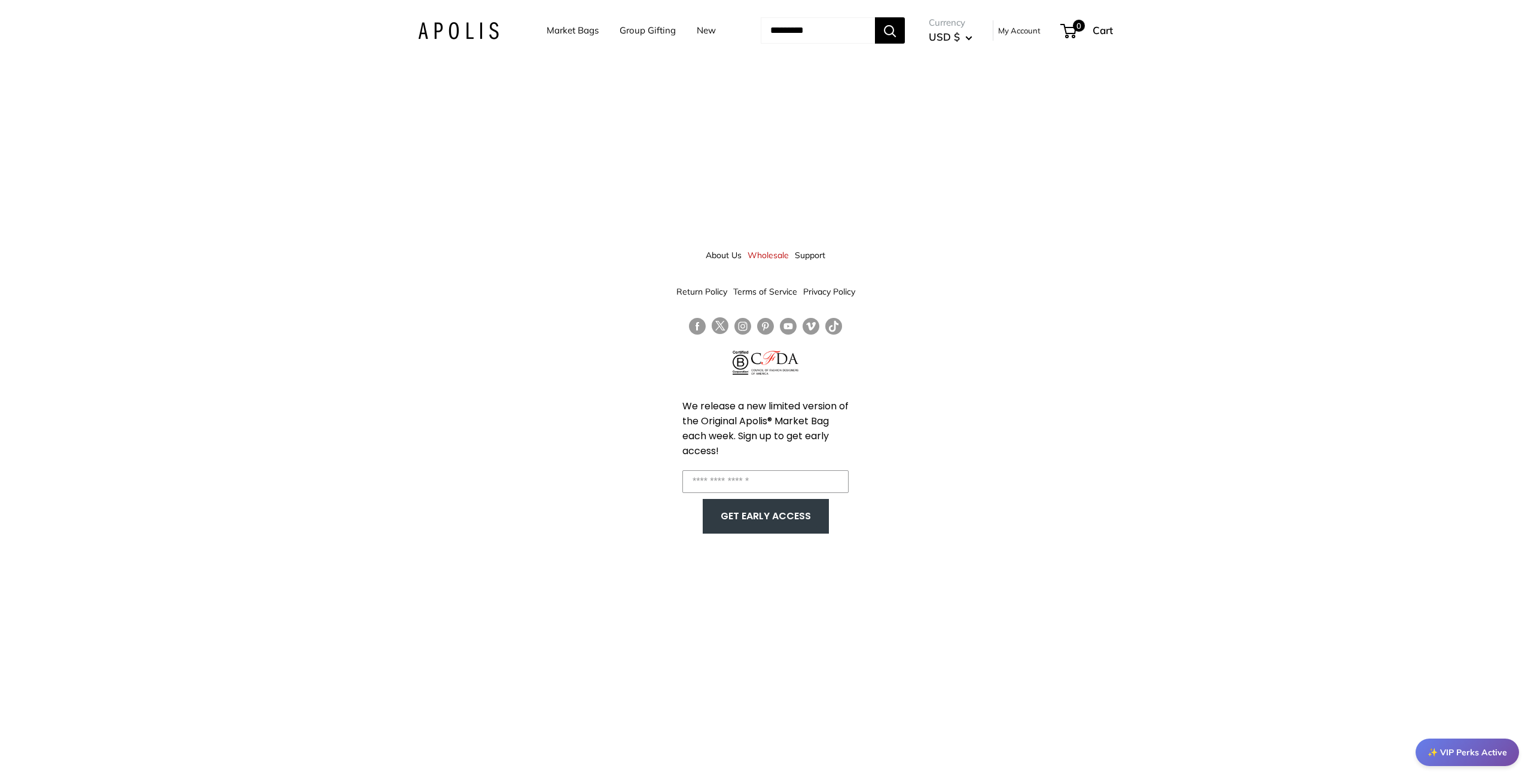
click at [553, 31] on link "Market Bags" at bounding box center [572, 31] width 52 height 17
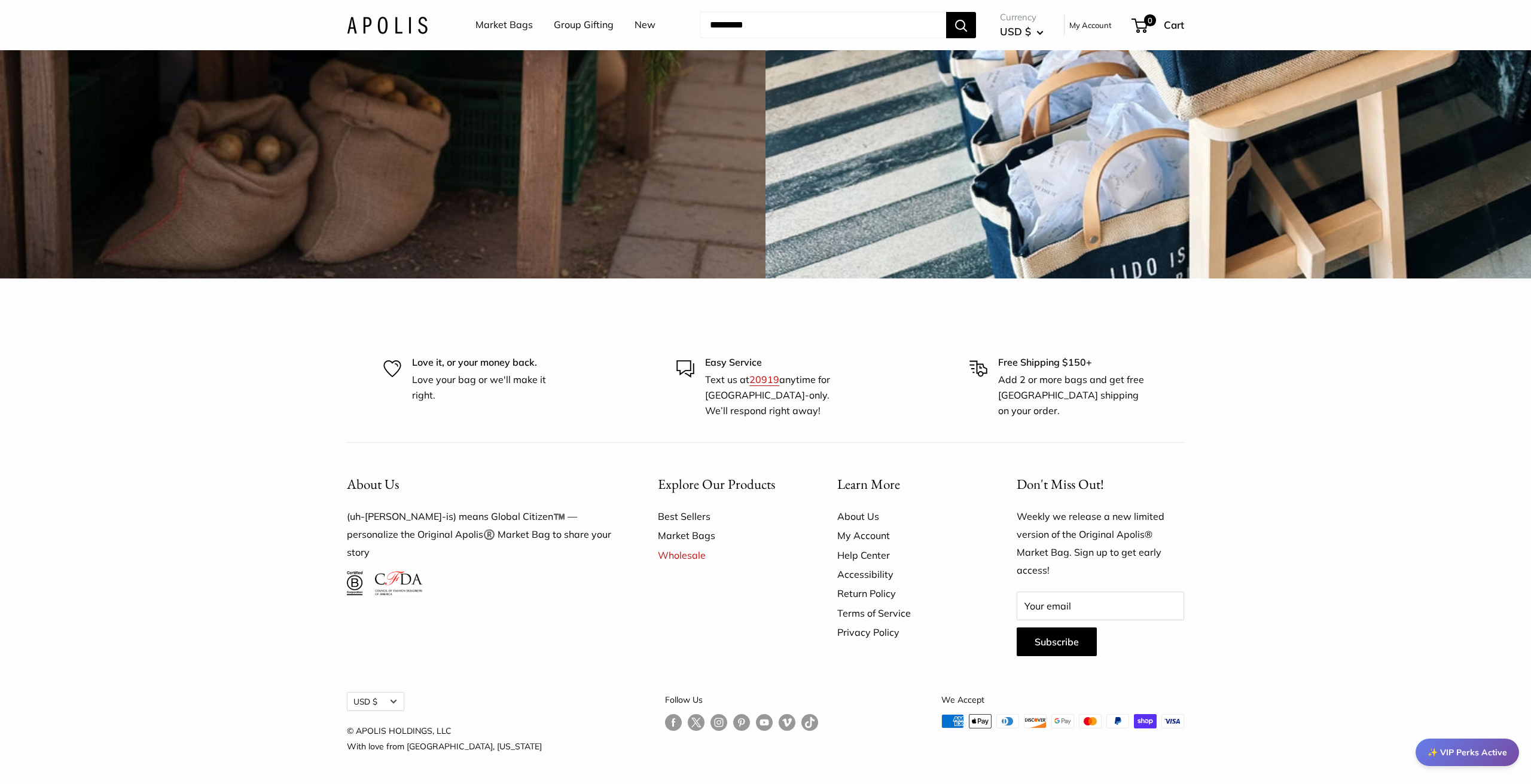
scroll to position [4382, 0]
click at [759, 385] on link "20919" at bounding box center [764, 379] width 30 height 12
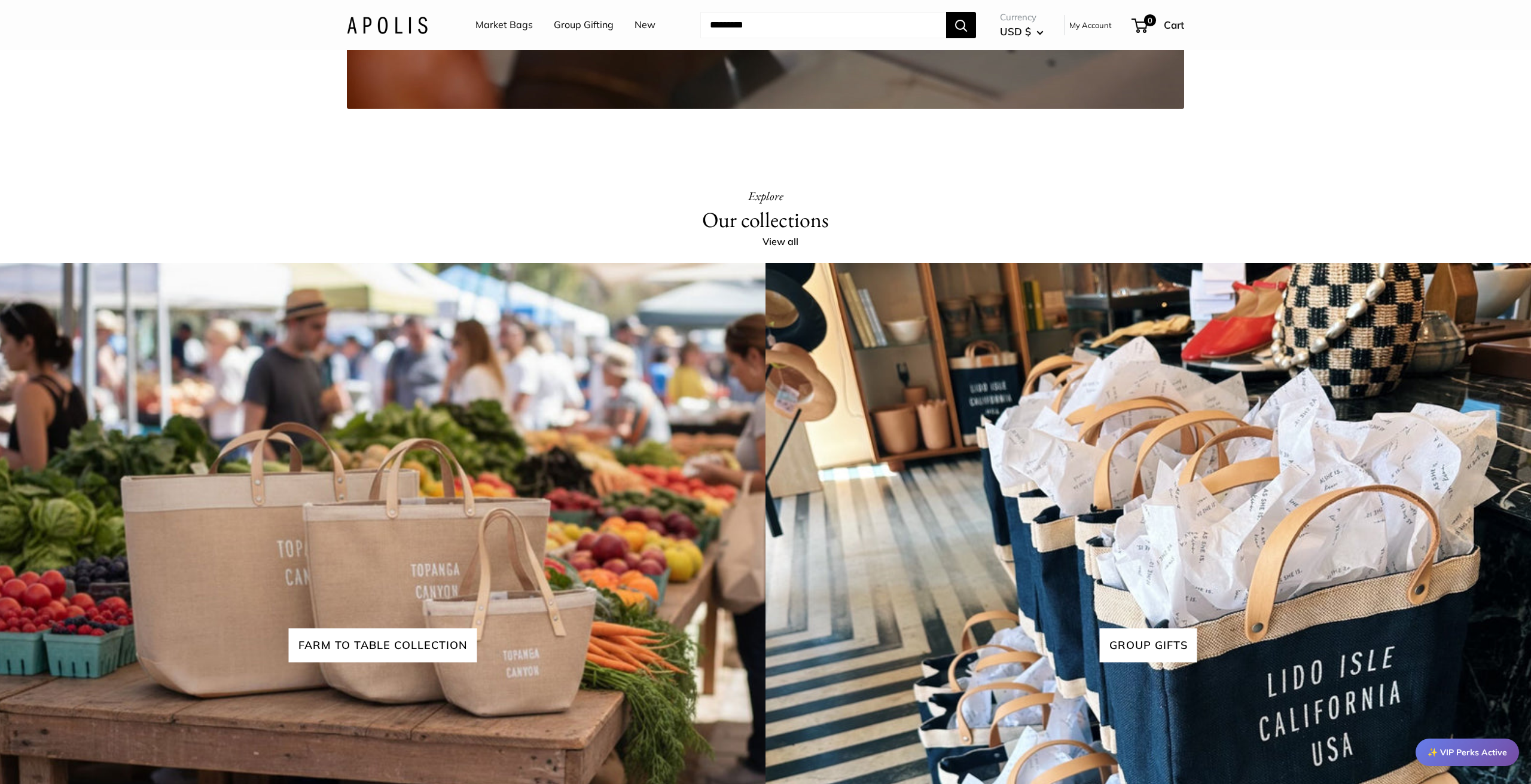
scroll to position [3288, 0]
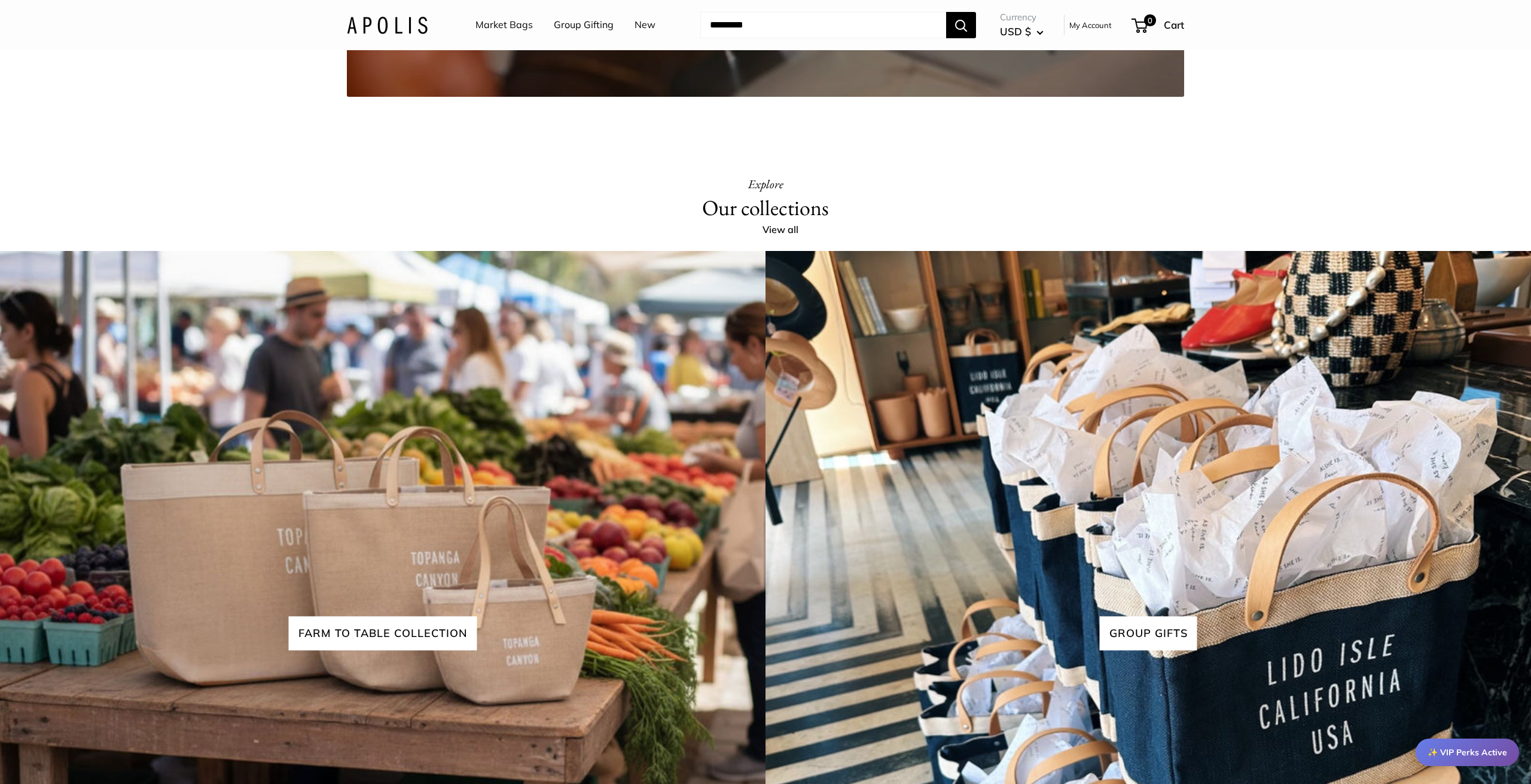
click at [777, 239] on link "View all" at bounding box center [787, 230] width 49 height 18
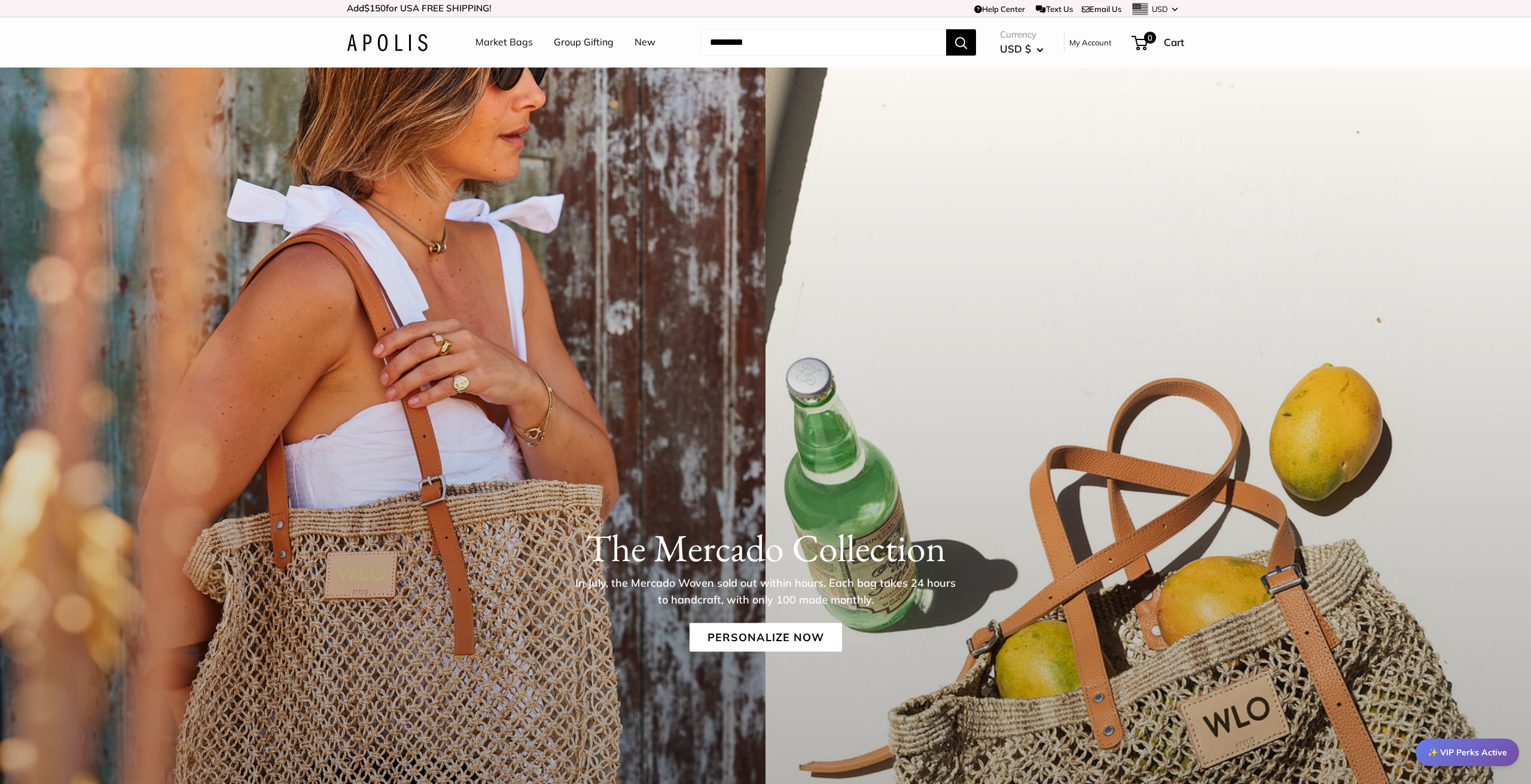
scroll to position [0, 0]
click at [786, 640] on link "Personalize Now" at bounding box center [766, 637] width 152 height 28
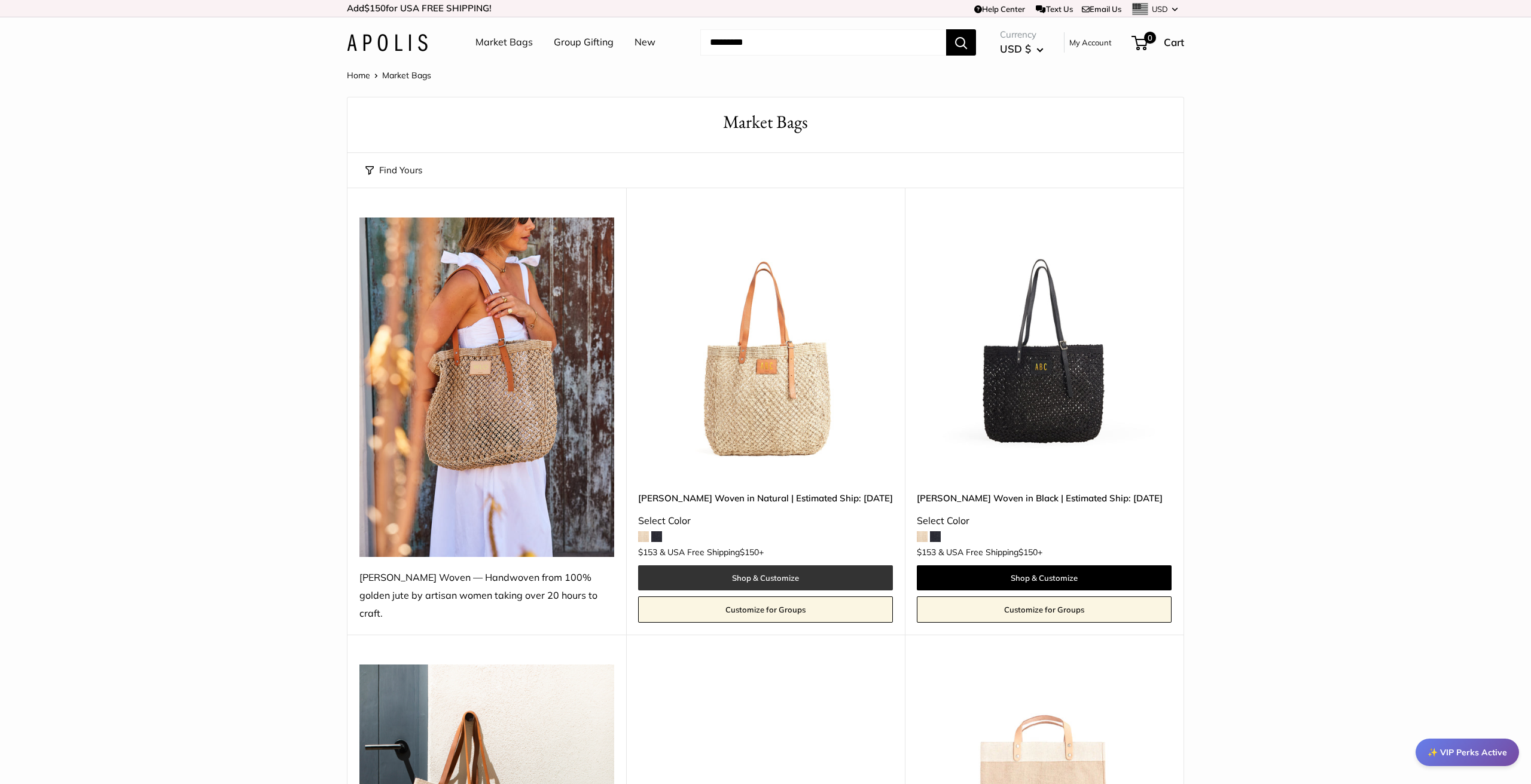
click at [772, 567] on link "Shop & Customize" at bounding box center [766, 578] width 254 height 25
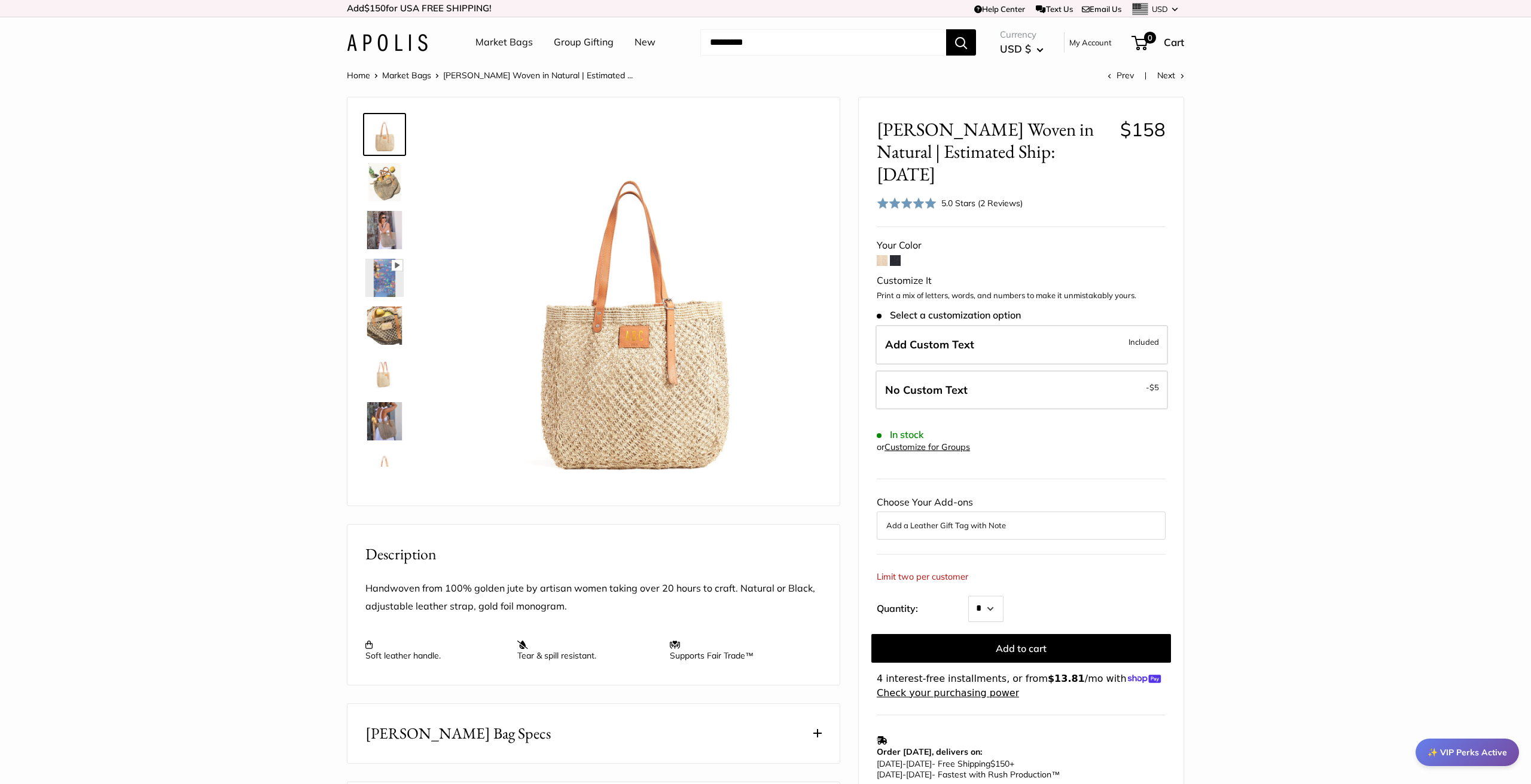
click at [386, 178] on img at bounding box center [384, 182] width 38 height 38
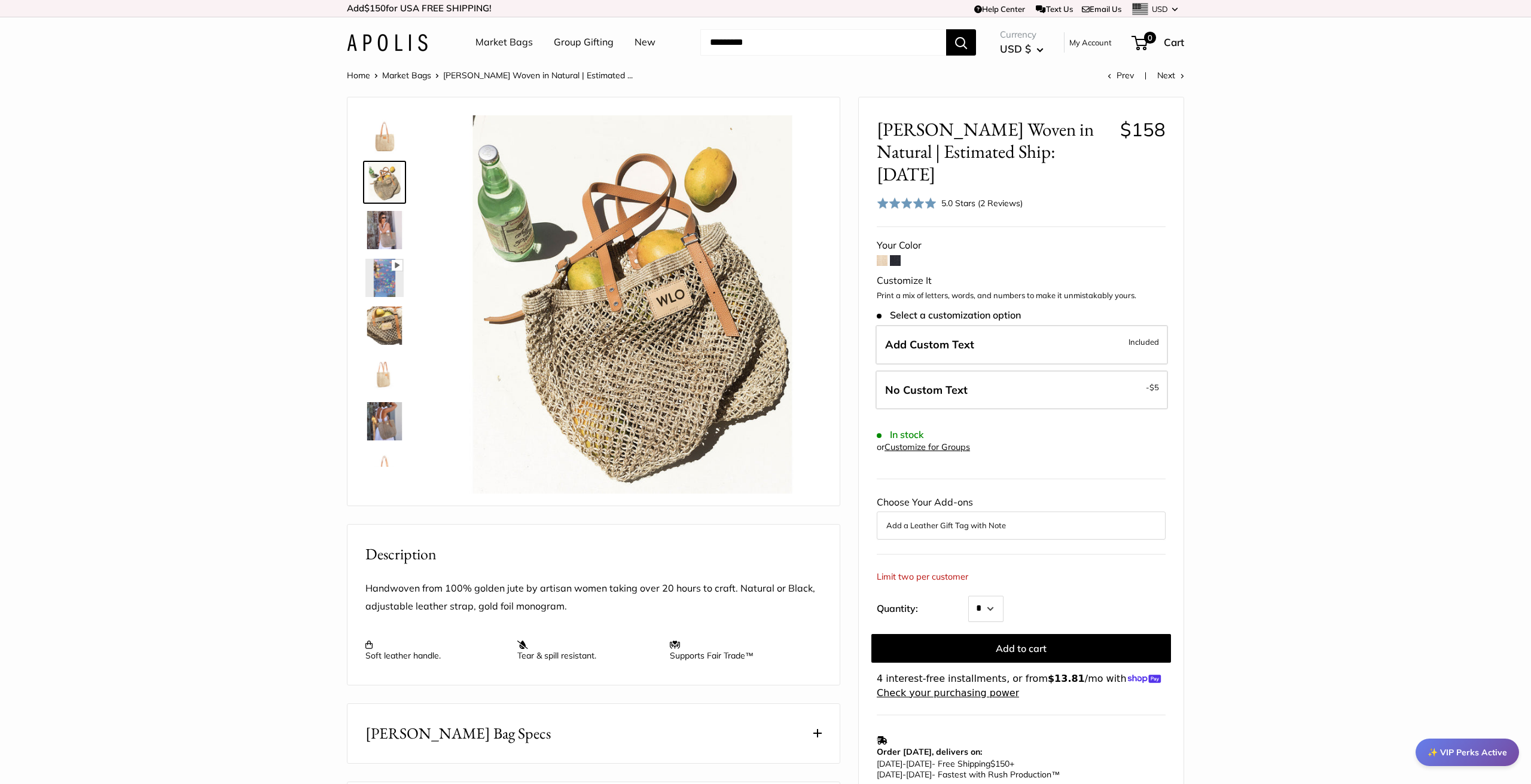
click at [385, 234] on img at bounding box center [384, 230] width 38 height 38
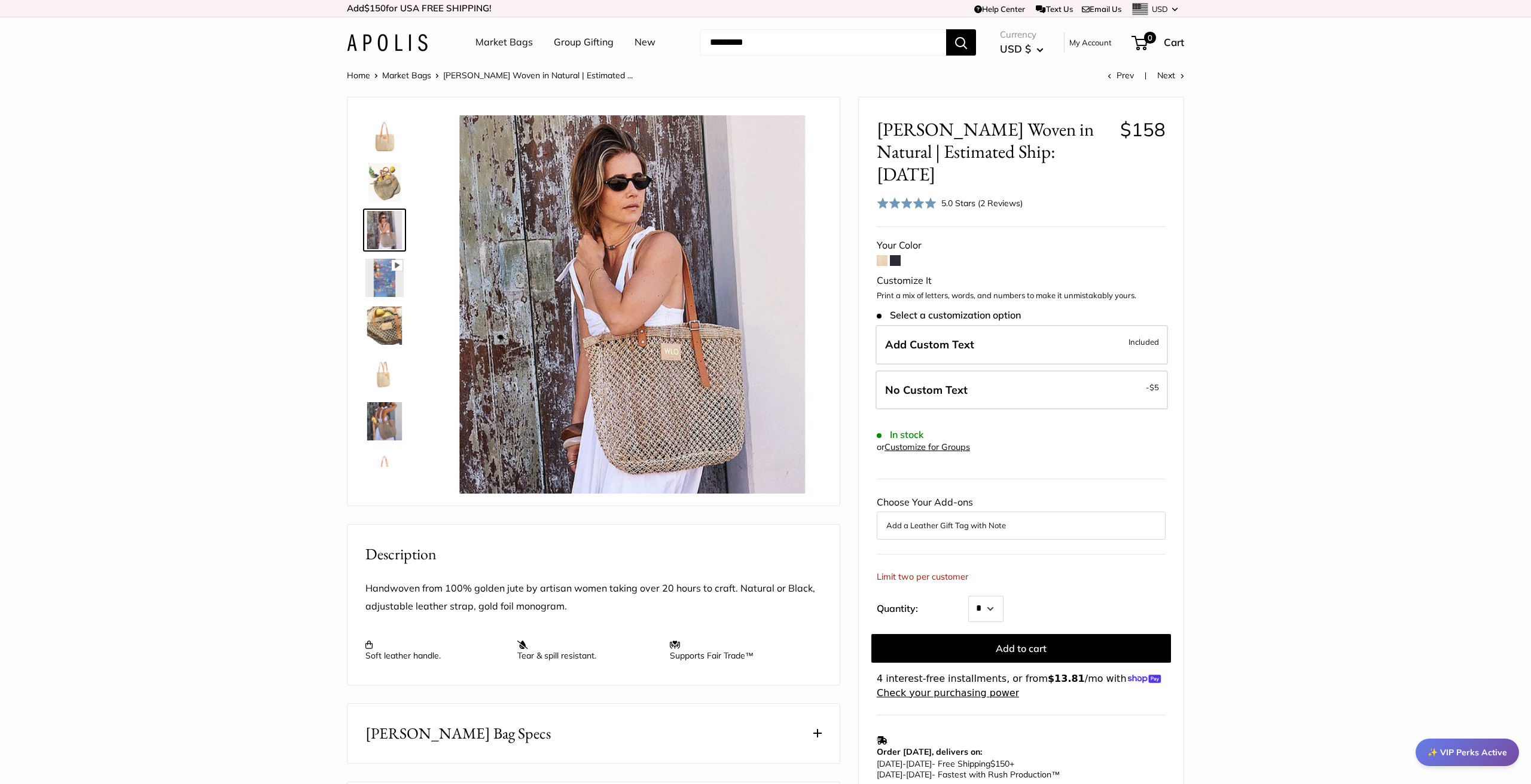
click at [390, 288] on img at bounding box center [384, 277] width 38 height 38
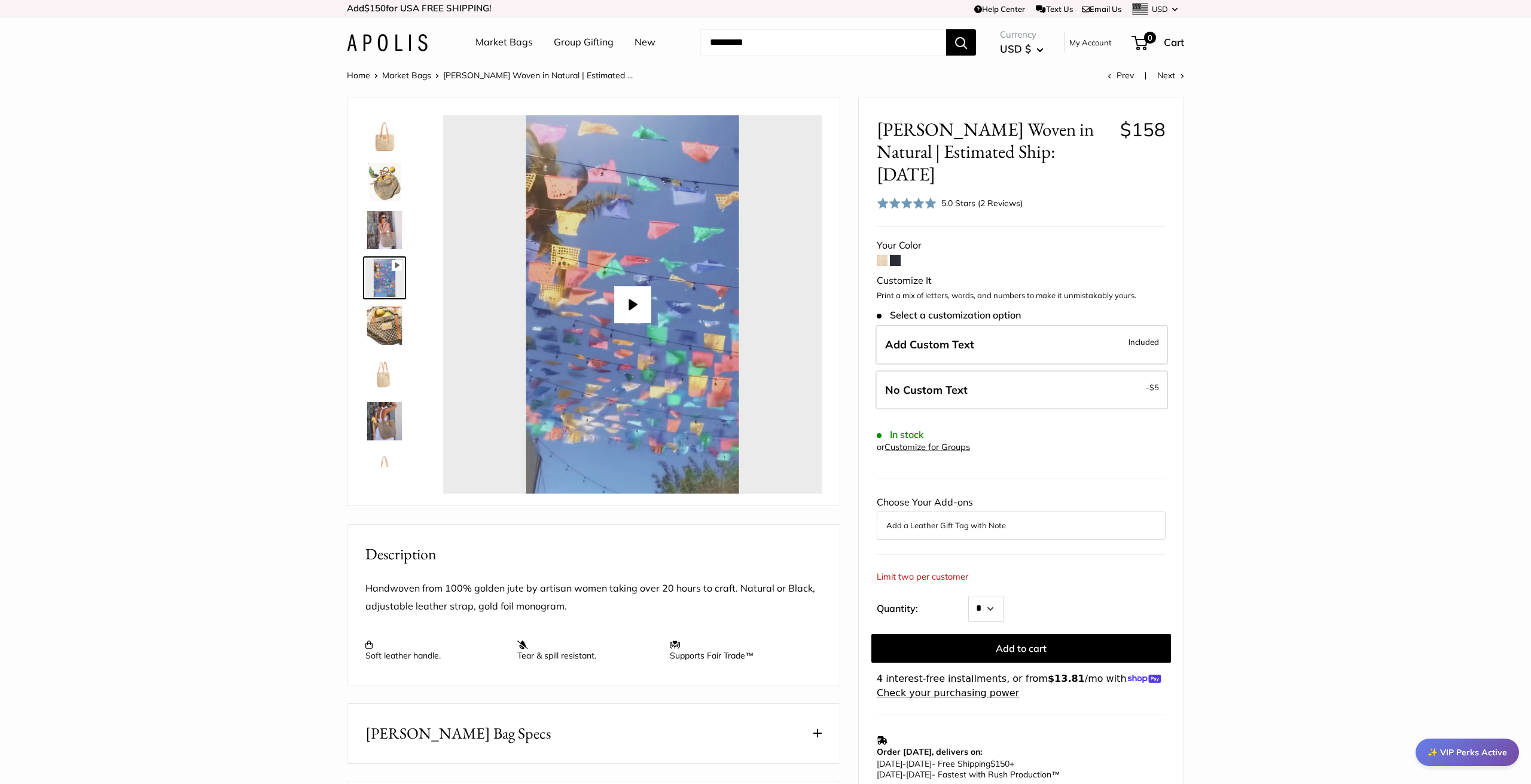
type input "*"
click at [387, 328] on img at bounding box center [384, 325] width 38 height 38
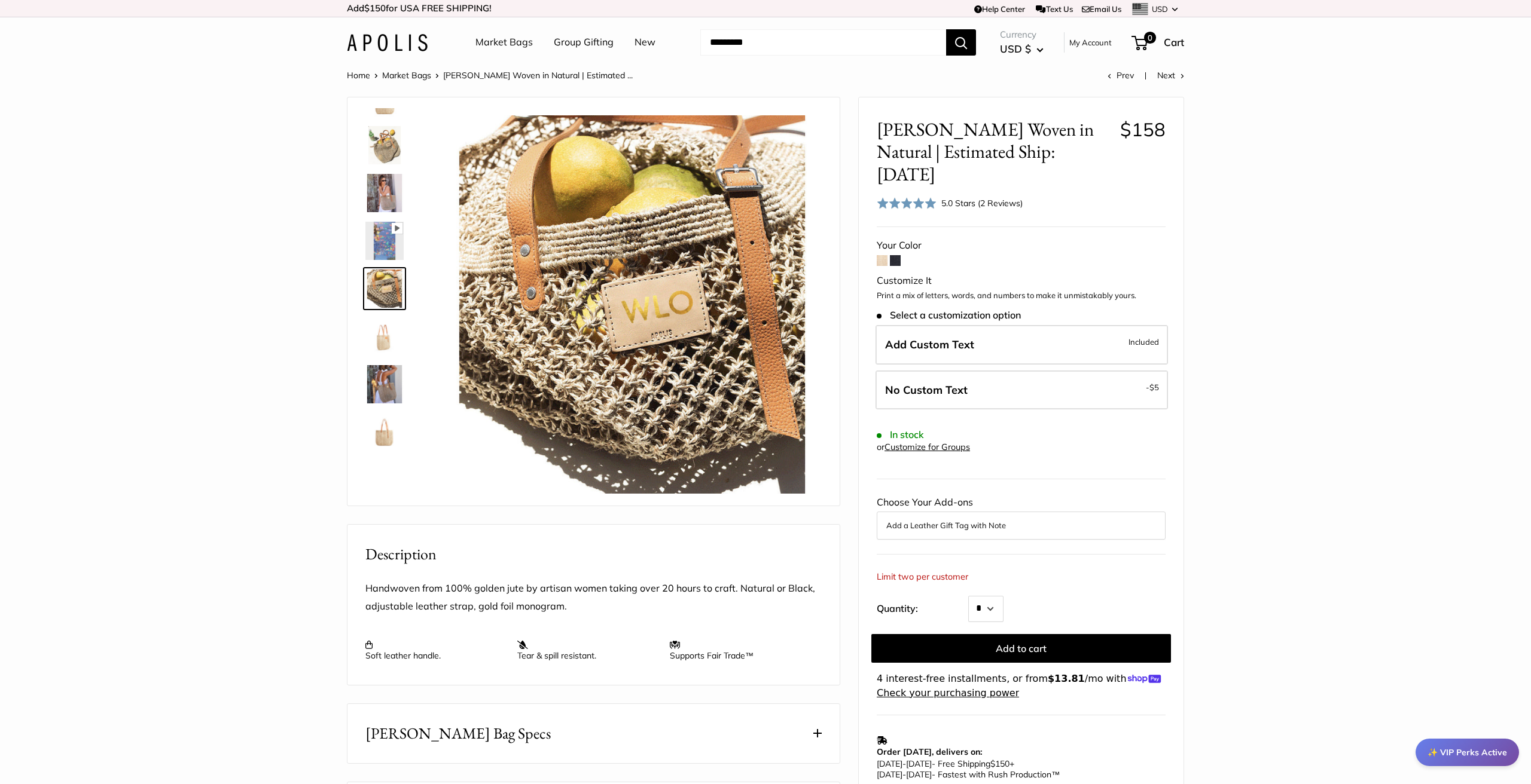
click at [389, 344] on img at bounding box center [384, 336] width 38 height 38
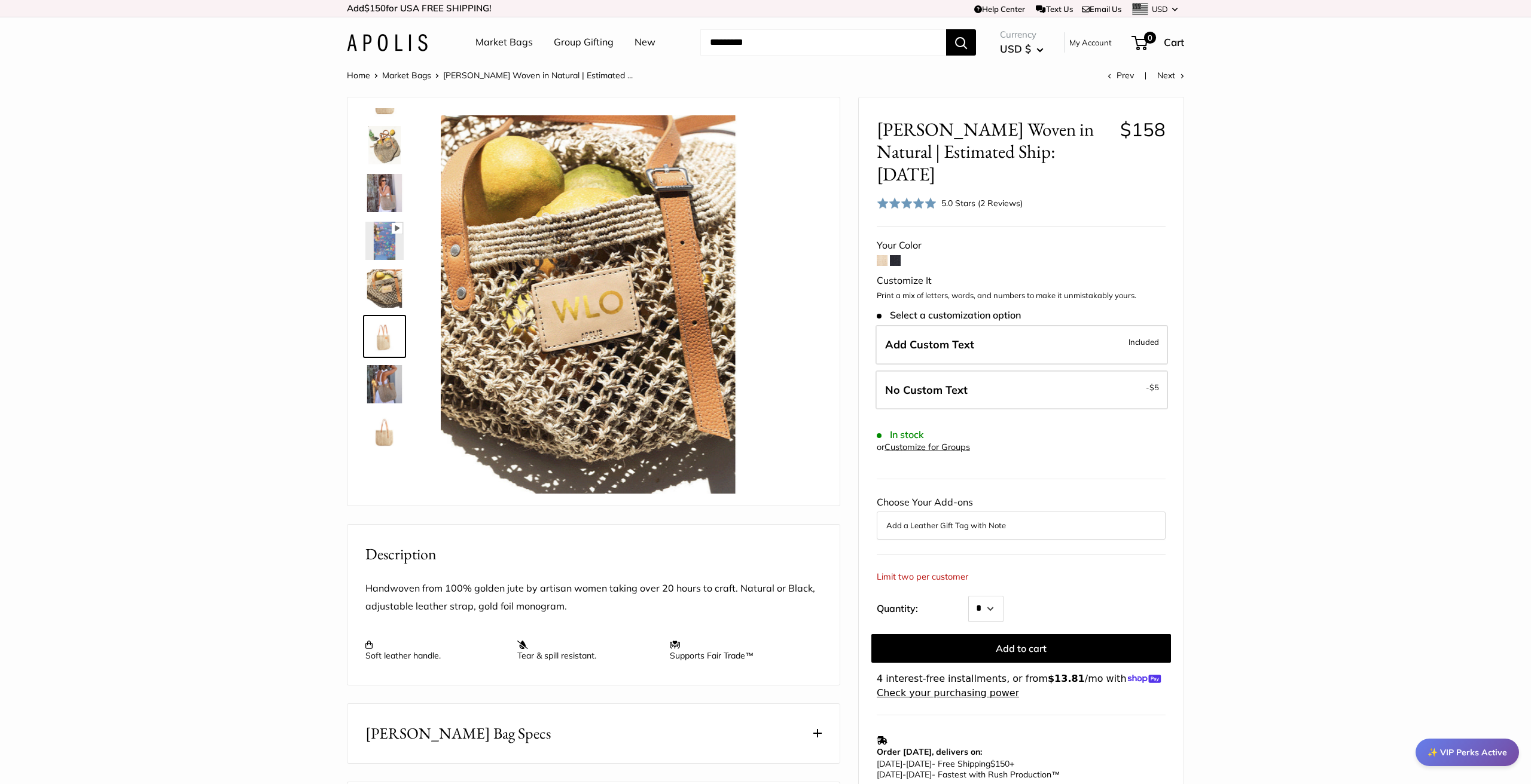
scroll to position [85, 0]
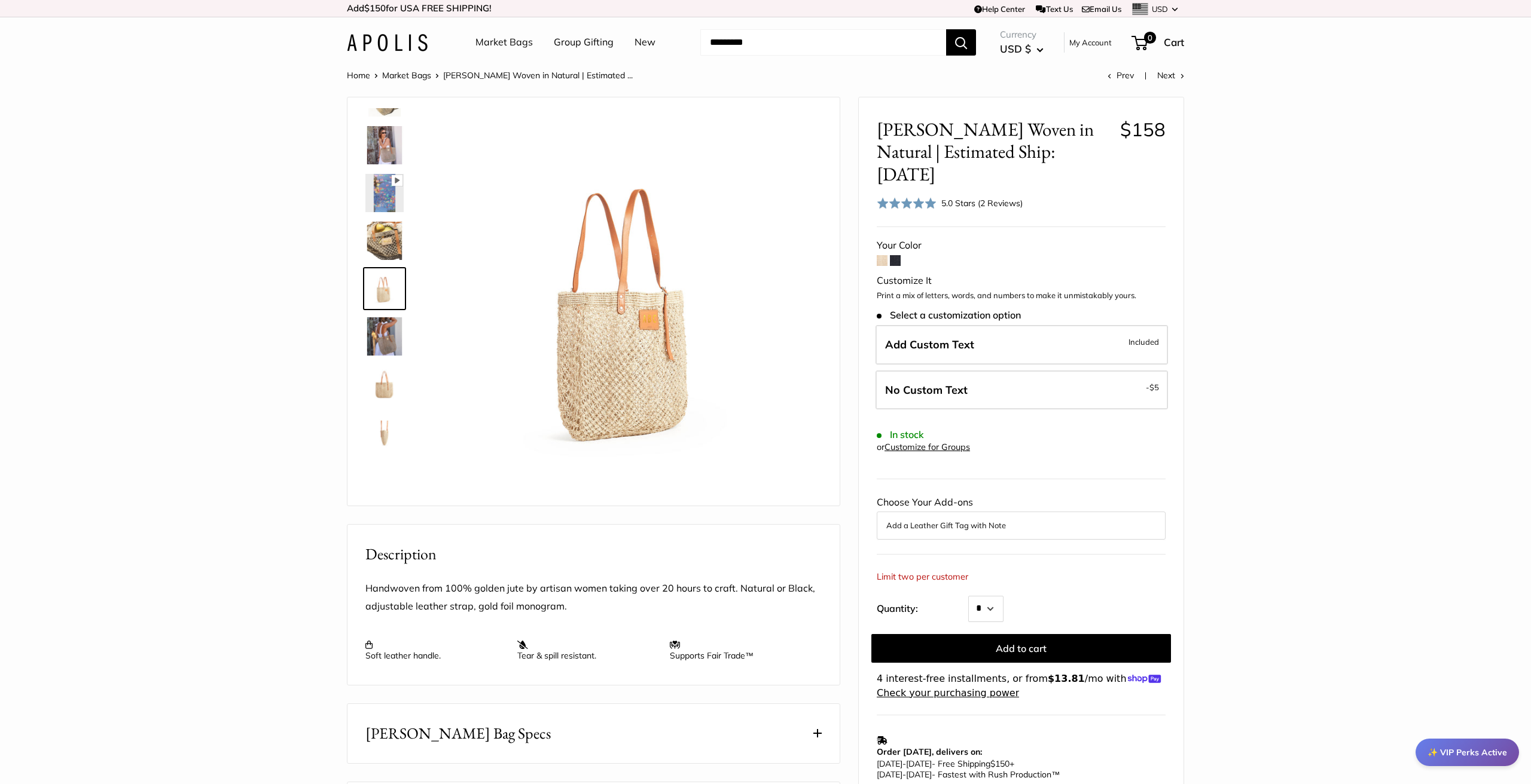
click at [393, 386] on img at bounding box center [384, 384] width 38 height 38
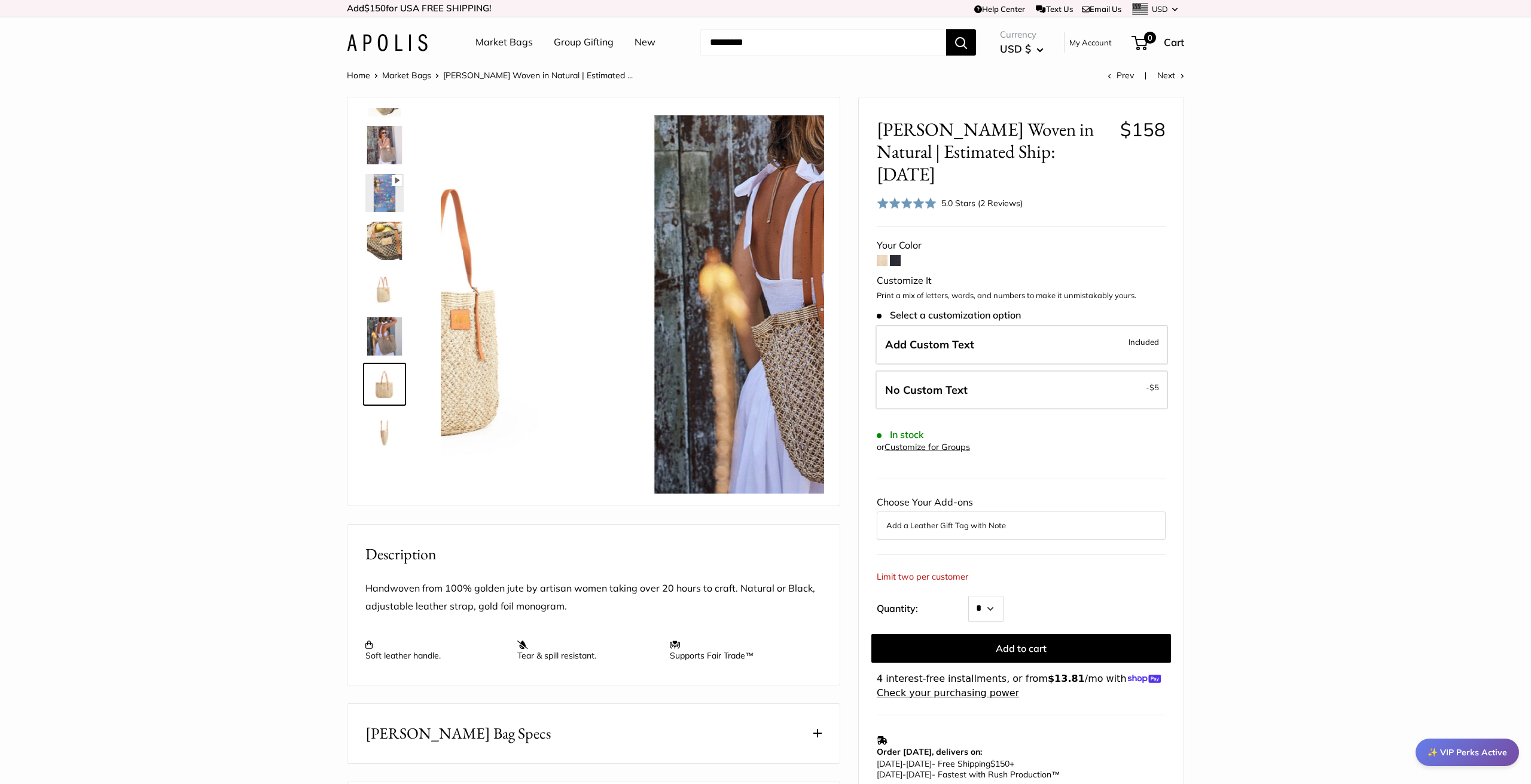
scroll to position [172, 0]
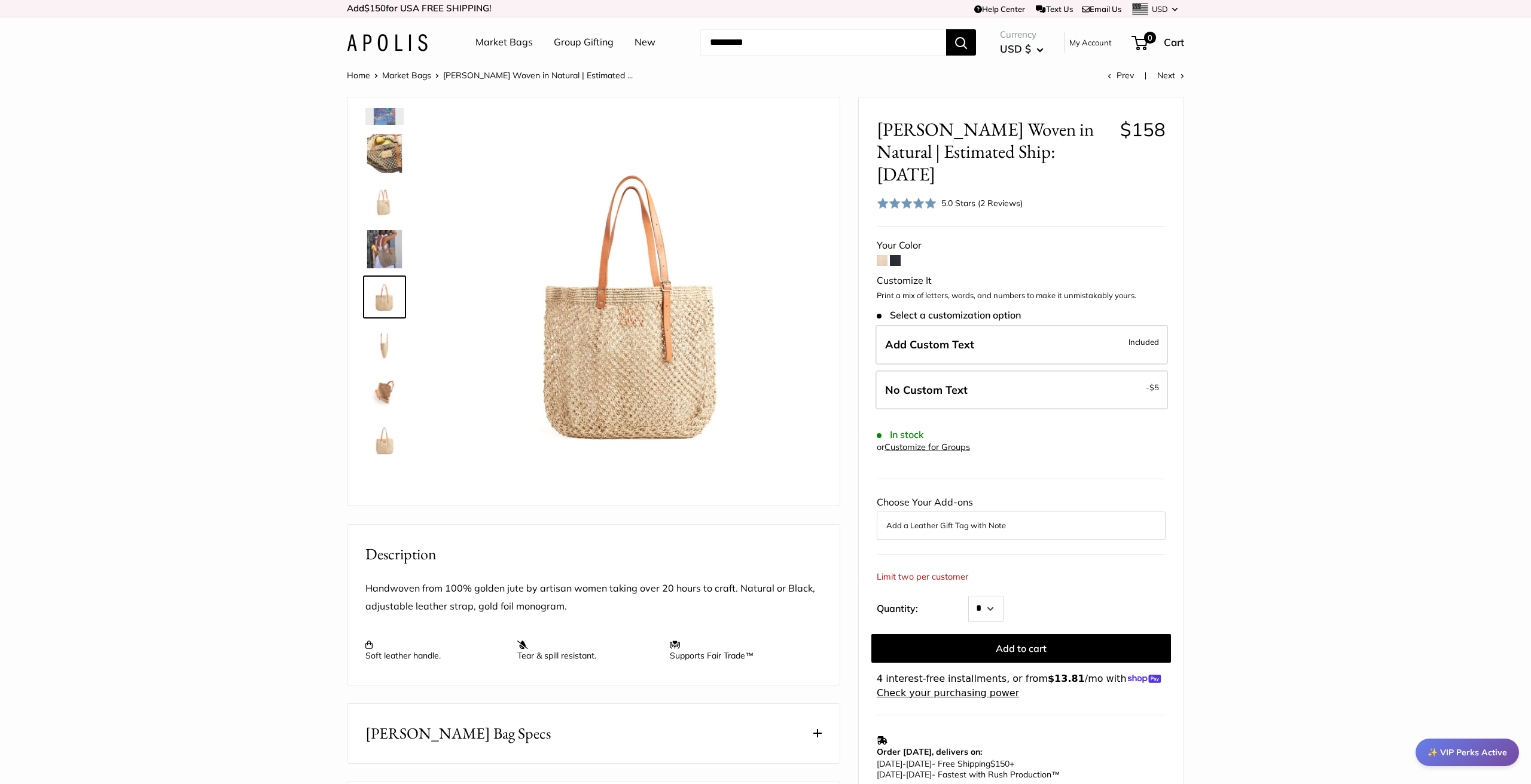
click at [387, 434] on img at bounding box center [384, 440] width 38 height 38
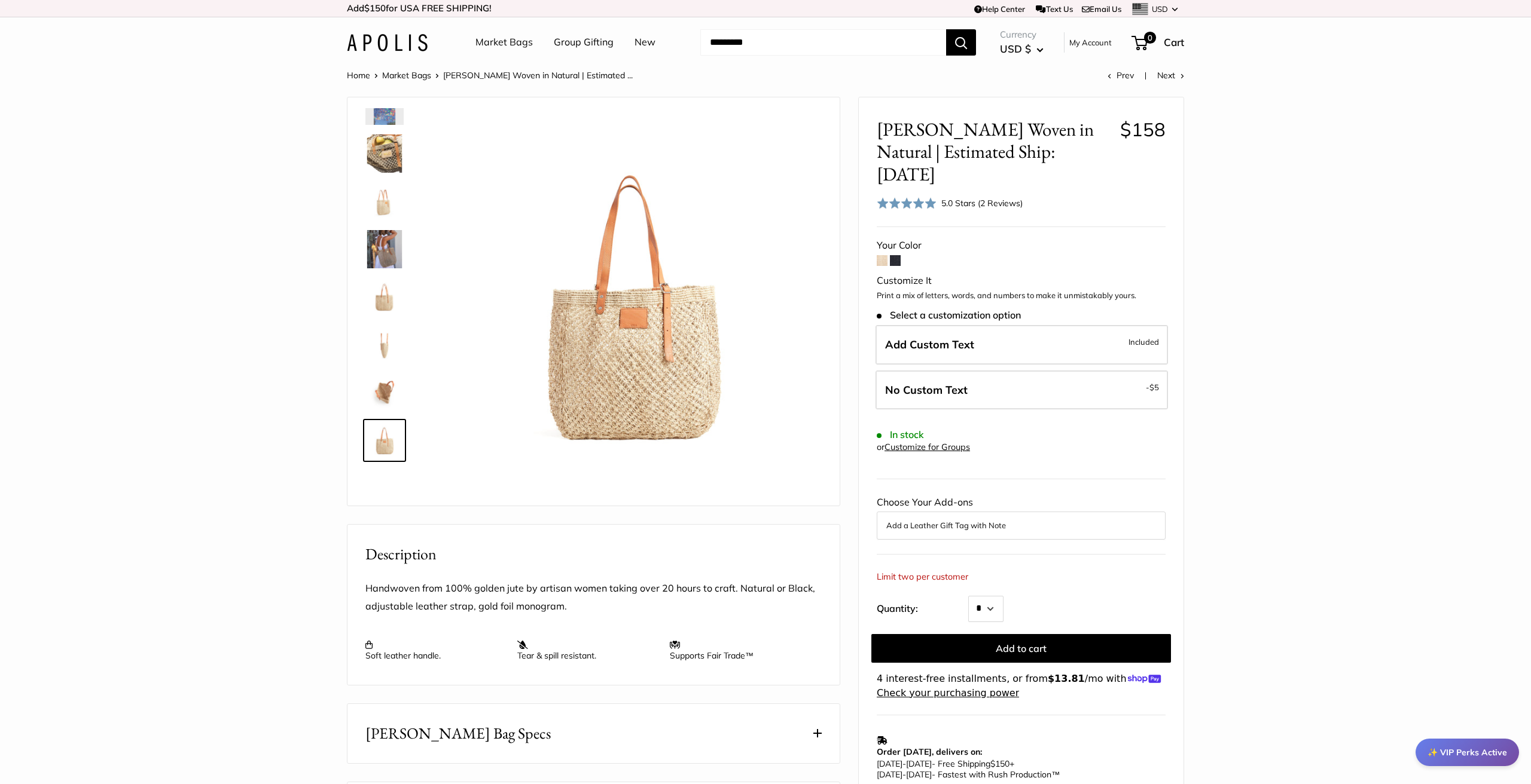
click at [377, 250] on img at bounding box center [384, 249] width 38 height 38
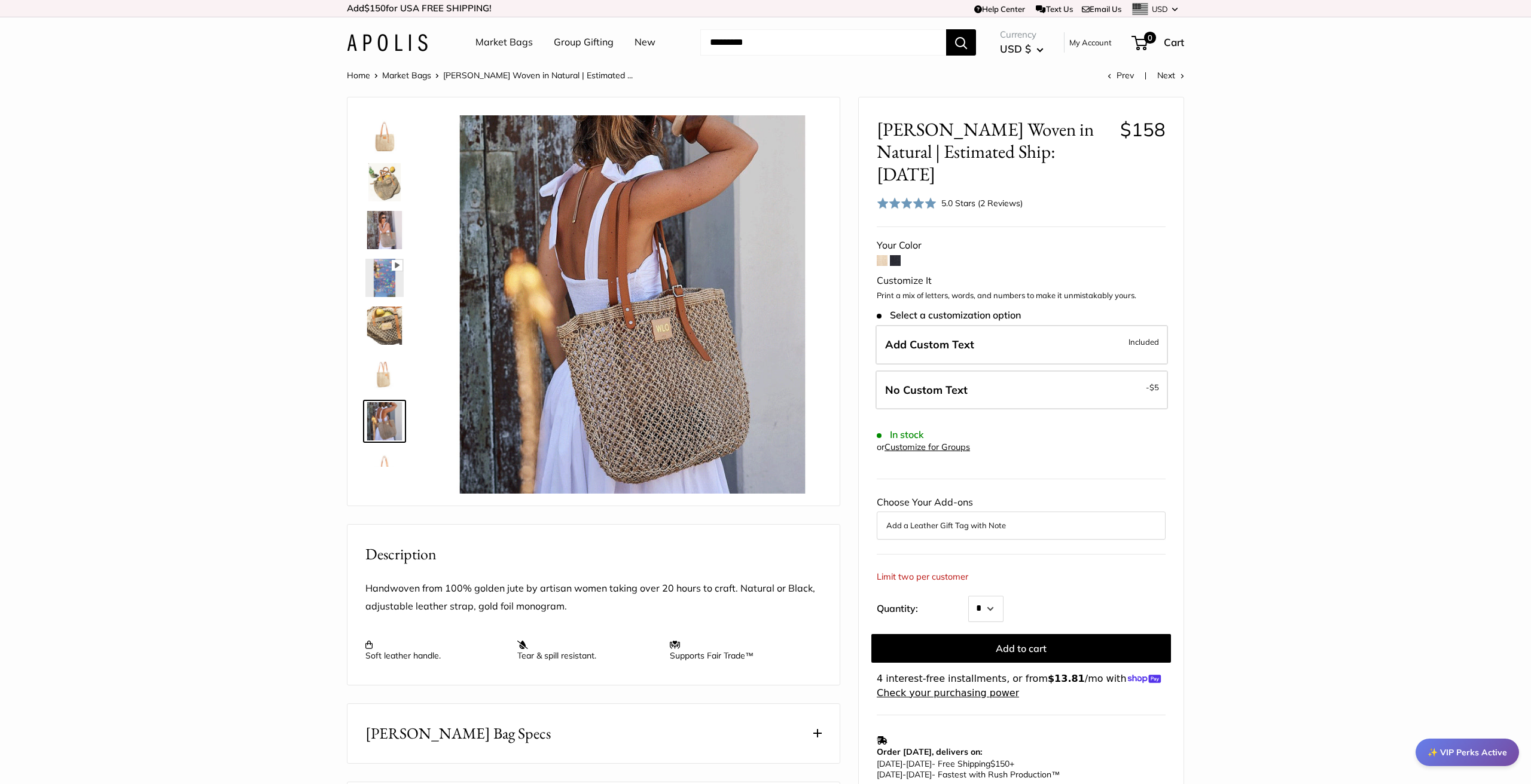
scroll to position [0, 0]
click at [384, 225] on img at bounding box center [384, 230] width 38 height 38
